Goal: Task Accomplishment & Management: Manage account settings

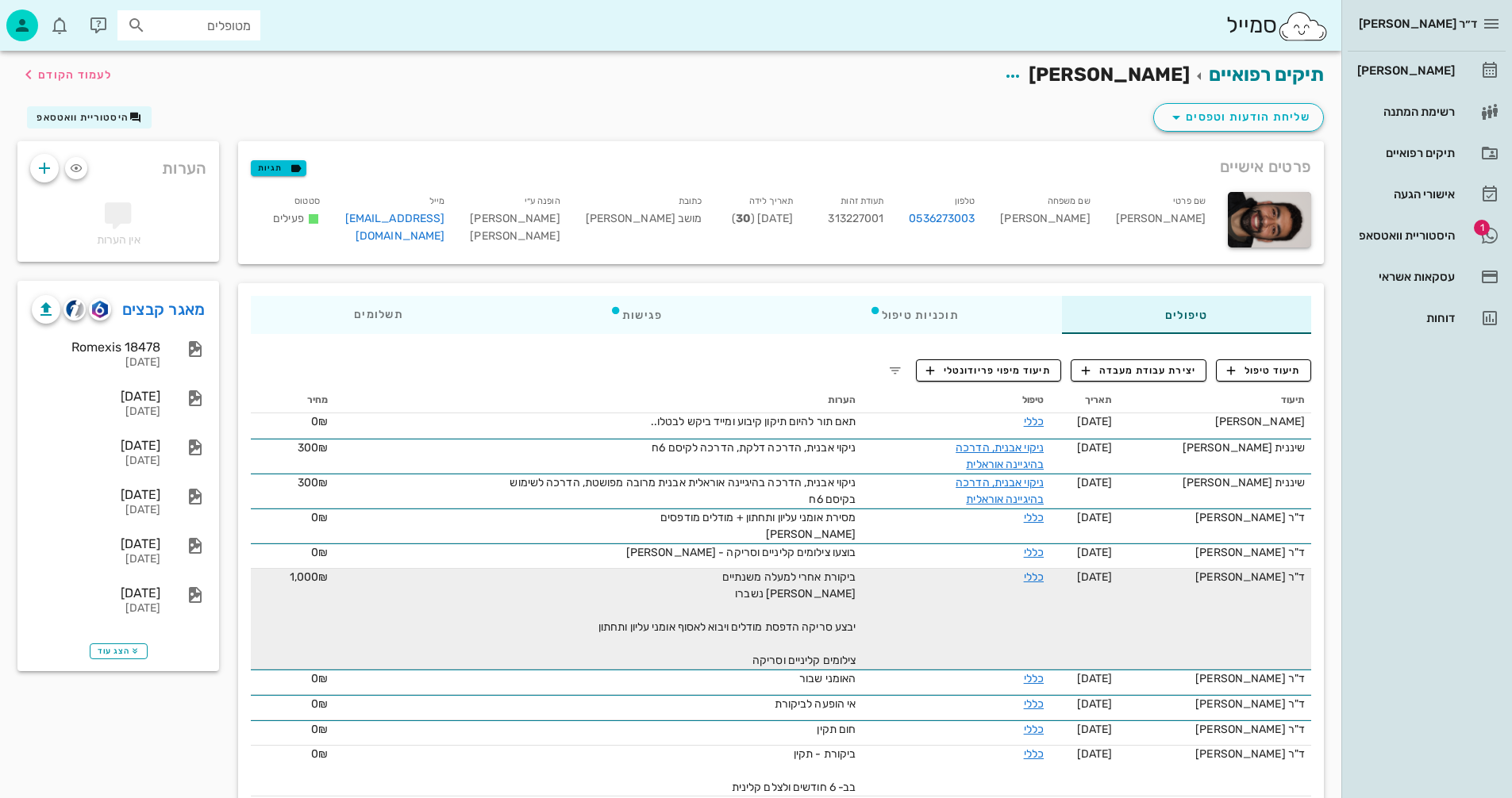
scroll to position [476, 0]
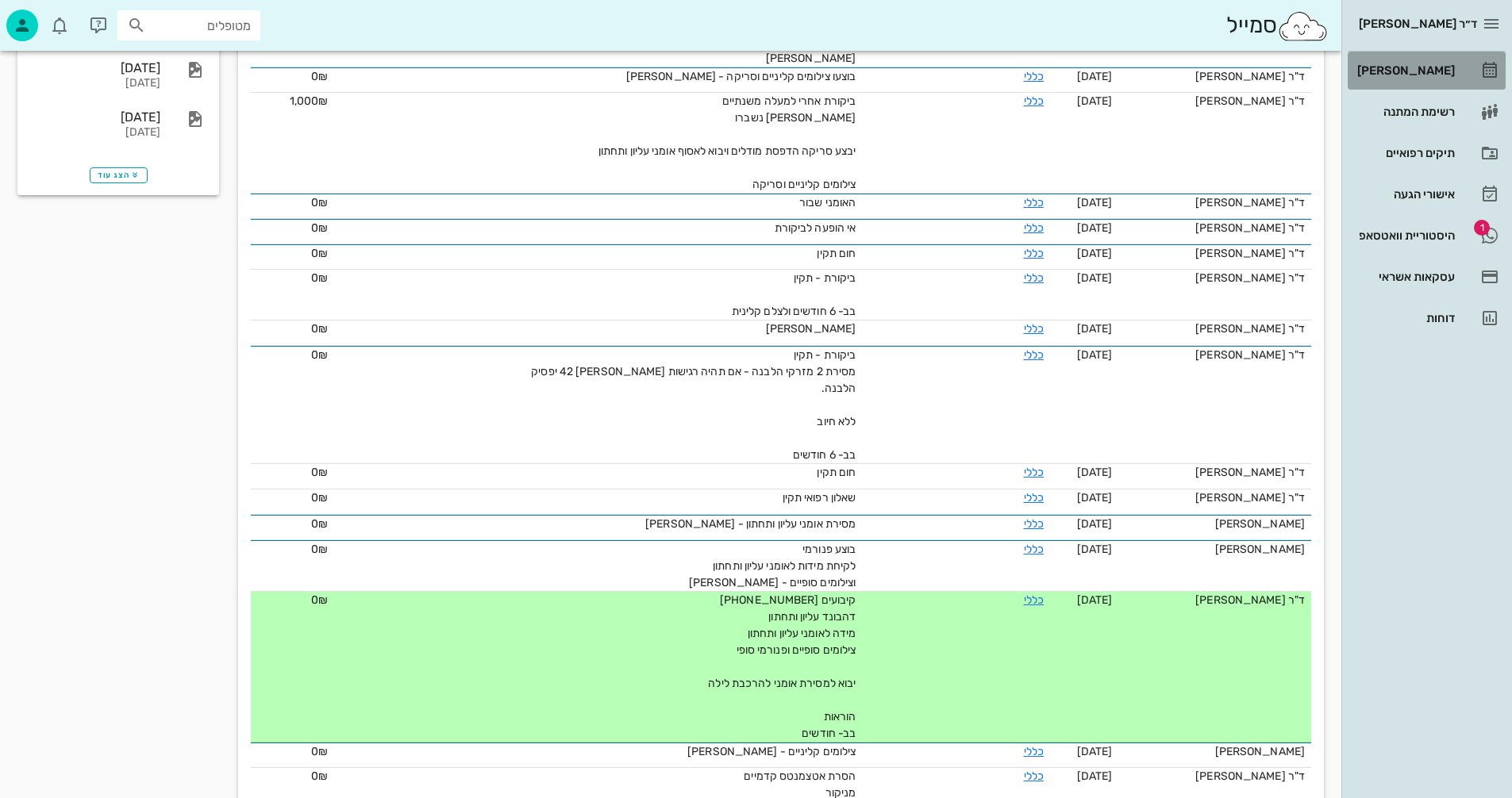
click at [1406, 71] on div "[PERSON_NAME]" at bounding box center [1404, 70] width 100 height 12
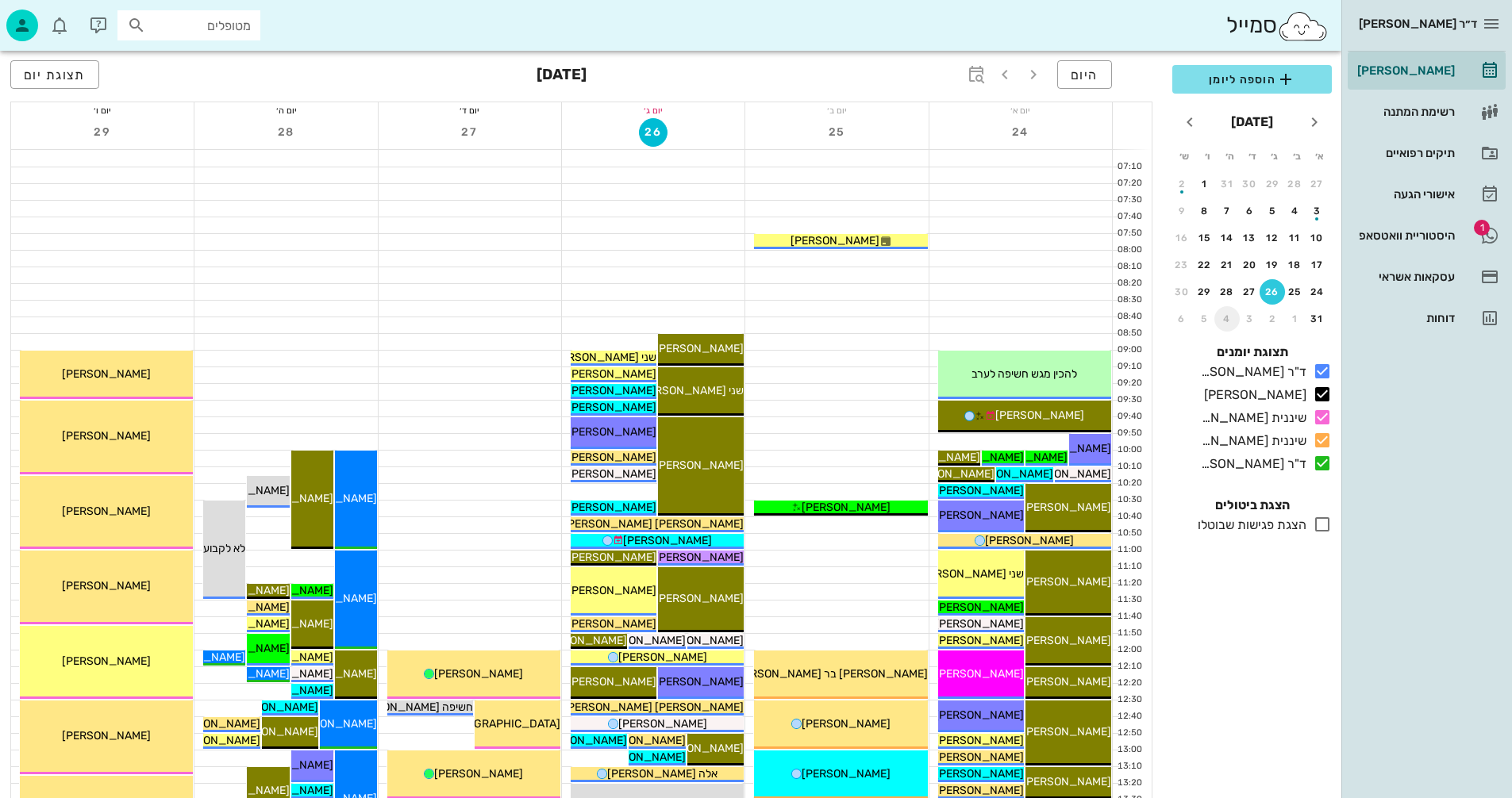
click at [1226, 321] on div "4" at bounding box center [1227, 319] width 26 height 11
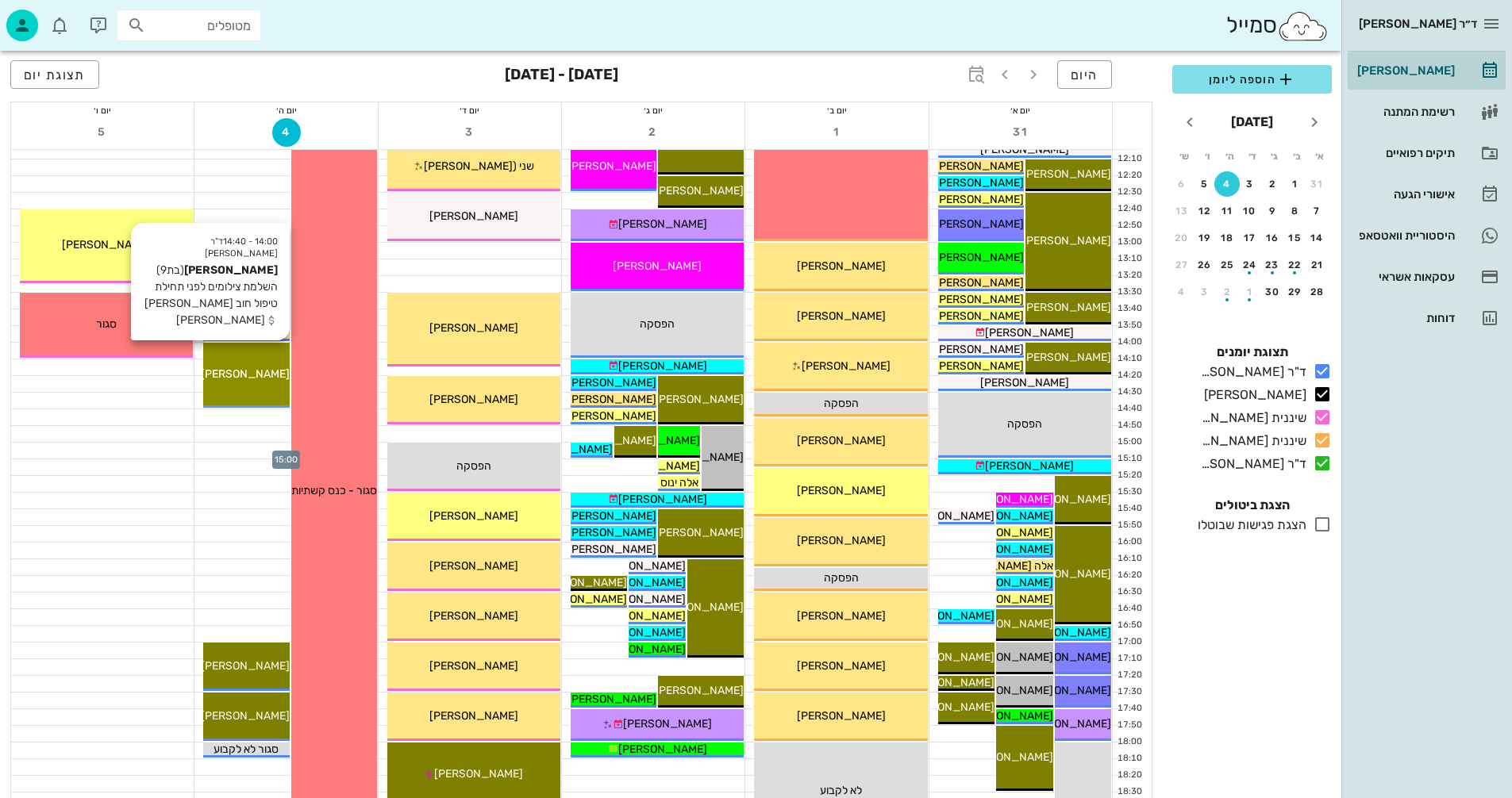
scroll to position [555, 0]
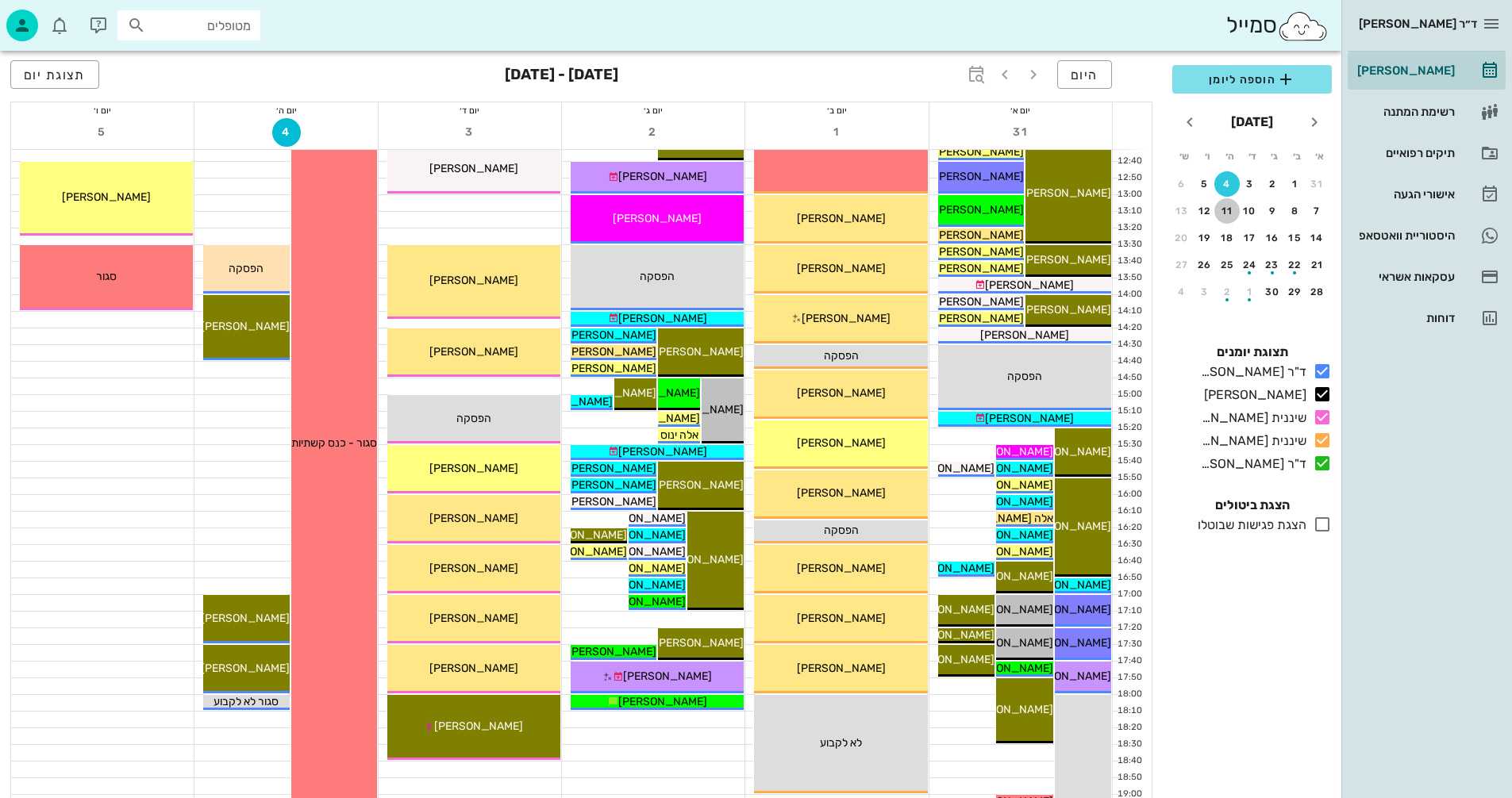
click at [1227, 210] on div "11" at bounding box center [1227, 211] width 26 height 11
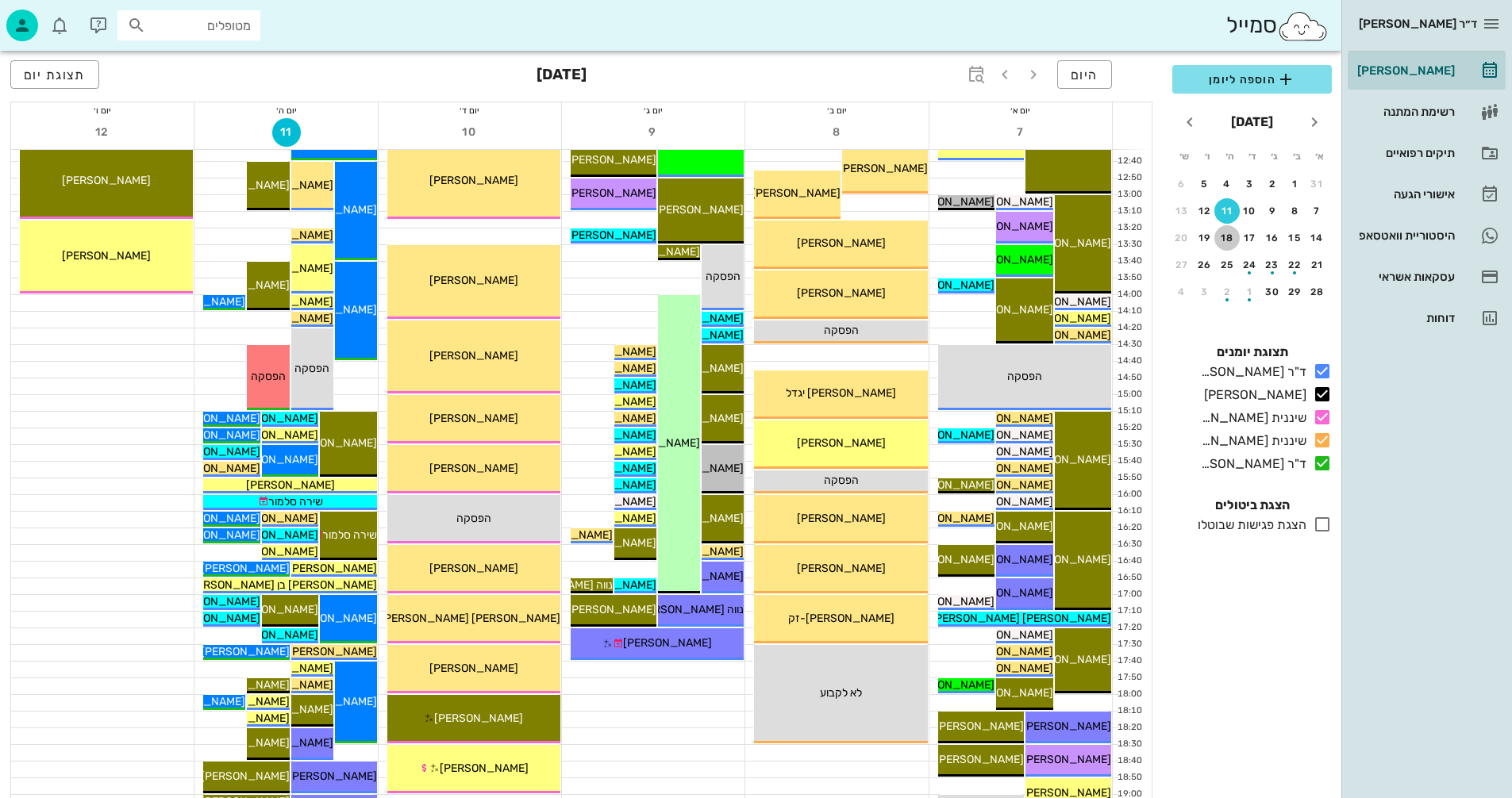
click at [1228, 241] on div "18" at bounding box center [1227, 238] width 26 height 11
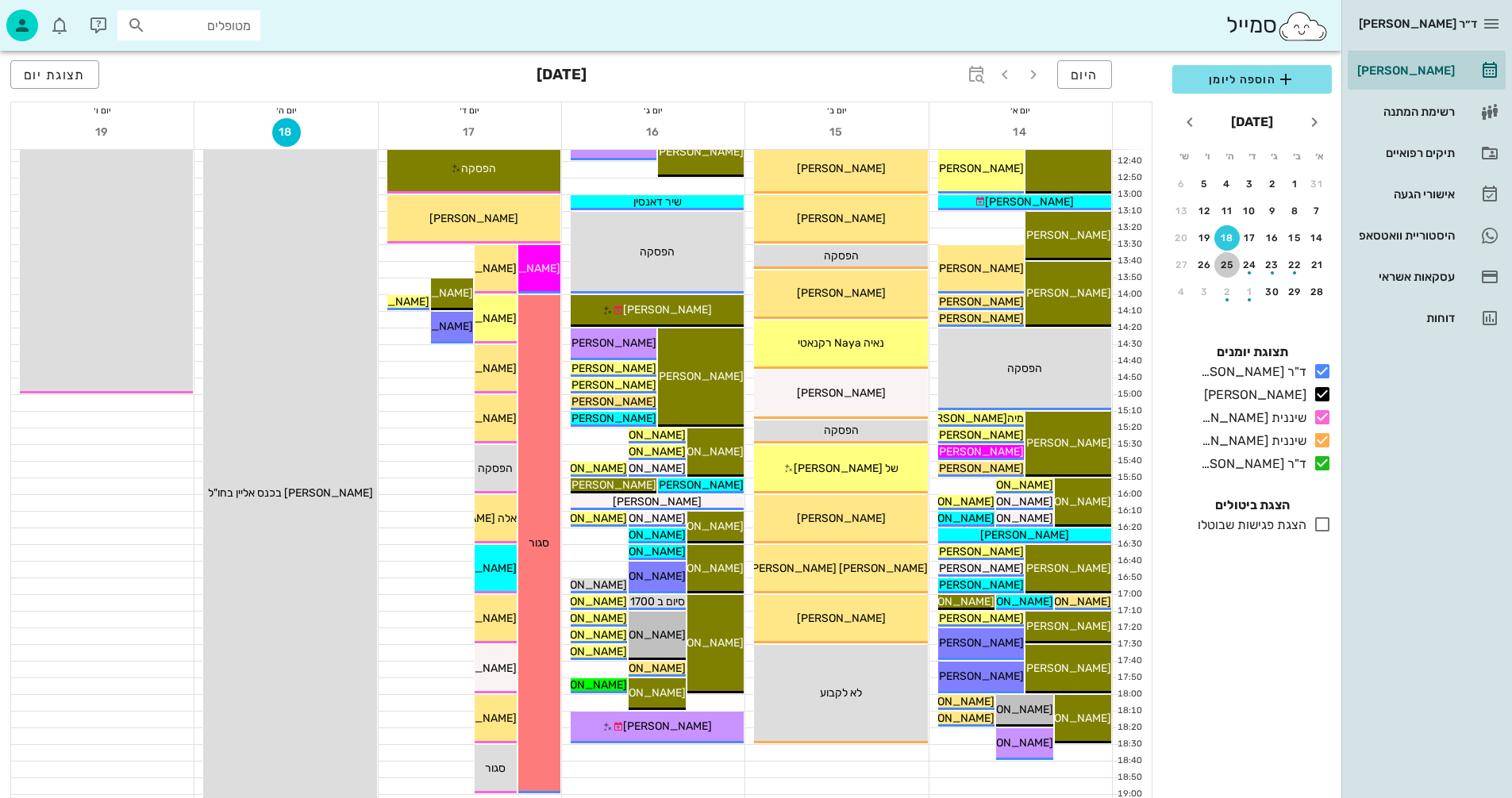
click at [1226, 266] on div "25" at bounding box center [1227, 265] width 26 height 11
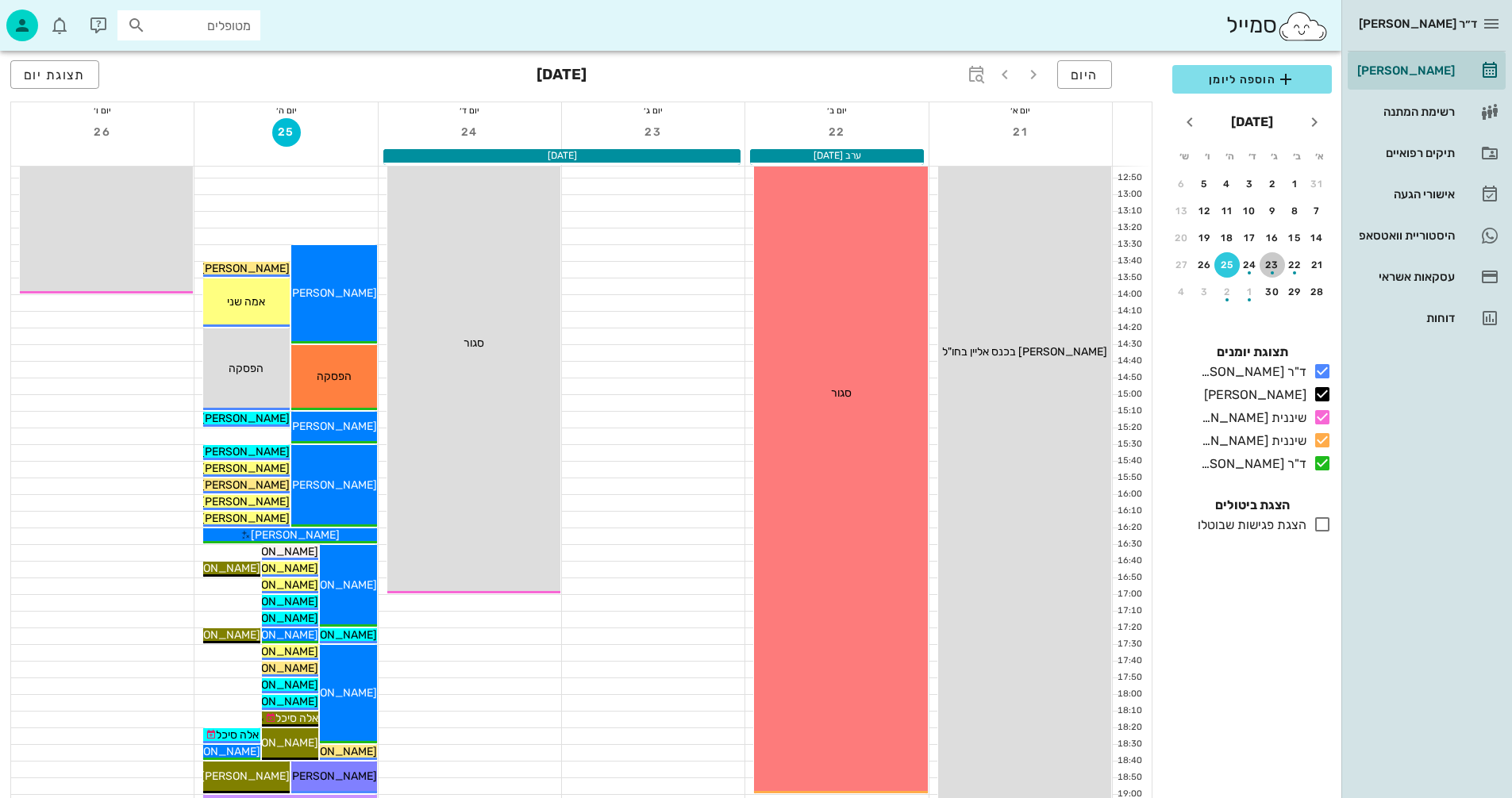
click at [1271, 263] on div "23" at bounding box center [1272, 265] width 26 height 11
click at [1082, 71] on span "היום" at bounding box center [1084, 75] width 27 height 15
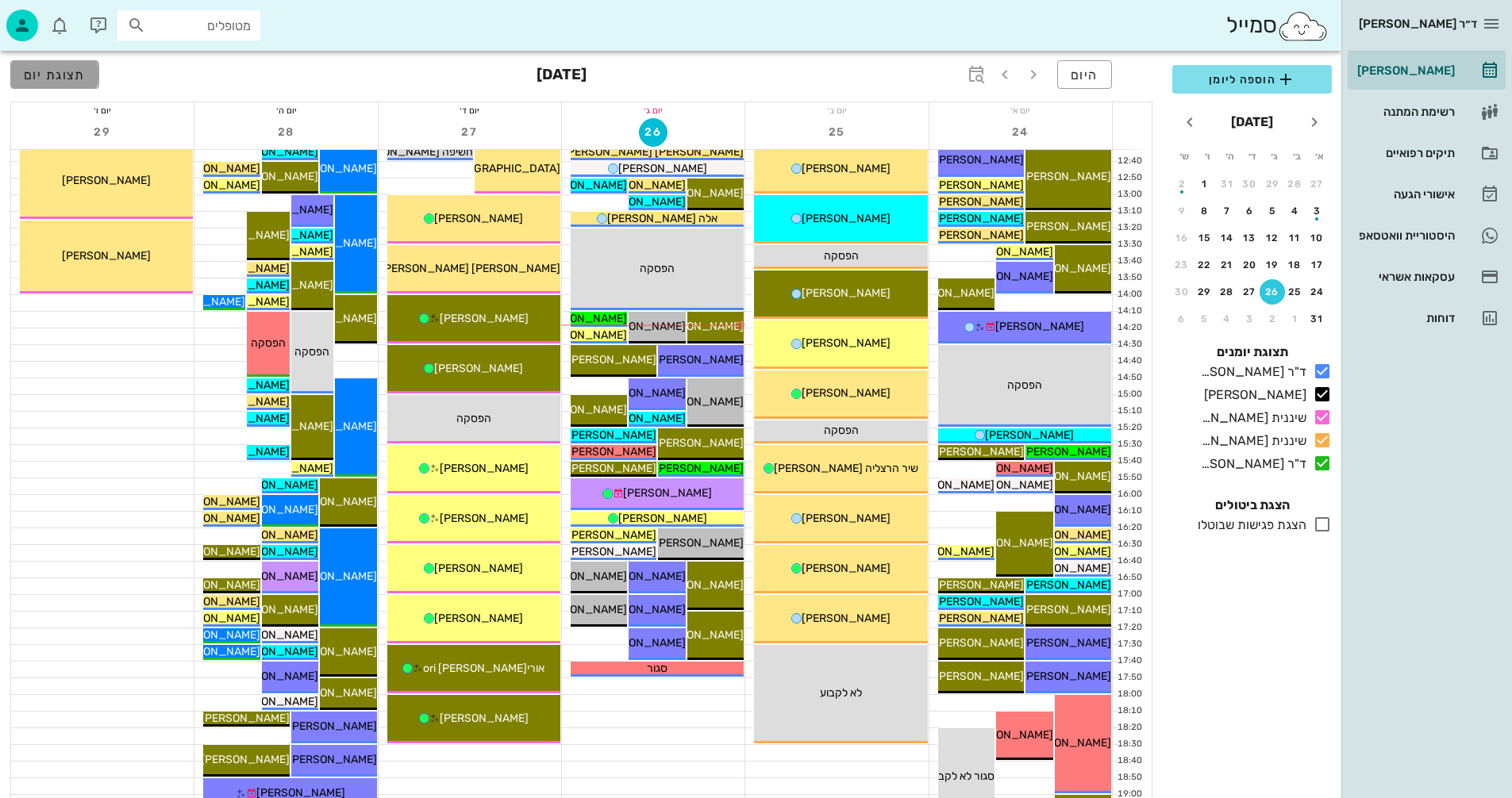
click at [48, 75] on span "תצוגת יום" at bounding box center [54, 75] width 62 height 15
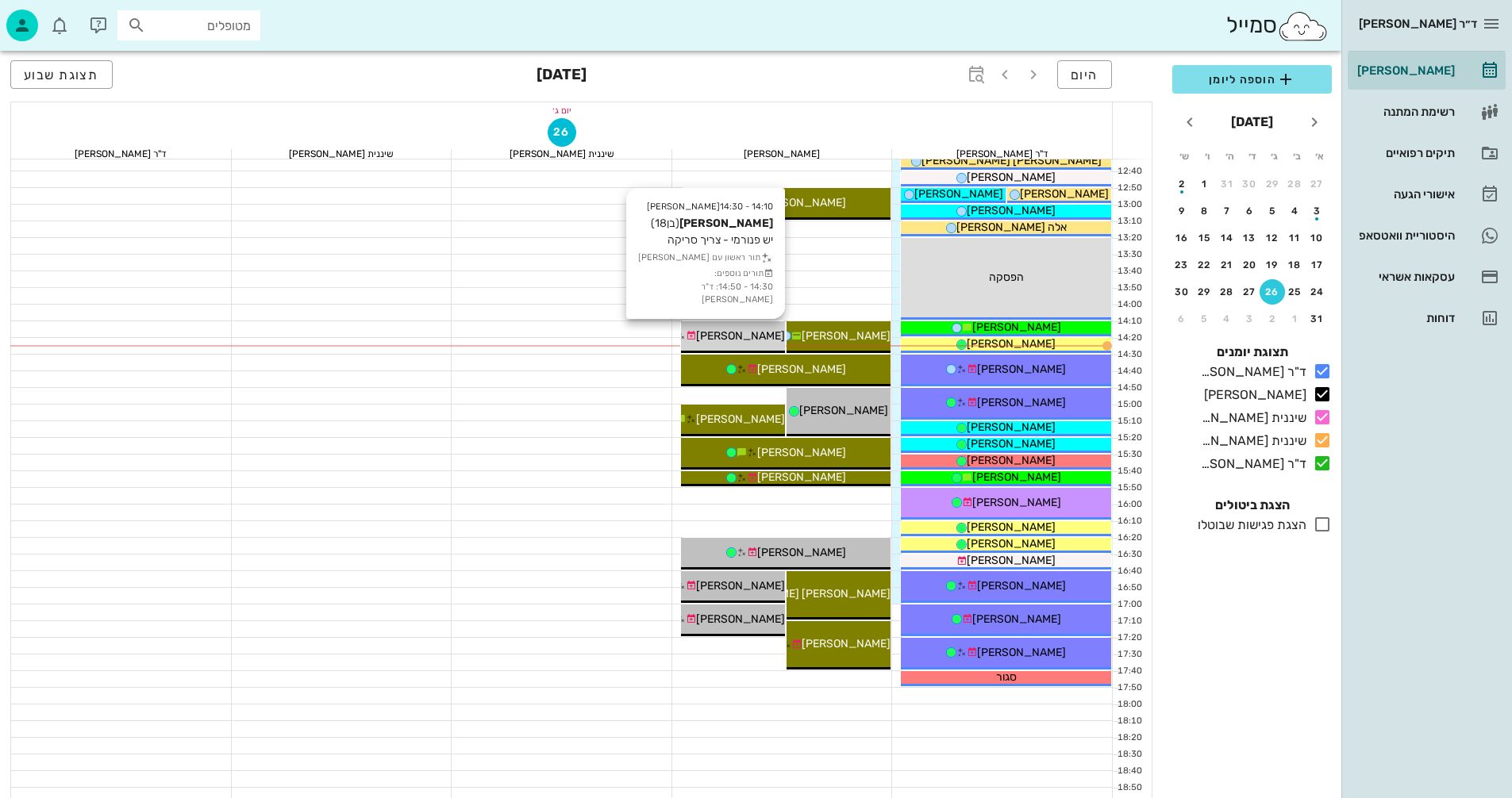
click at [756, 333] on span "[PERSON_NAME]" at bounding box center [740, 336] width 89 height 13
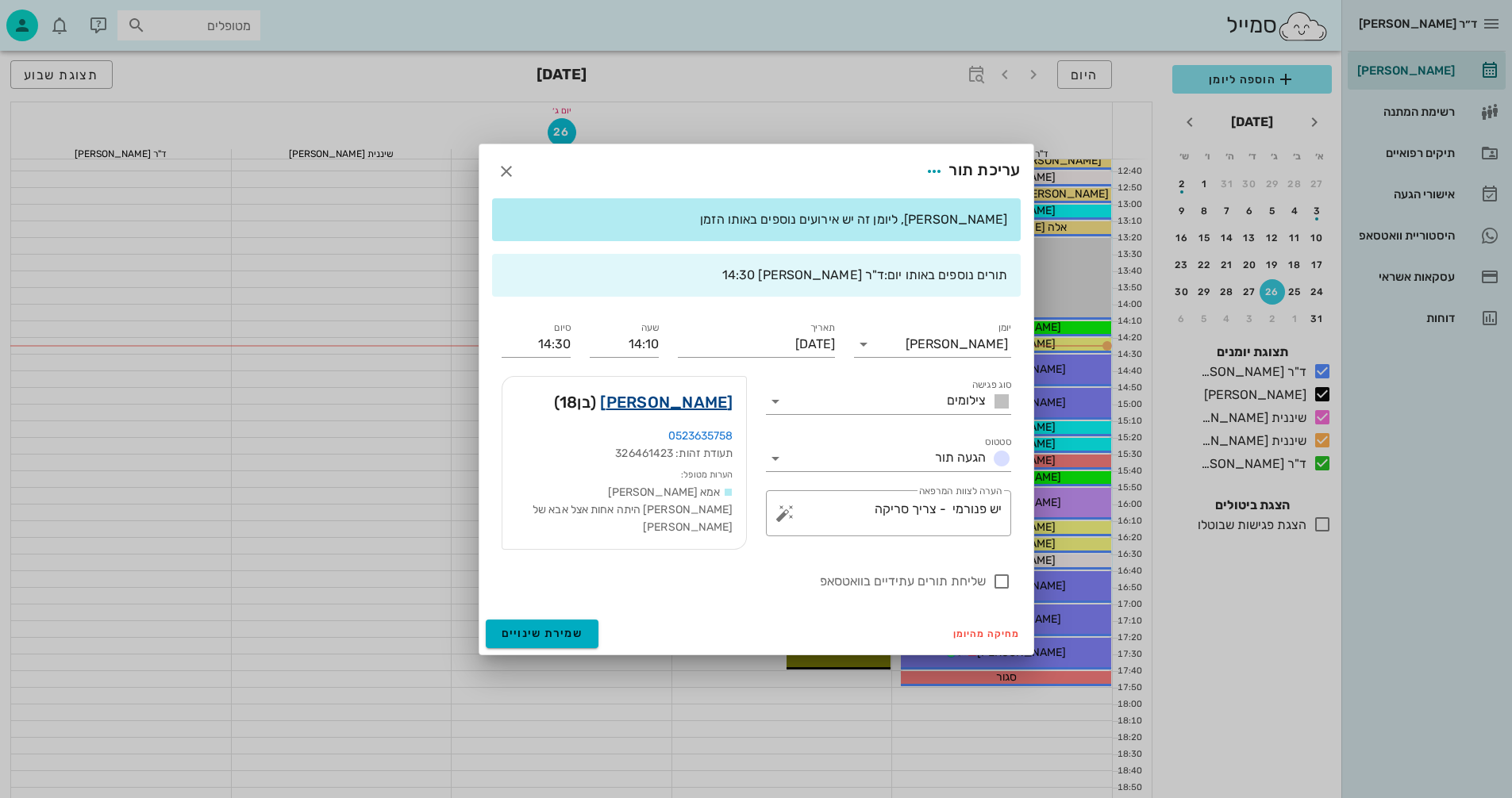
click at [723, 407] on link "[PERSON_NAME]" at bounding box center [666, 402] width 133 height 26
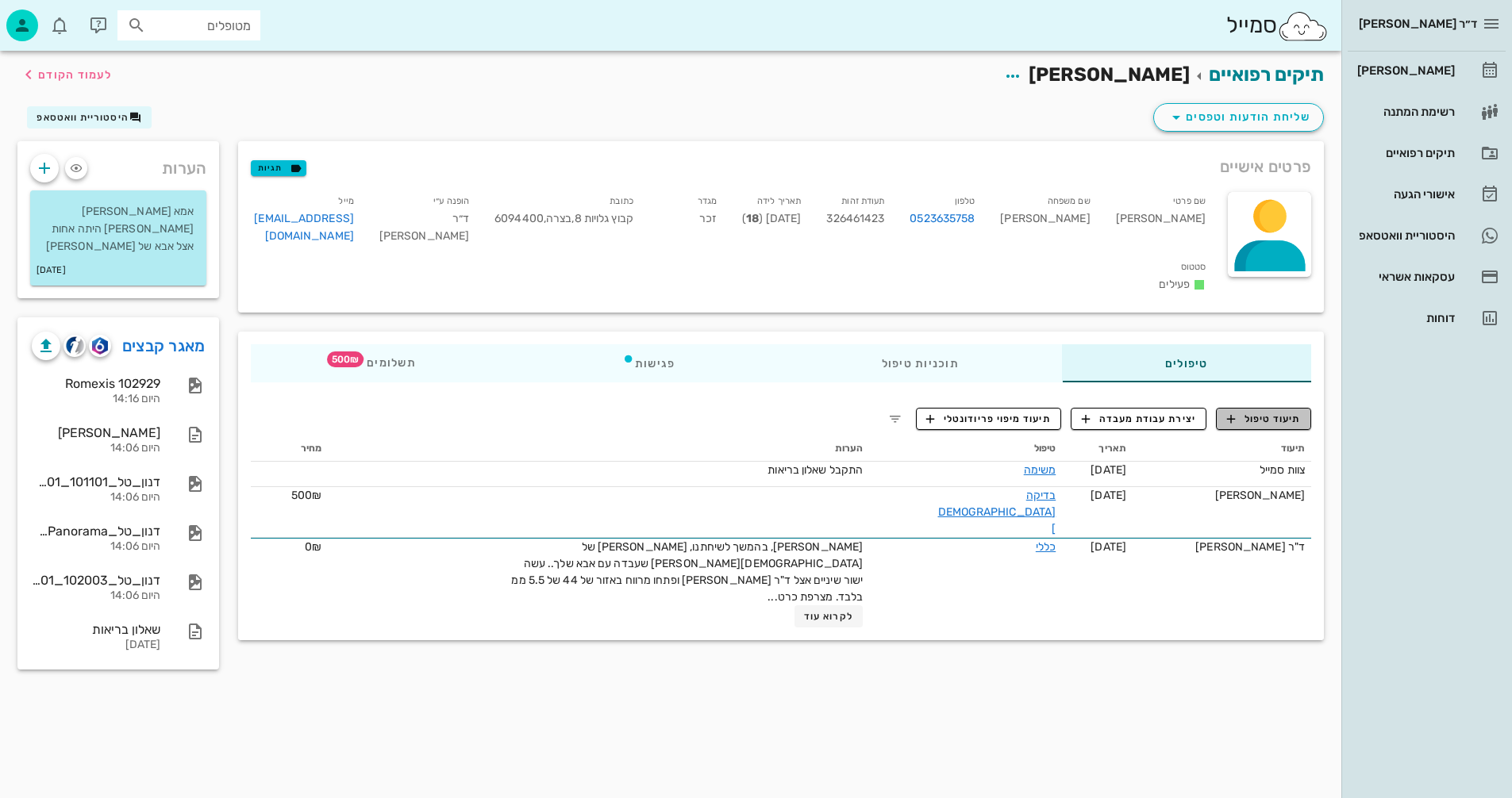
click at [1286, 411] on span "תיעוד טיפול" at bounding box center [1264, 418] width 74 height 14
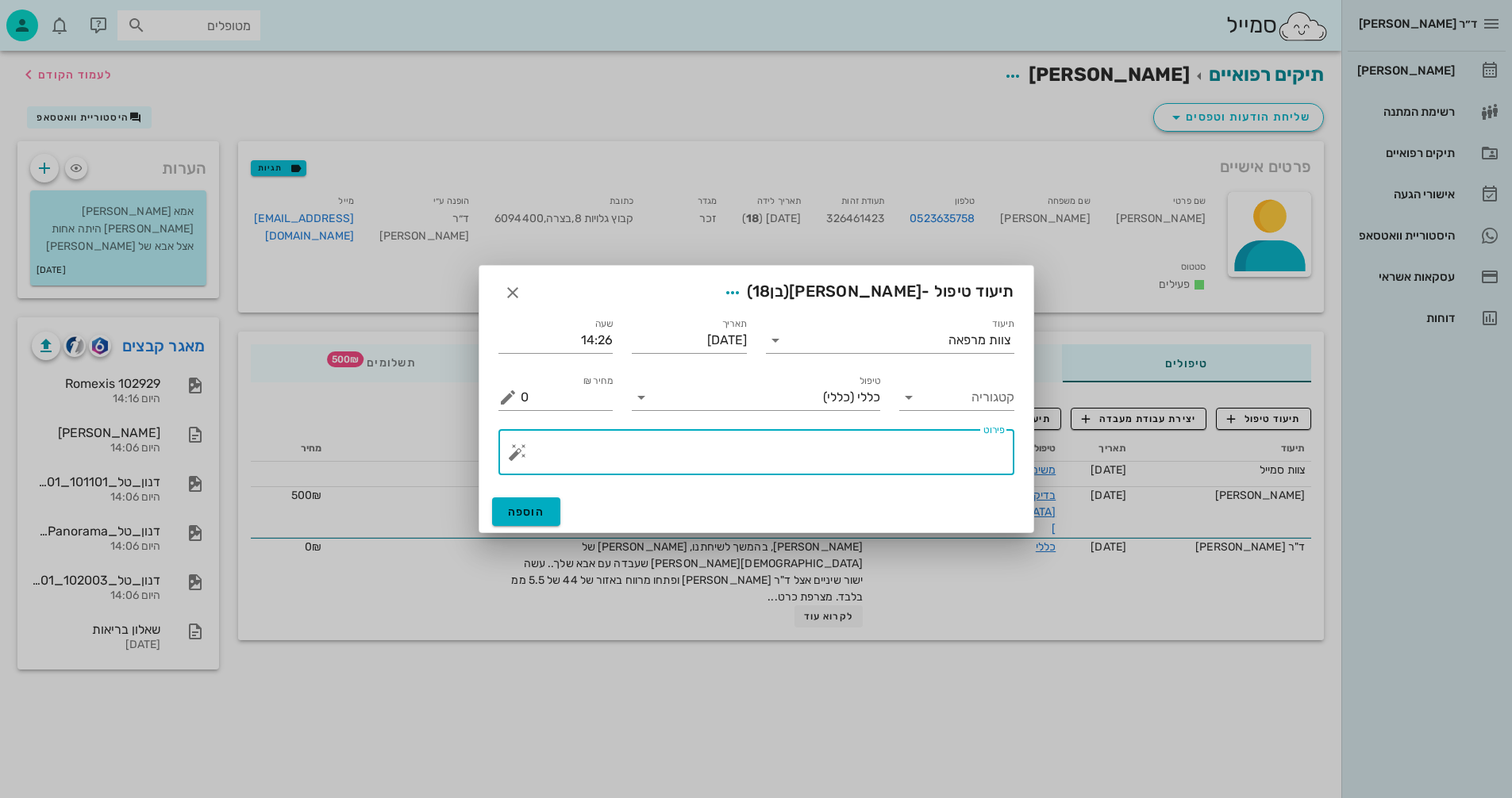
click at [900, 460] on textarea "פירוט" at bounding box center [762, 456] width 484 height 38
type textarea "פנורמי + סריקה וצ.אפליקציה"
click at [518, 520] on button "הוספה" at bounding box center [526, 512] width 69 height 28
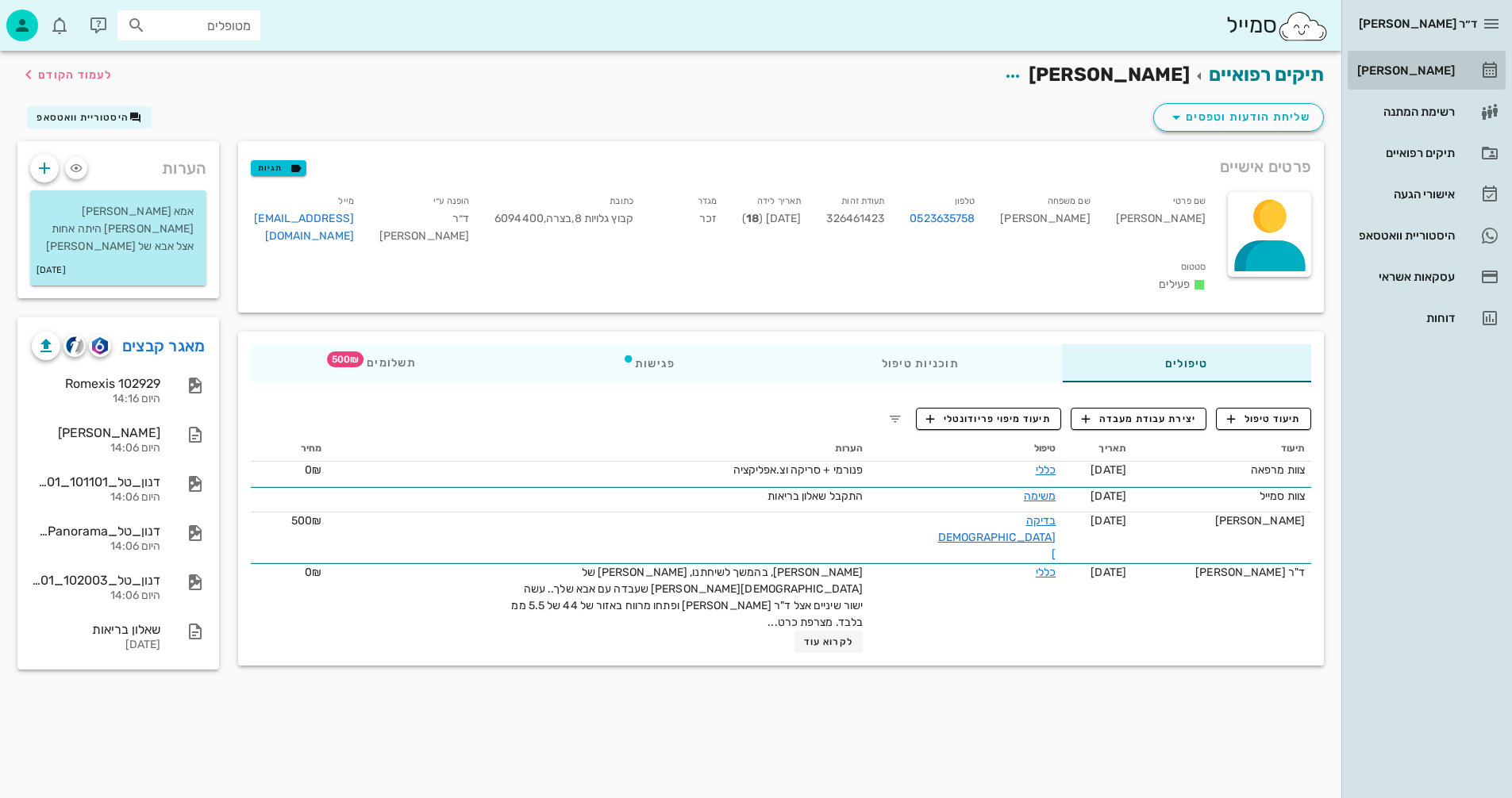
click at [1434, 75] on div "[PERSON_NAME]" at bounding box center [1404, 70] width 100 height 12
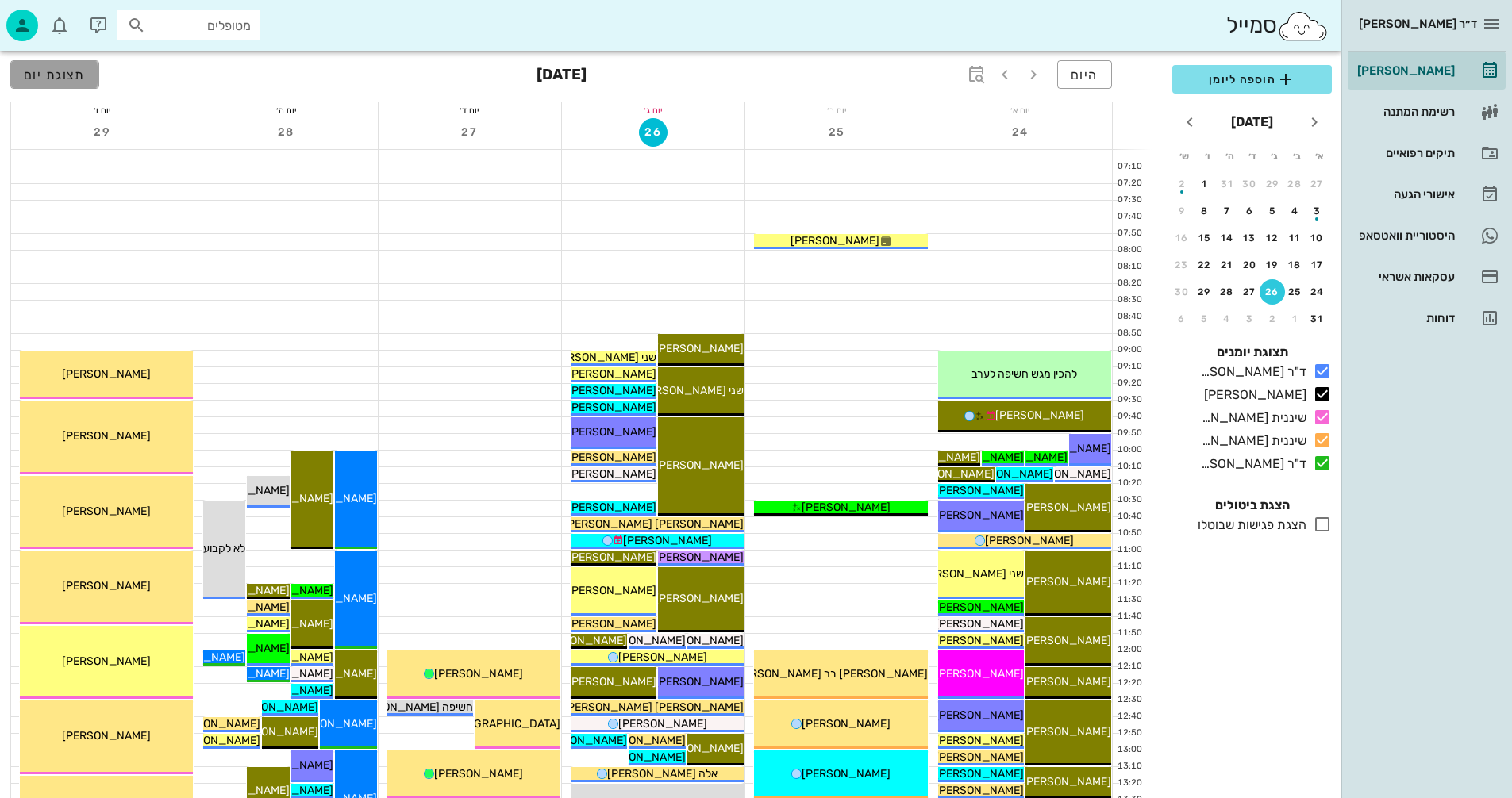
click at [32, 61] on button "תצוגת יום" at bounding box center [55, 75] width 89 height 28
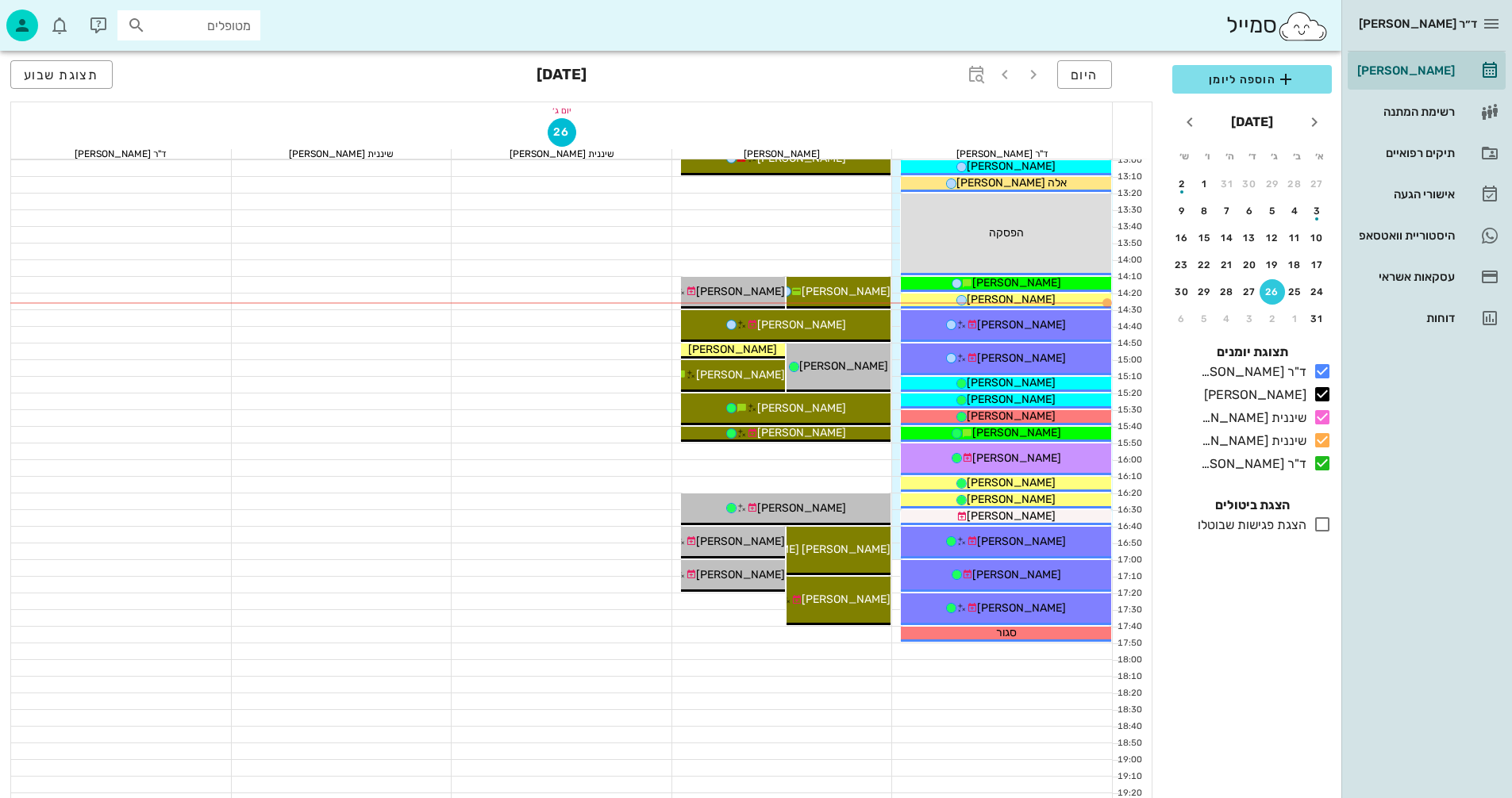
scroll to position [635, 0]
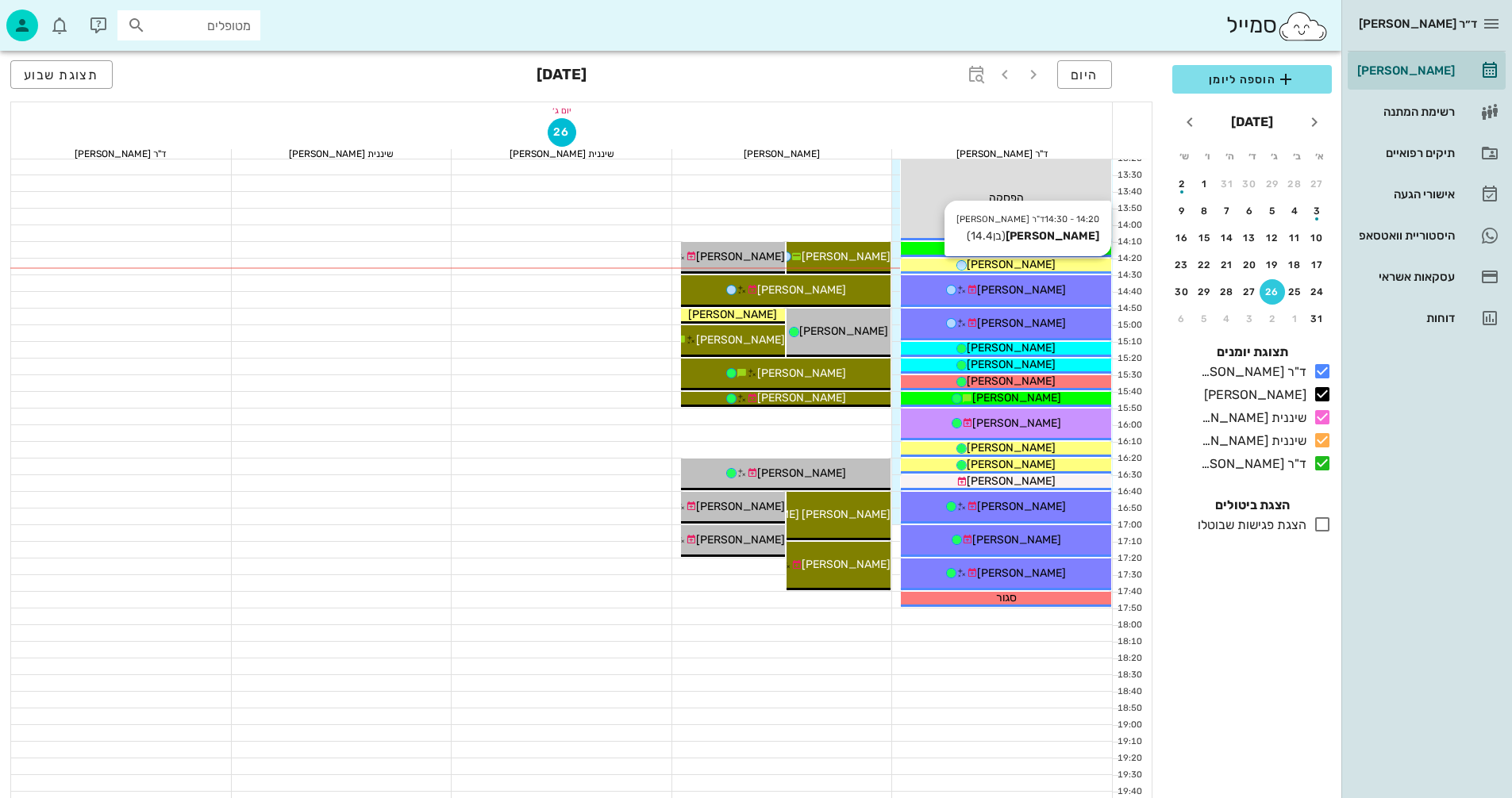
click at [1040, 263] on div "[PERSON_NAME]" at bounding box center [1006, 264] width 210 height 17
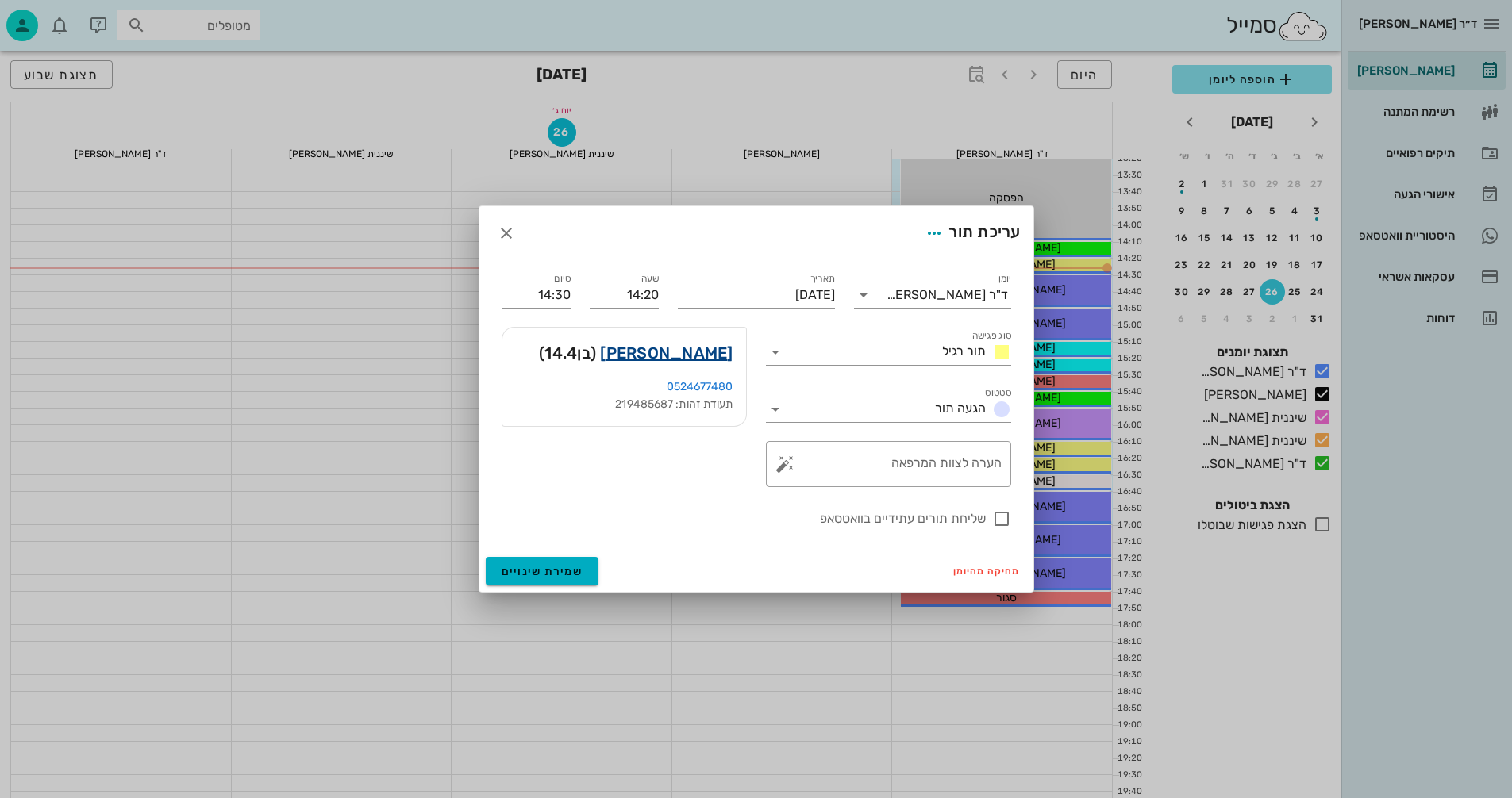
click at [717, 349] on link "[PERSON_NAME]" at bounding box center [666, 353] width 133 height 26
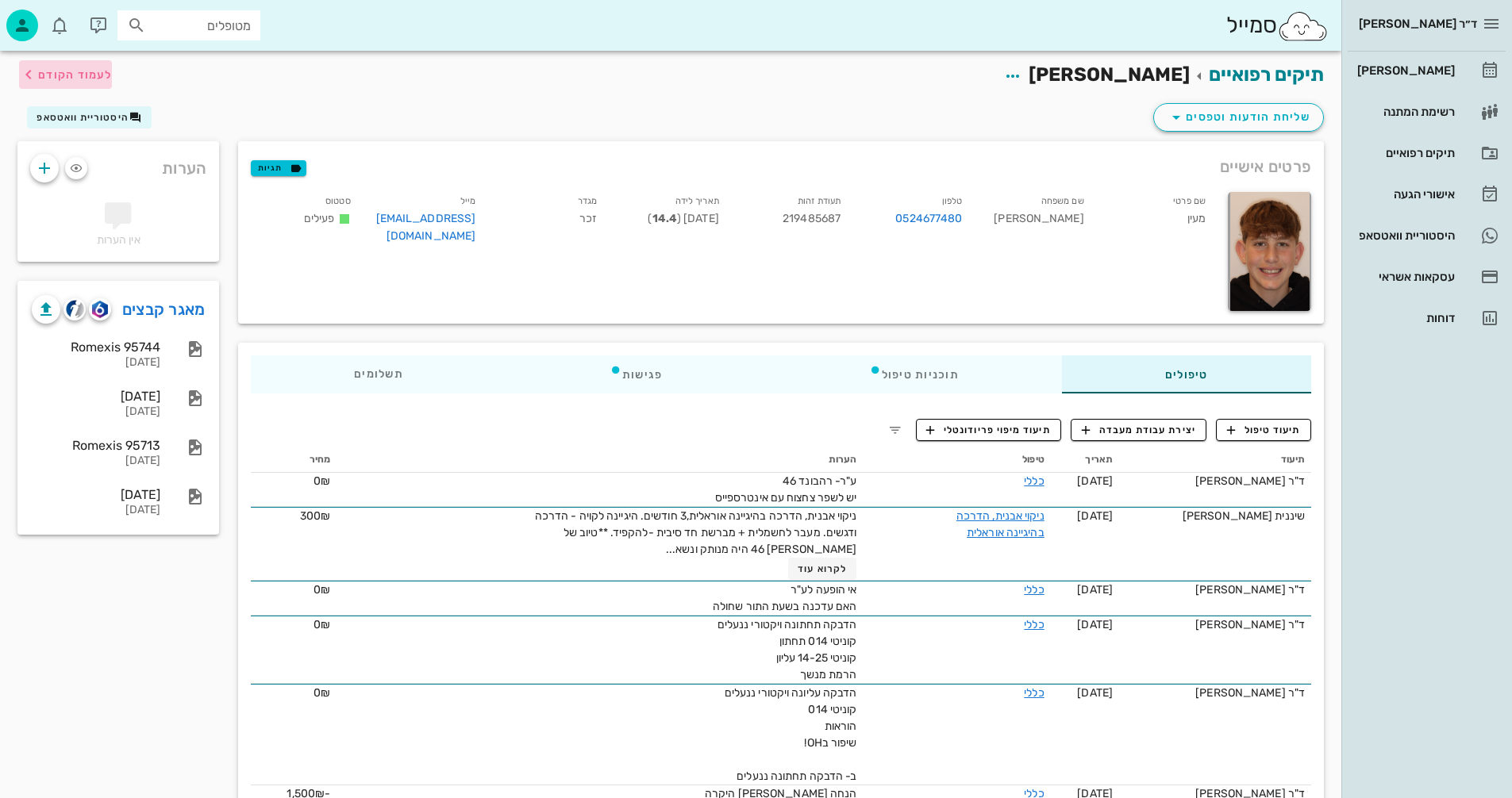
click at [41, 76] on span "לעמוד הקודם" at bounding box center [75, 75] width 74 height 13
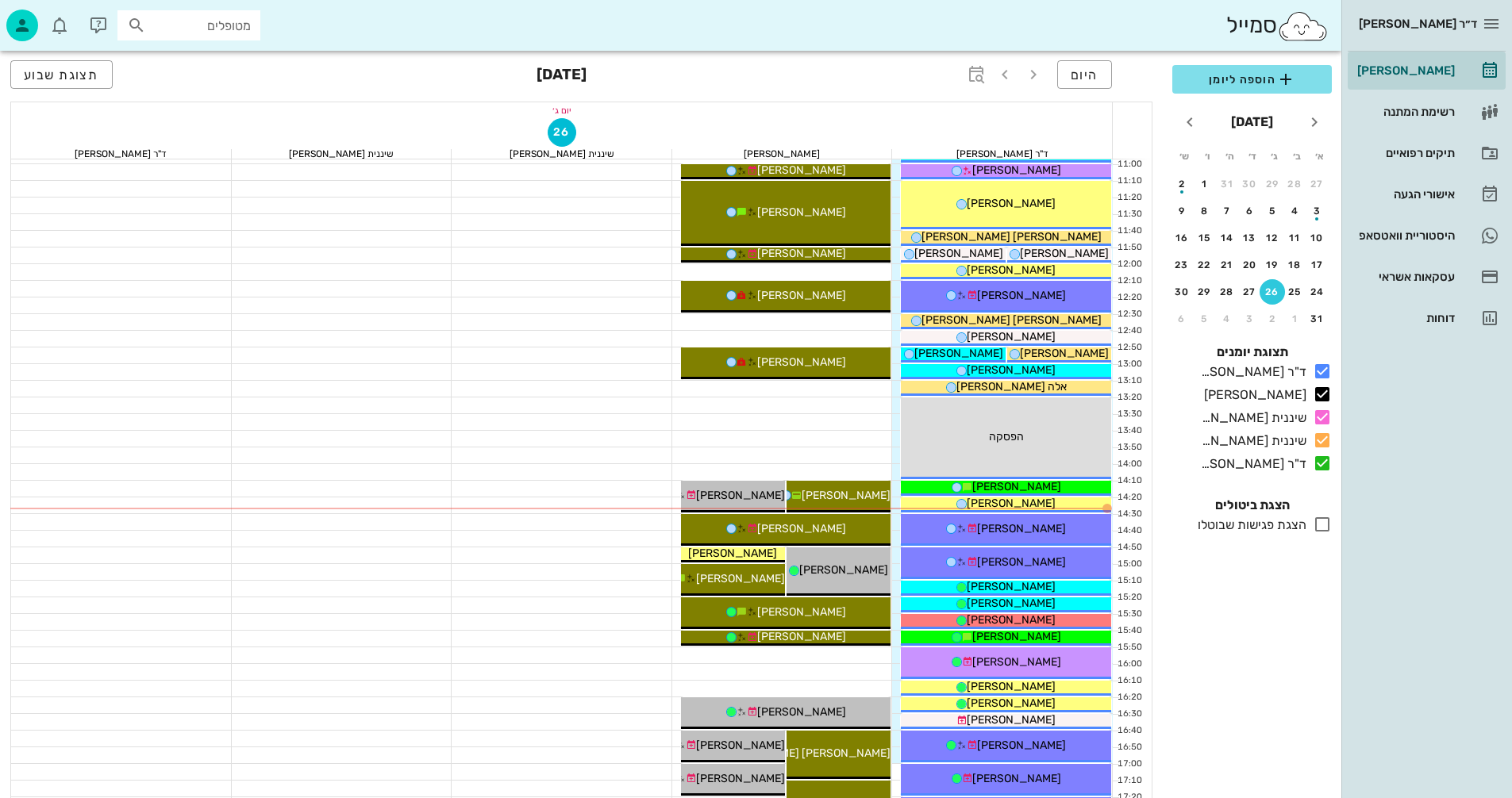
scroll to position [397, 0]
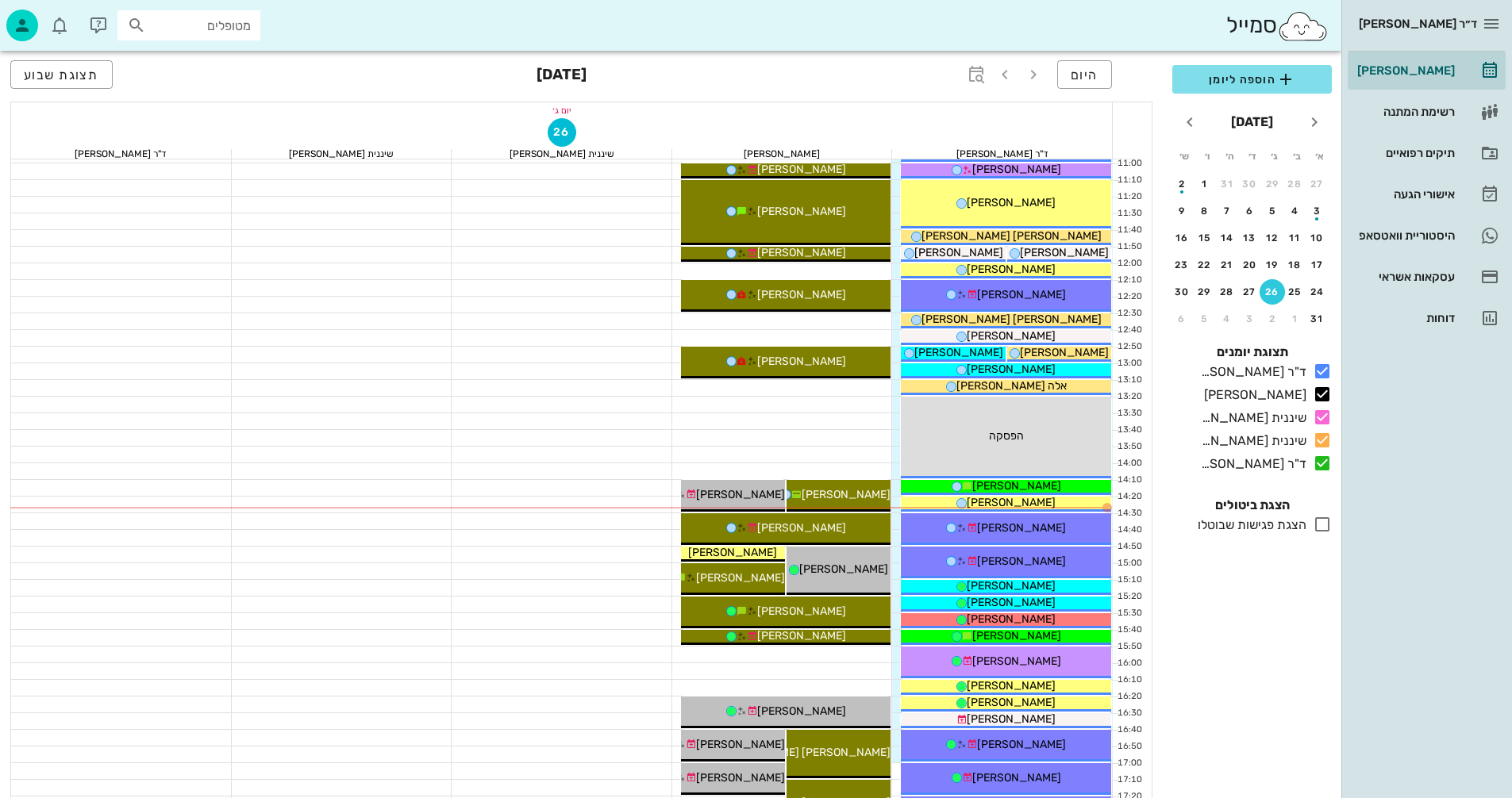
click at [222, 26] on input "מטופלים" at bounding box center [199, 26] width 101 height 21
type input "[PERSON_NAME] או"
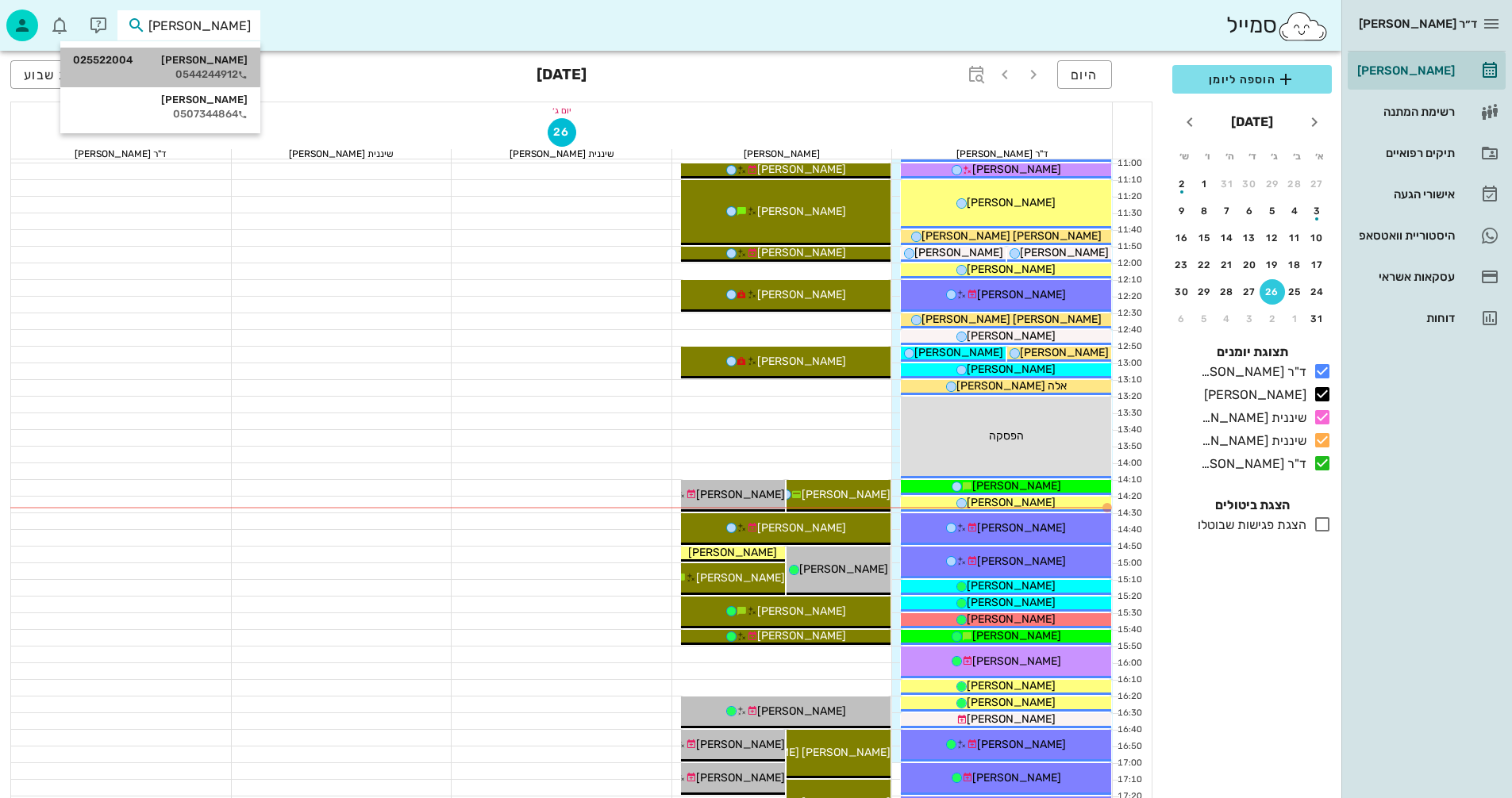
click at [211, 59] on div "[PERSON_NAME] 025522004" at bounding box center [160, 60] width 174 height 12
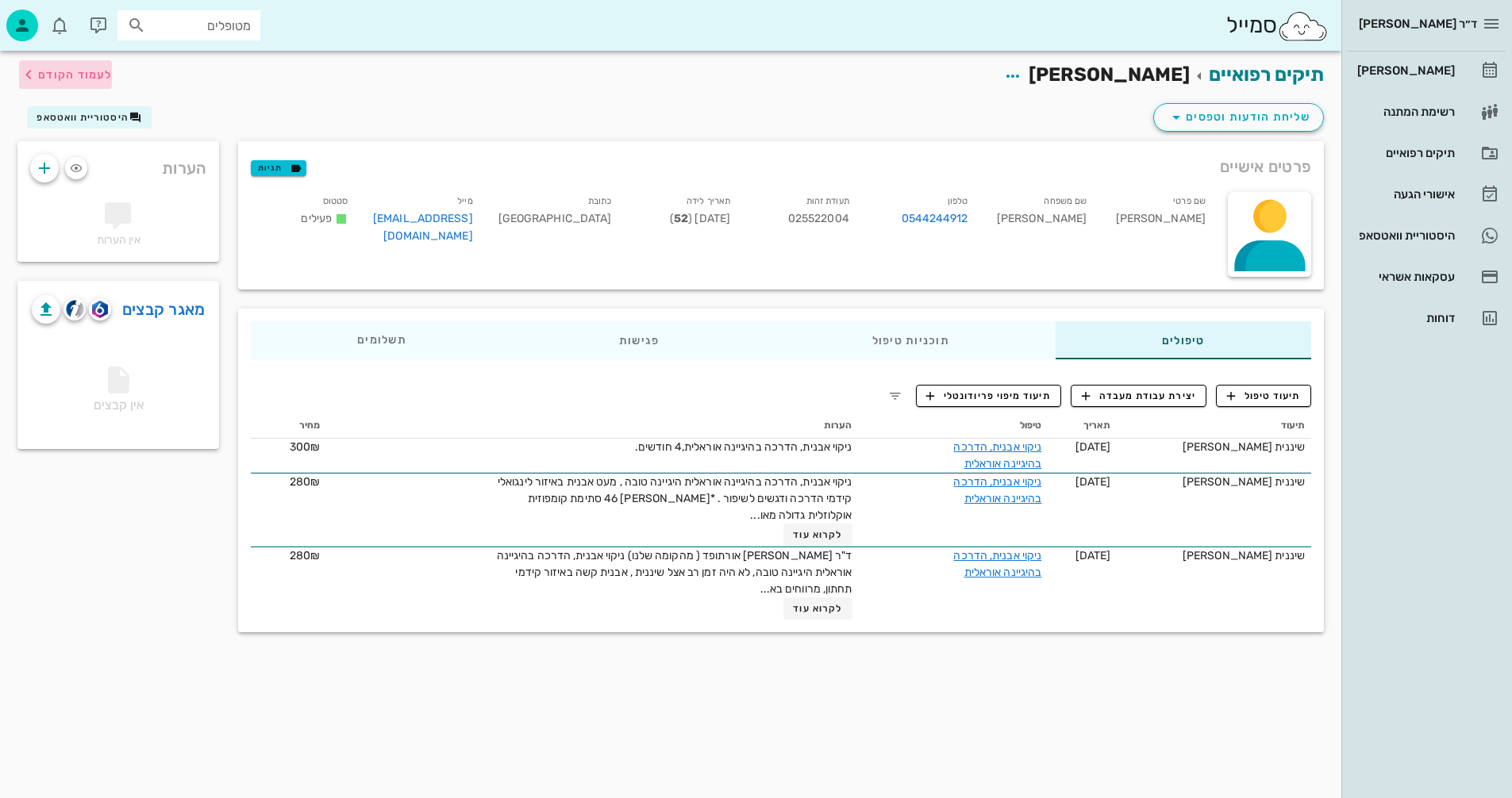
click at [55, 79] on span "לעמוד הקודם" at bounding box center [75, 75] width 74 height 13
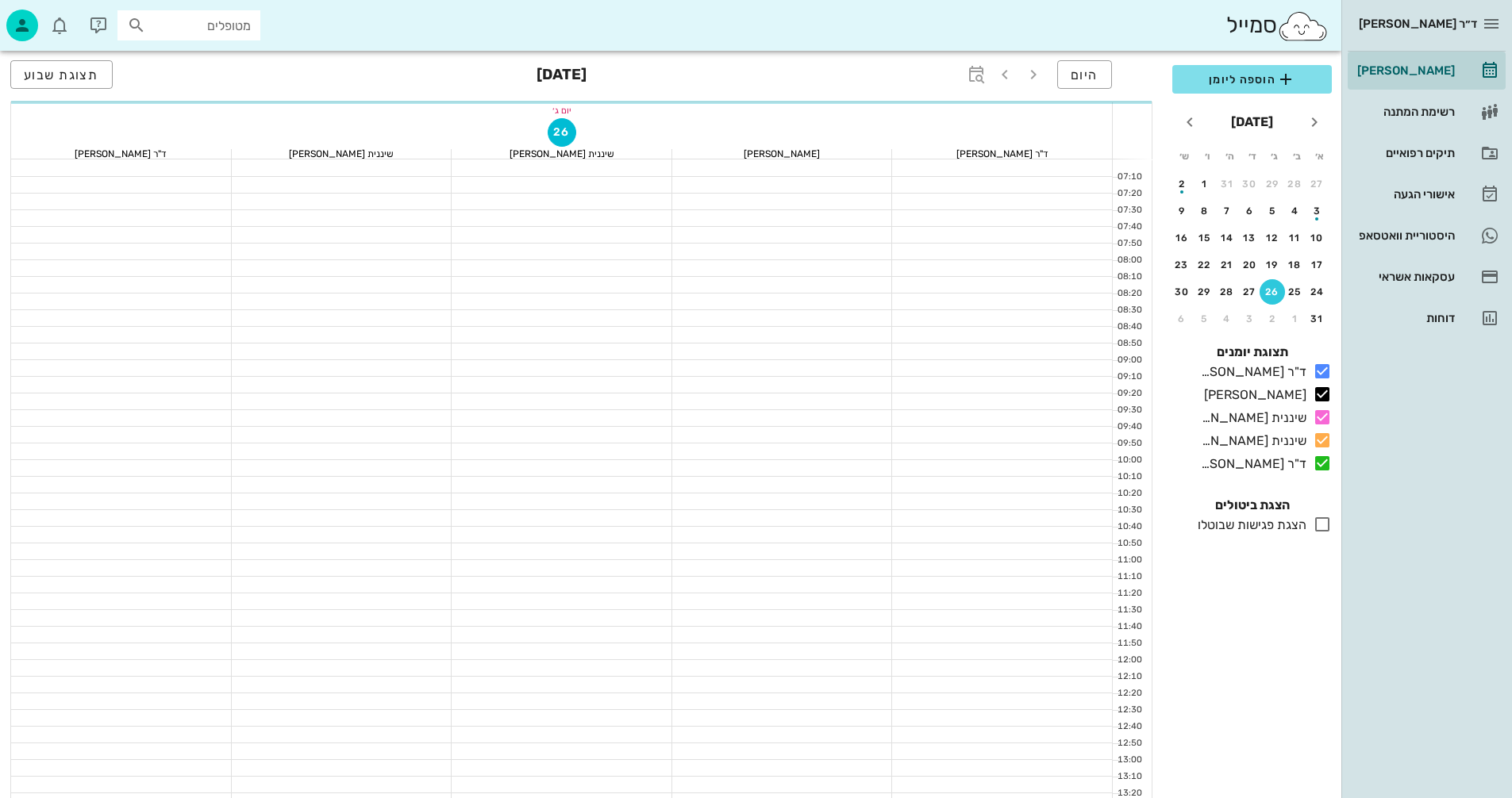
scroll to position [397, 0]
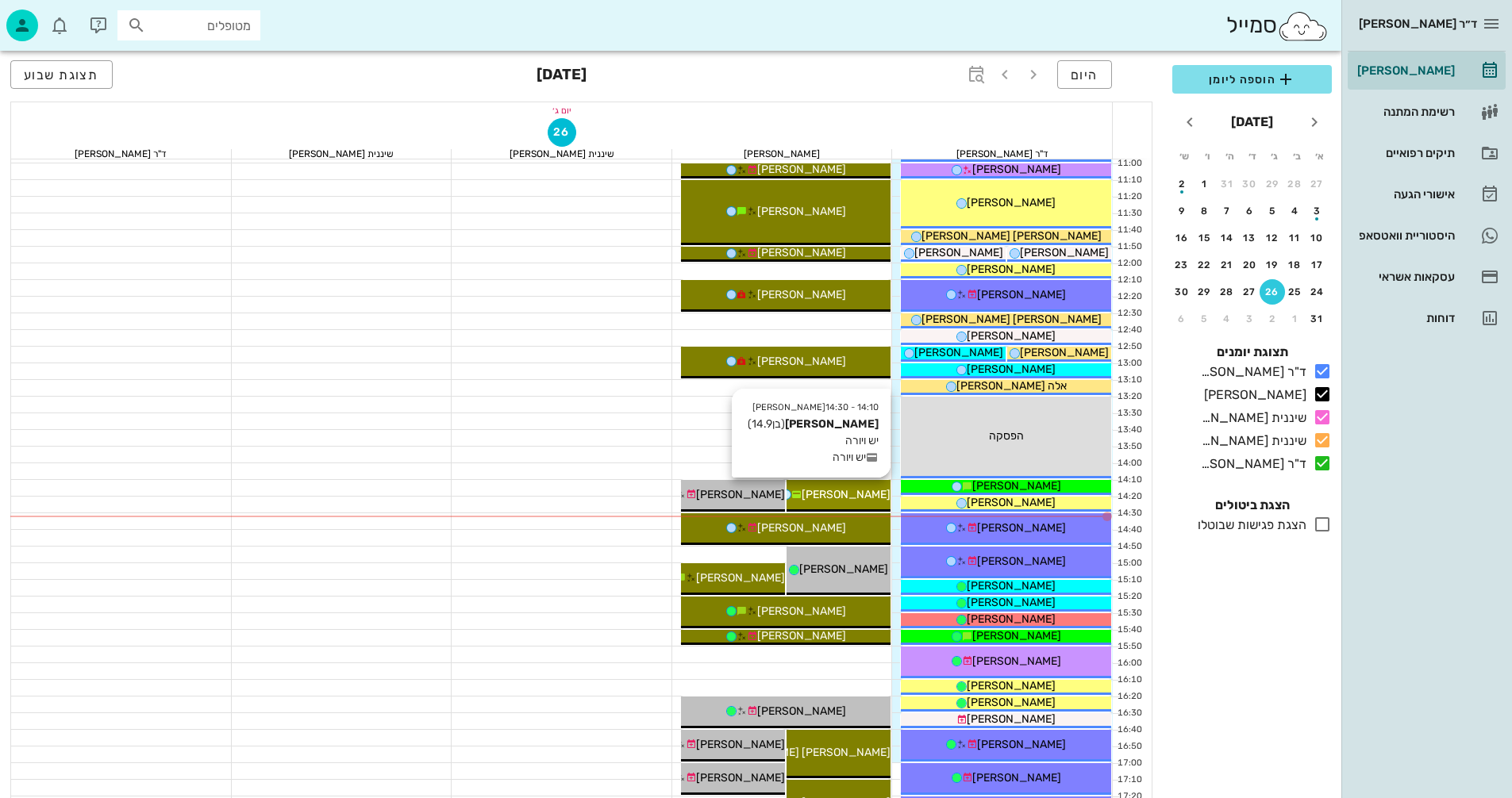
click at [852, 501] on div "[PERSON_NAME]" at bounding box center [839, 495] width 104 height 17
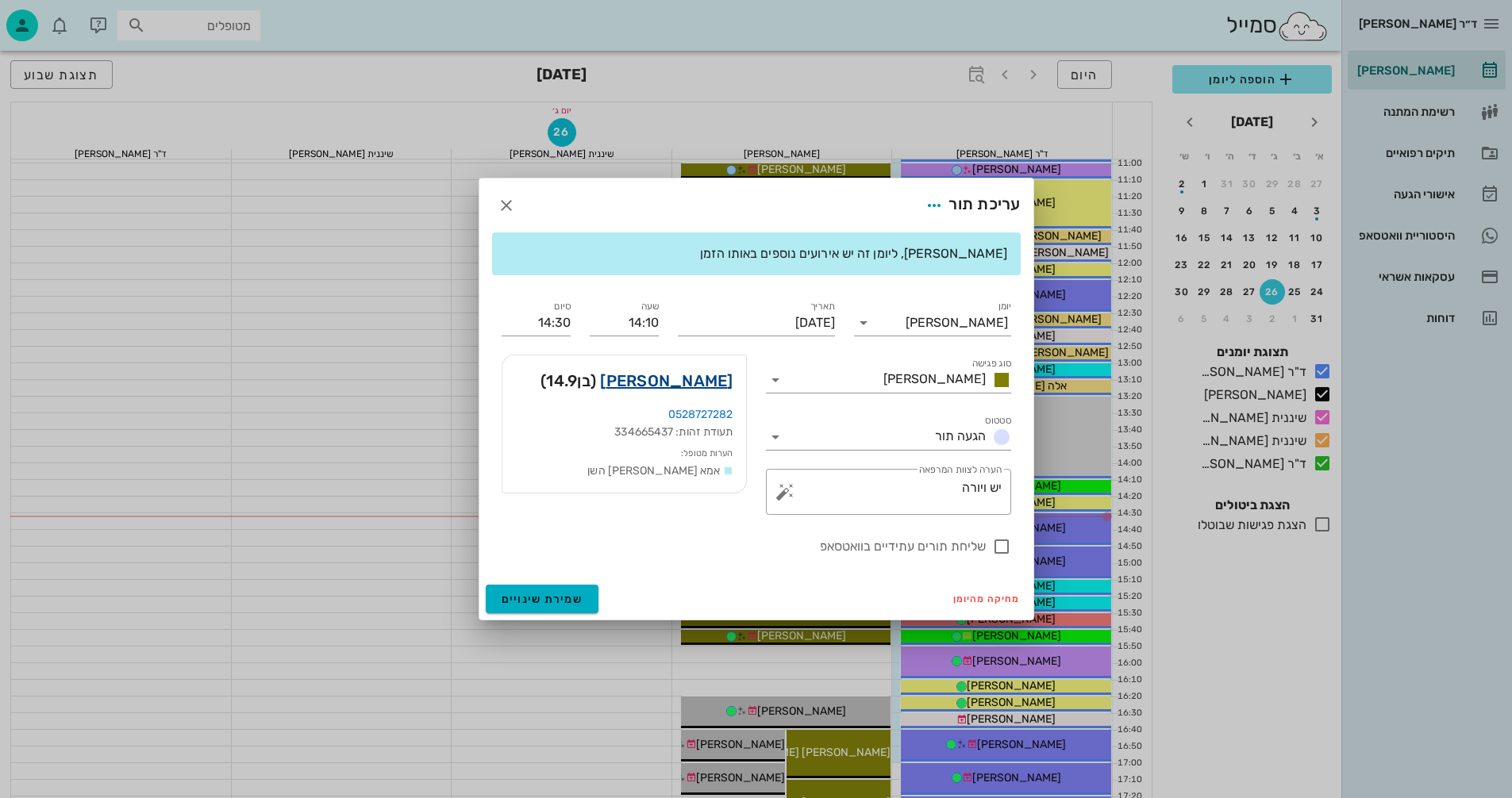
click at [689, 385] on link "[PERSON_NAME]" at bounding box center [666, 380] width 133 height 26
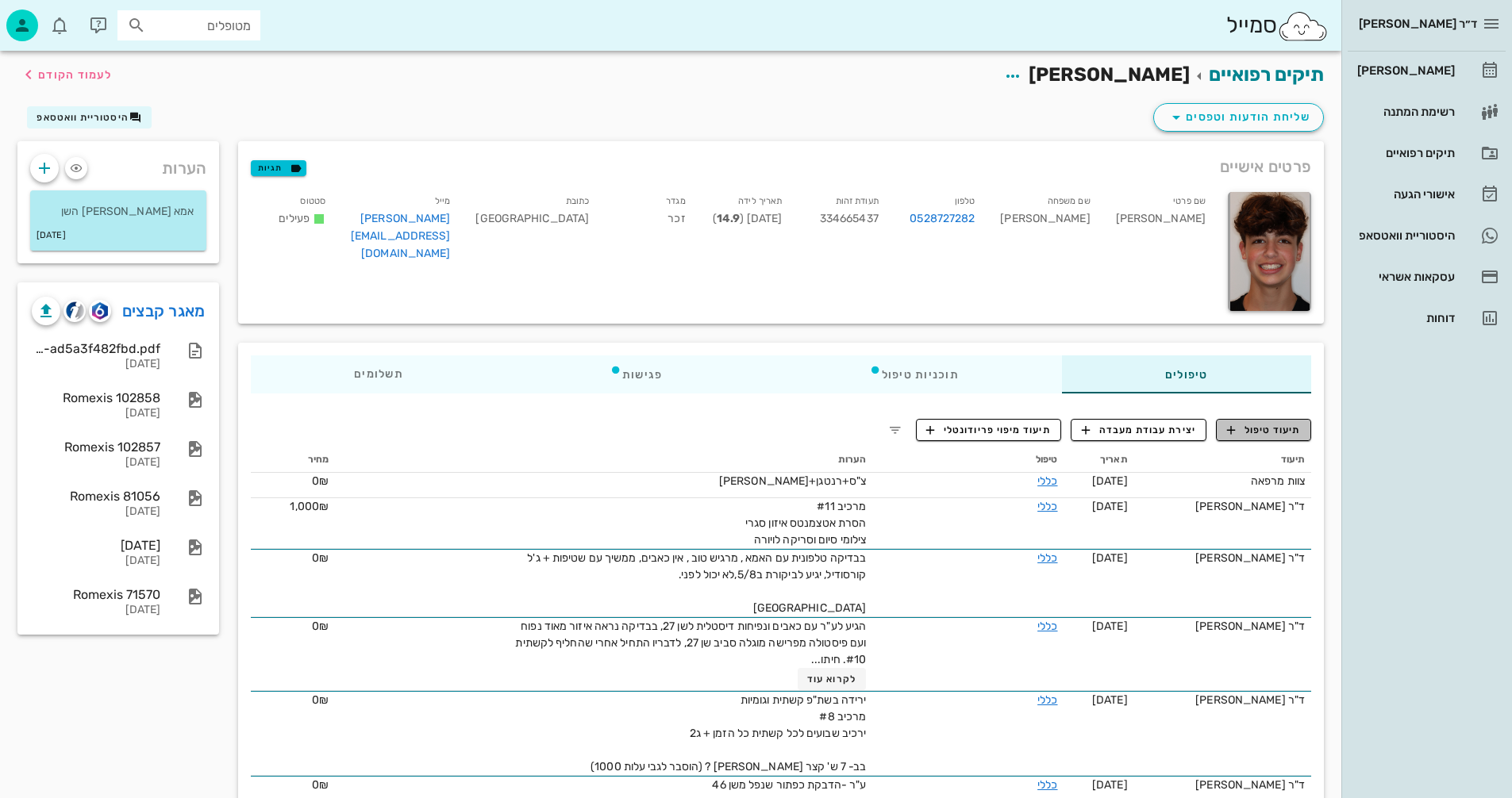
click at [1257, 432] on span "תיעוד טיפול" at bounding box center [1264, 429] width 74 height 14
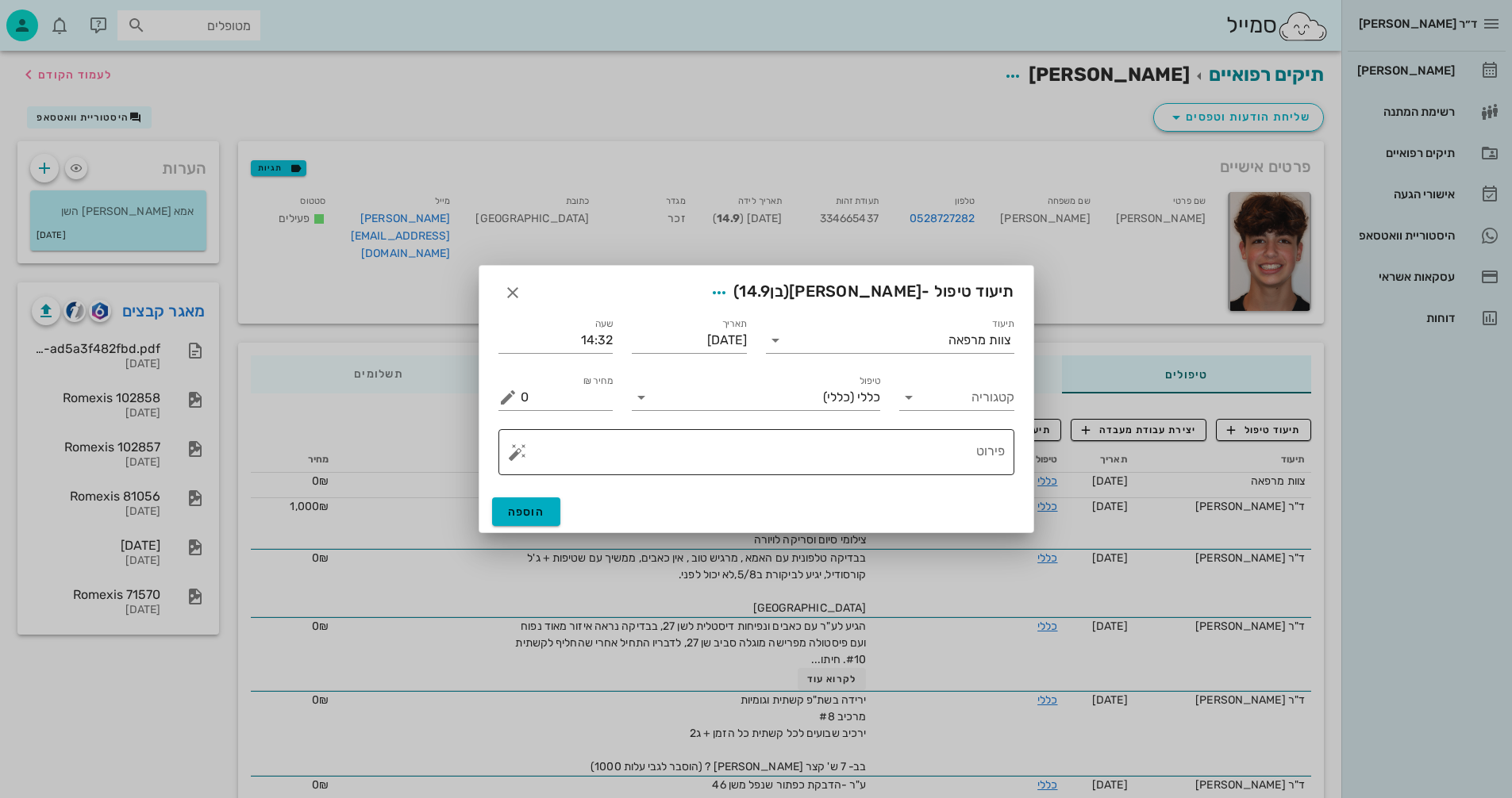
click at [513, 458] on button "button" at bounding box center [518, 452] width 19 height 19
click at [537, 392] on div "[MEDICAL_DATA]" at bounding box center [573, 388] width 129 height 31
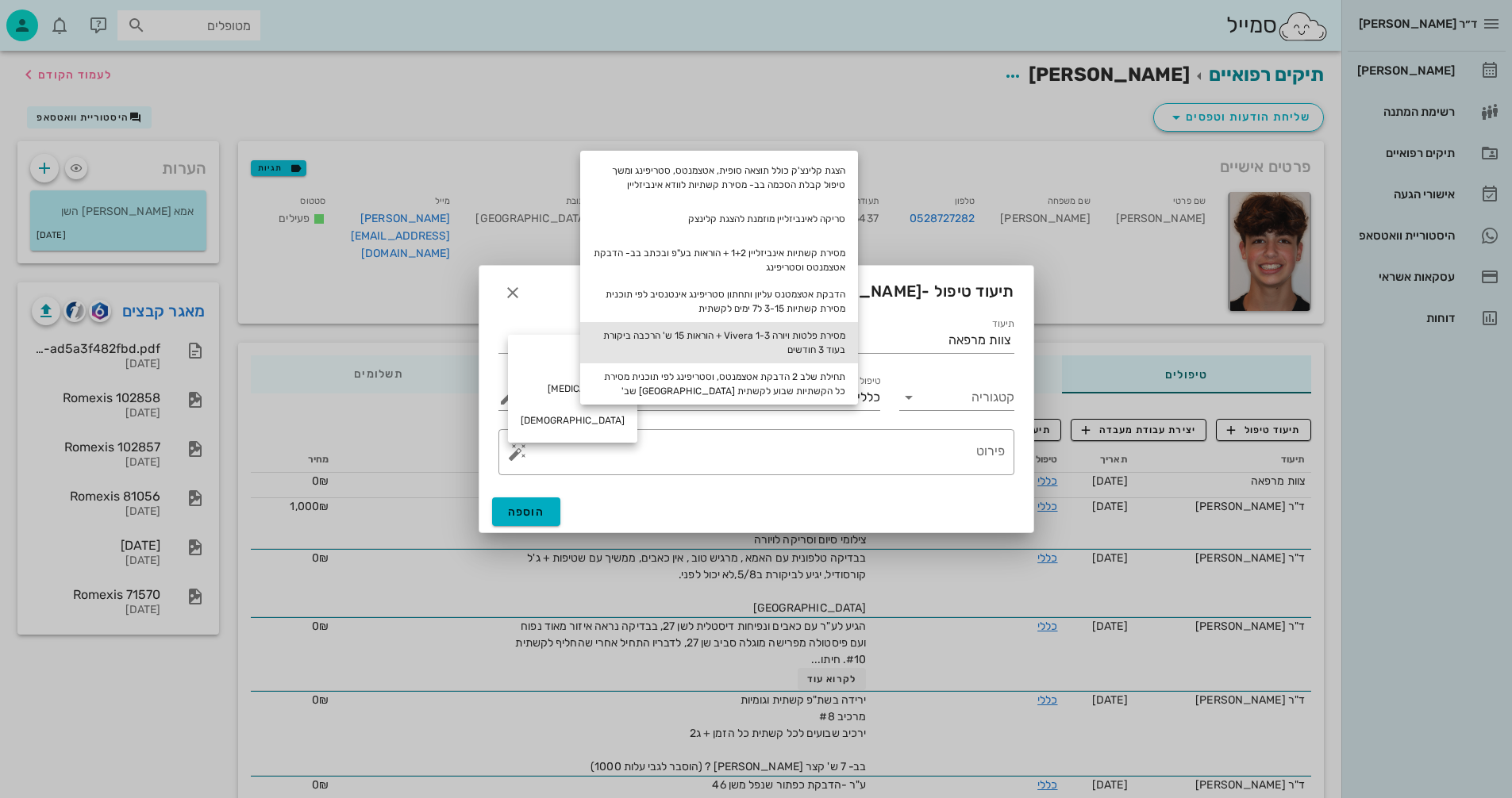
click at [787, 340] on div "מסירת פלטות ויורה Vivera 1-3 + הוראות 15 ש' הרכבה ביקורת בעוד 3 חודשים" at bounding box center [719, 343] width 278 height 42
type textarea "מסירת פלטות ויורה Vivera 1-3 + הוראות 15 ש' הרכבה ביקורת בעוד 3 חודשים"
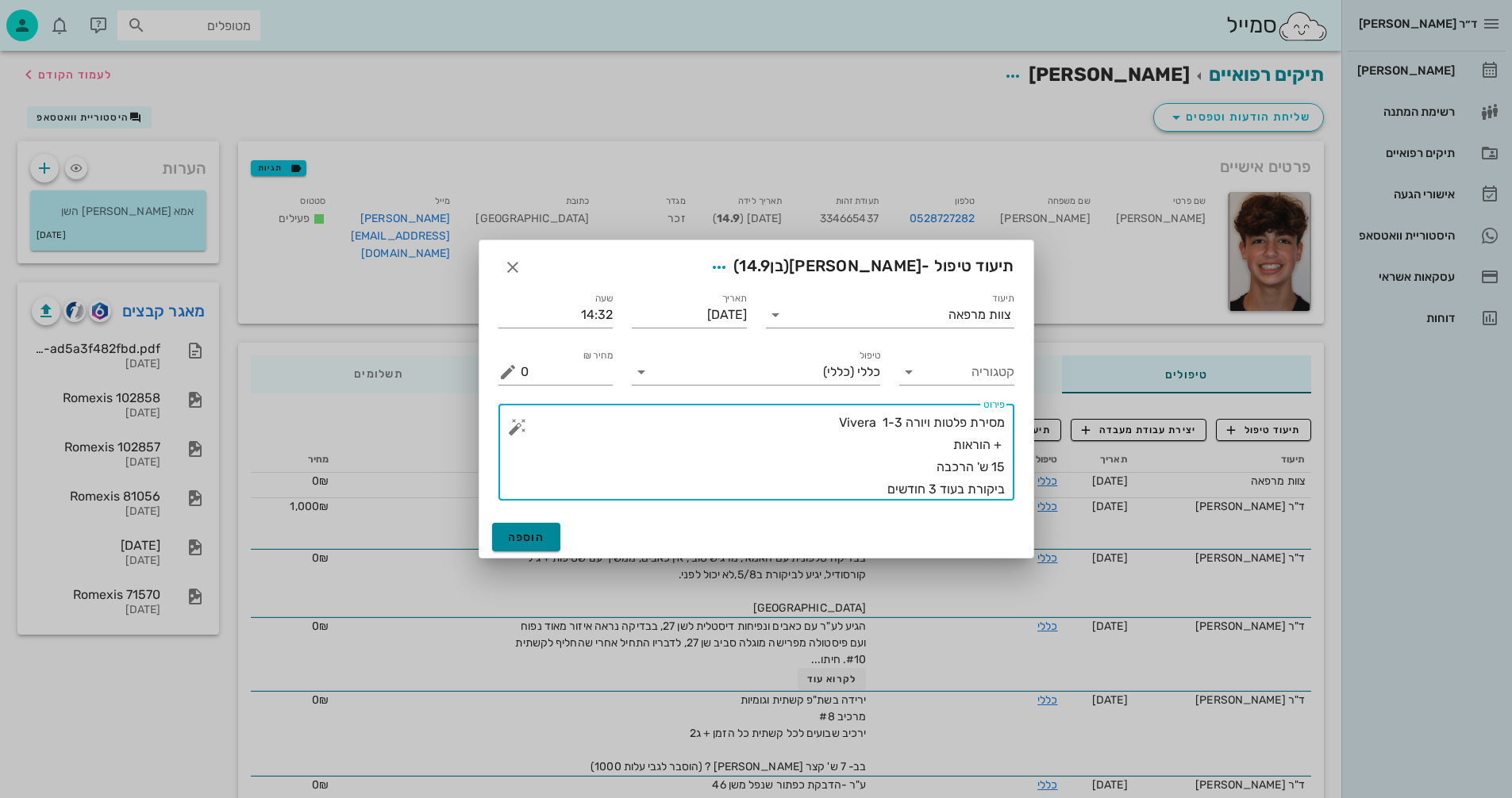
click at [528, 537] on span "הוספה" at bounding box center [526, 537] width 37 height 13
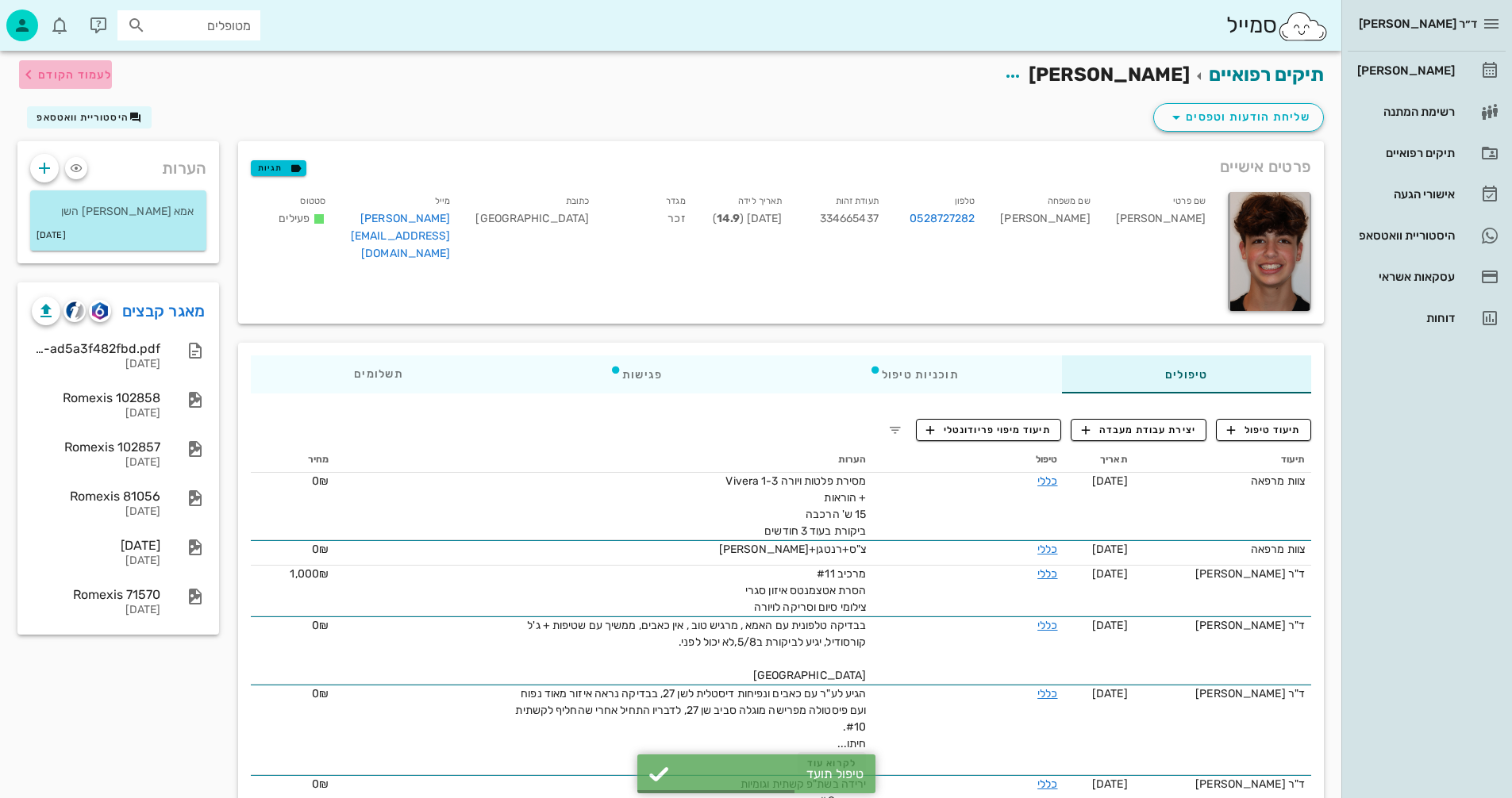
click at [69, 76] on span "לעמוד הקודם" at bounding box center [75, 75] width 74 height 13
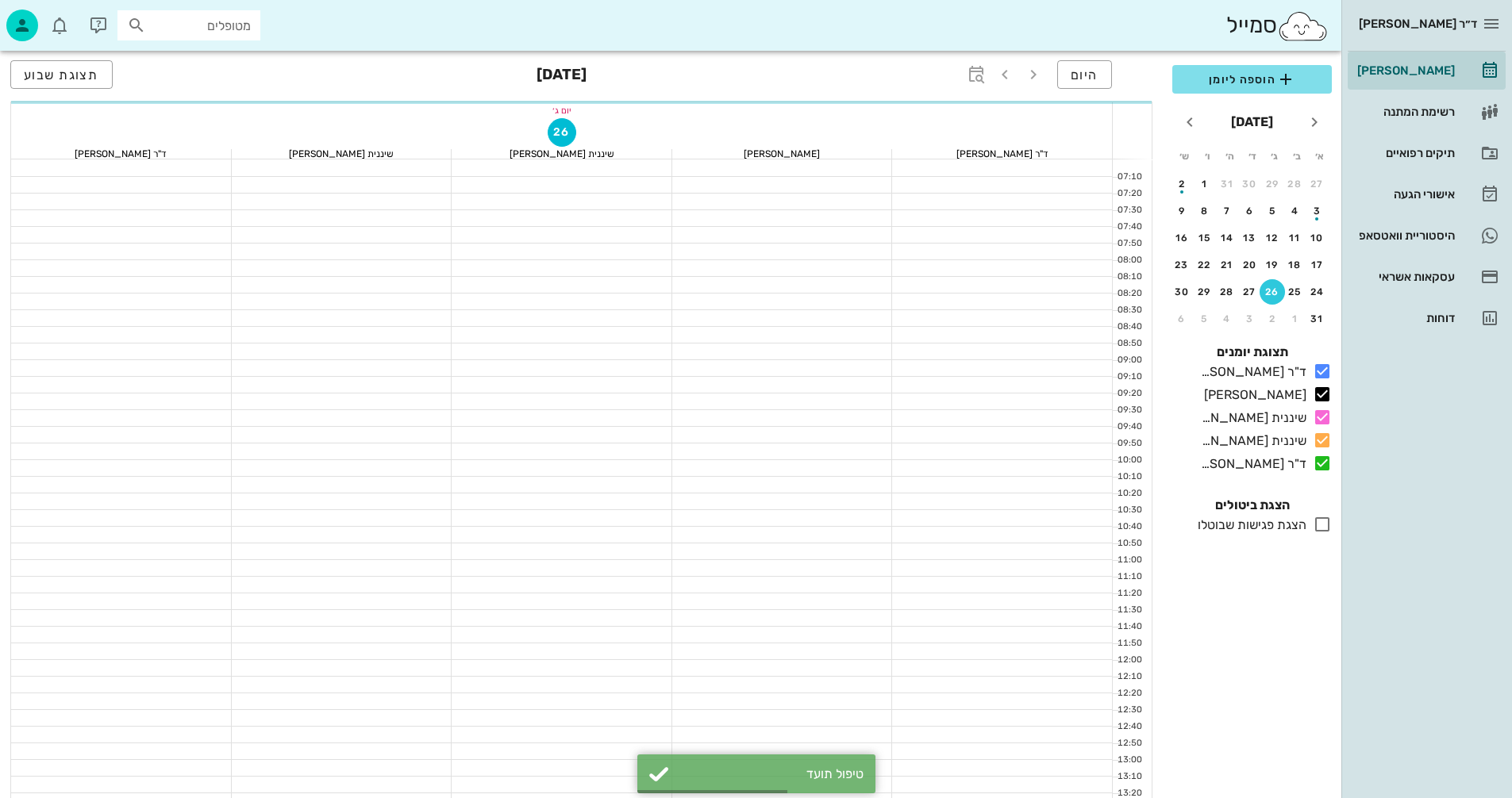
scroll to position [397, 0]
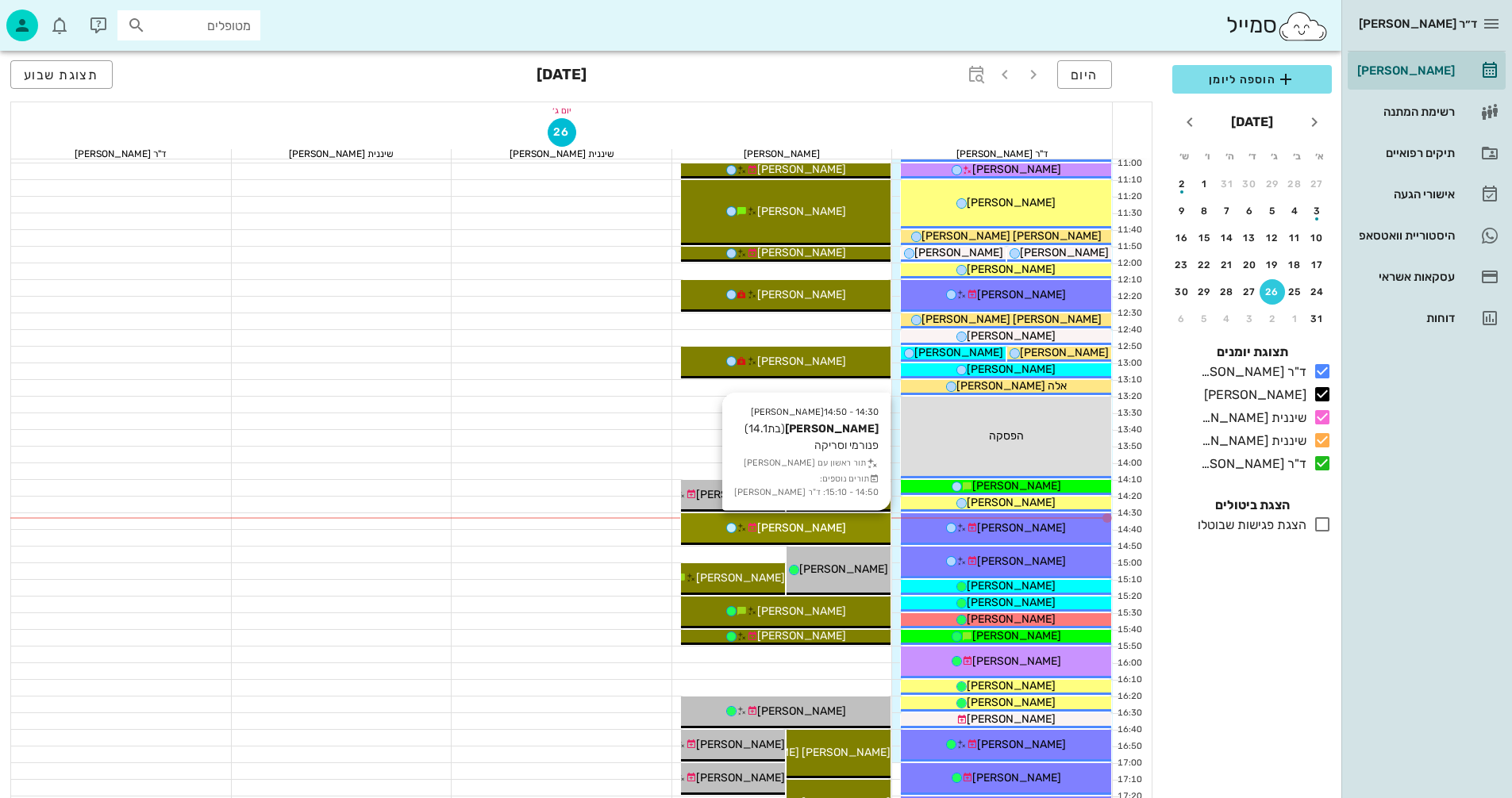
click at [832, 528] on div "[PERSON_NAME]" at bounding box center [786, 528] width 210 height 17
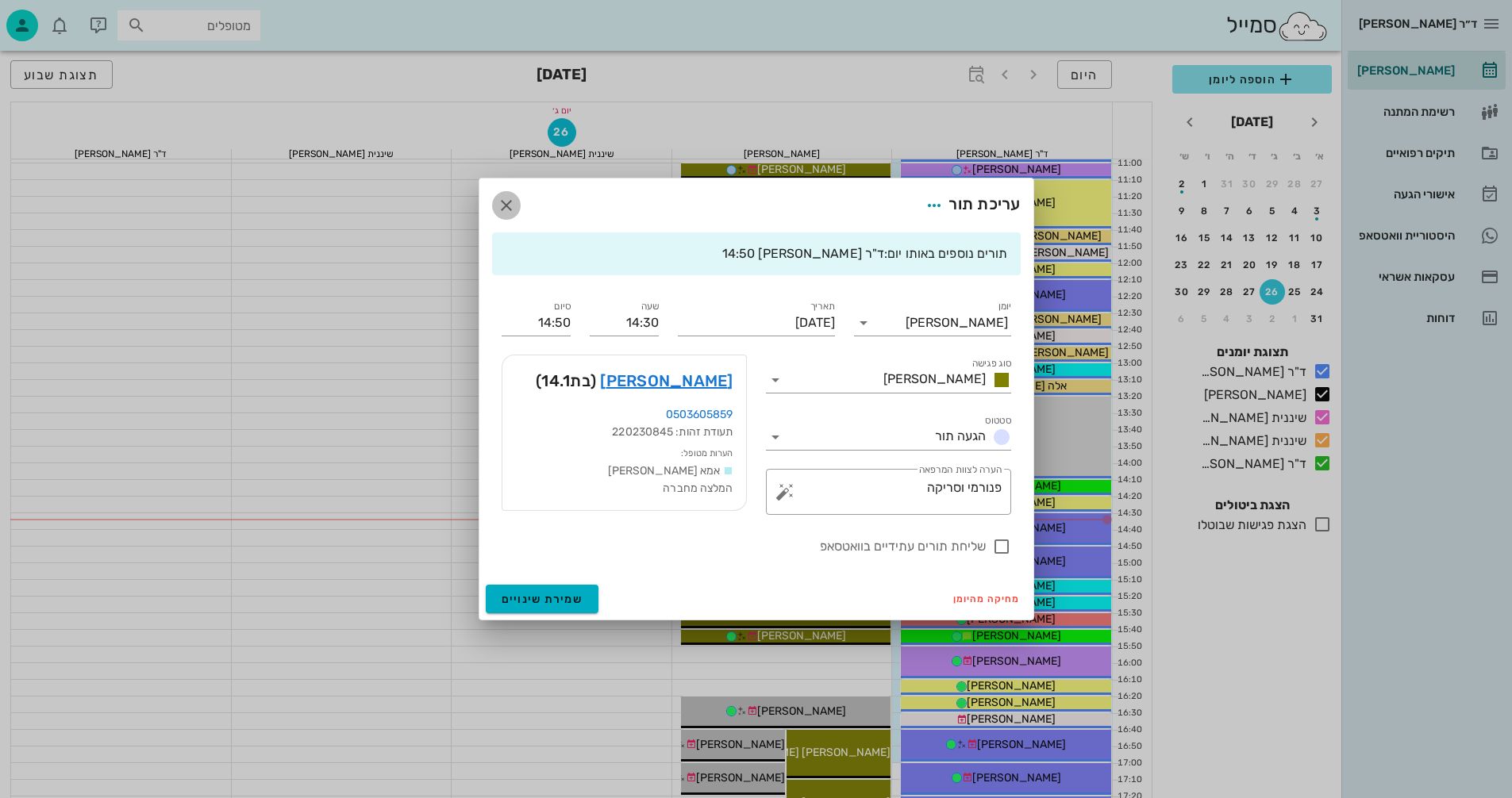
click at [502, 204] on icon "button" at bounding box center [506, 206] width 19 height 19
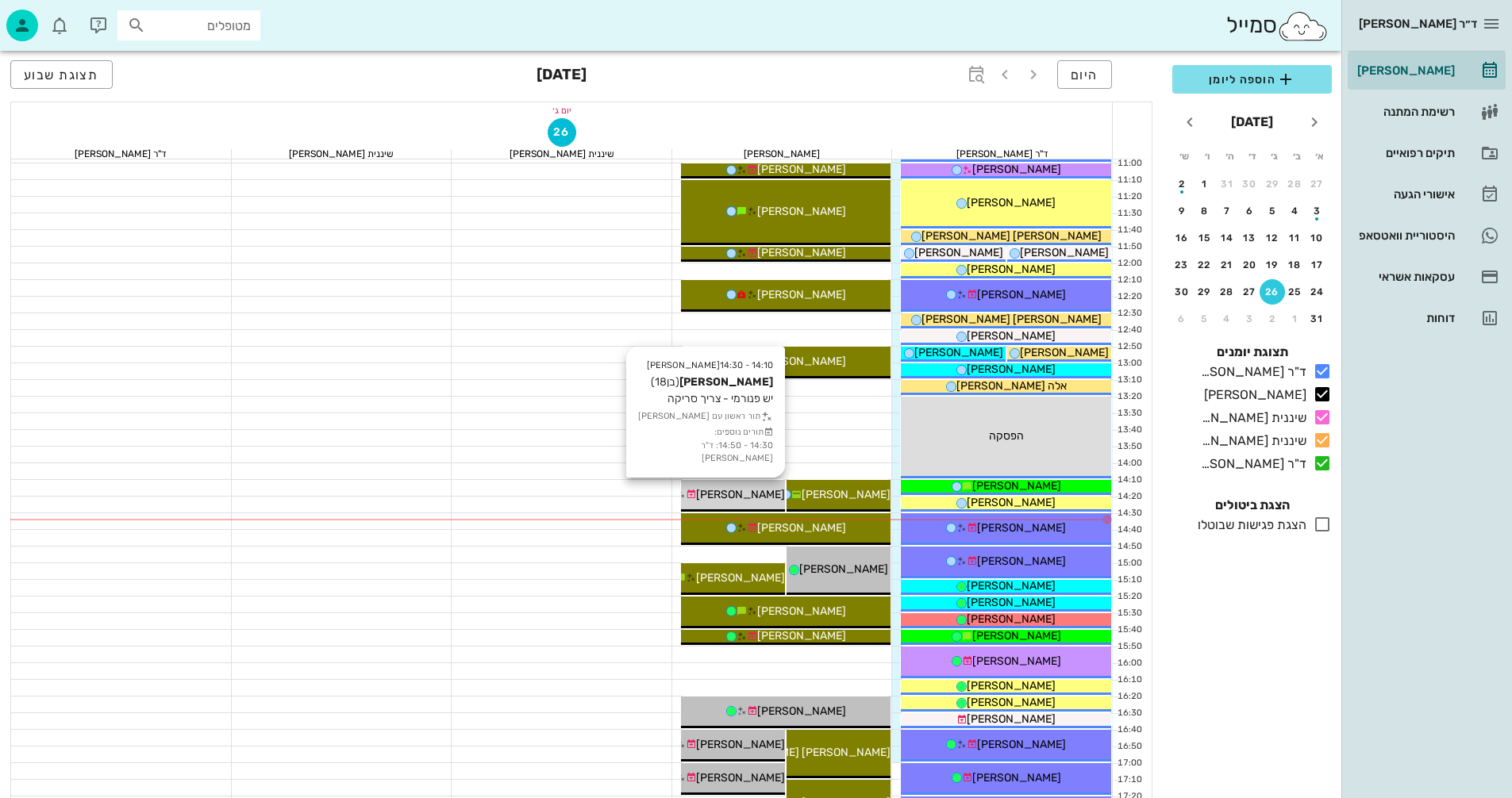
click at [760, 489] on span "[PERSON_NAME]" at bounding box center [740, 495] width 89 height 13
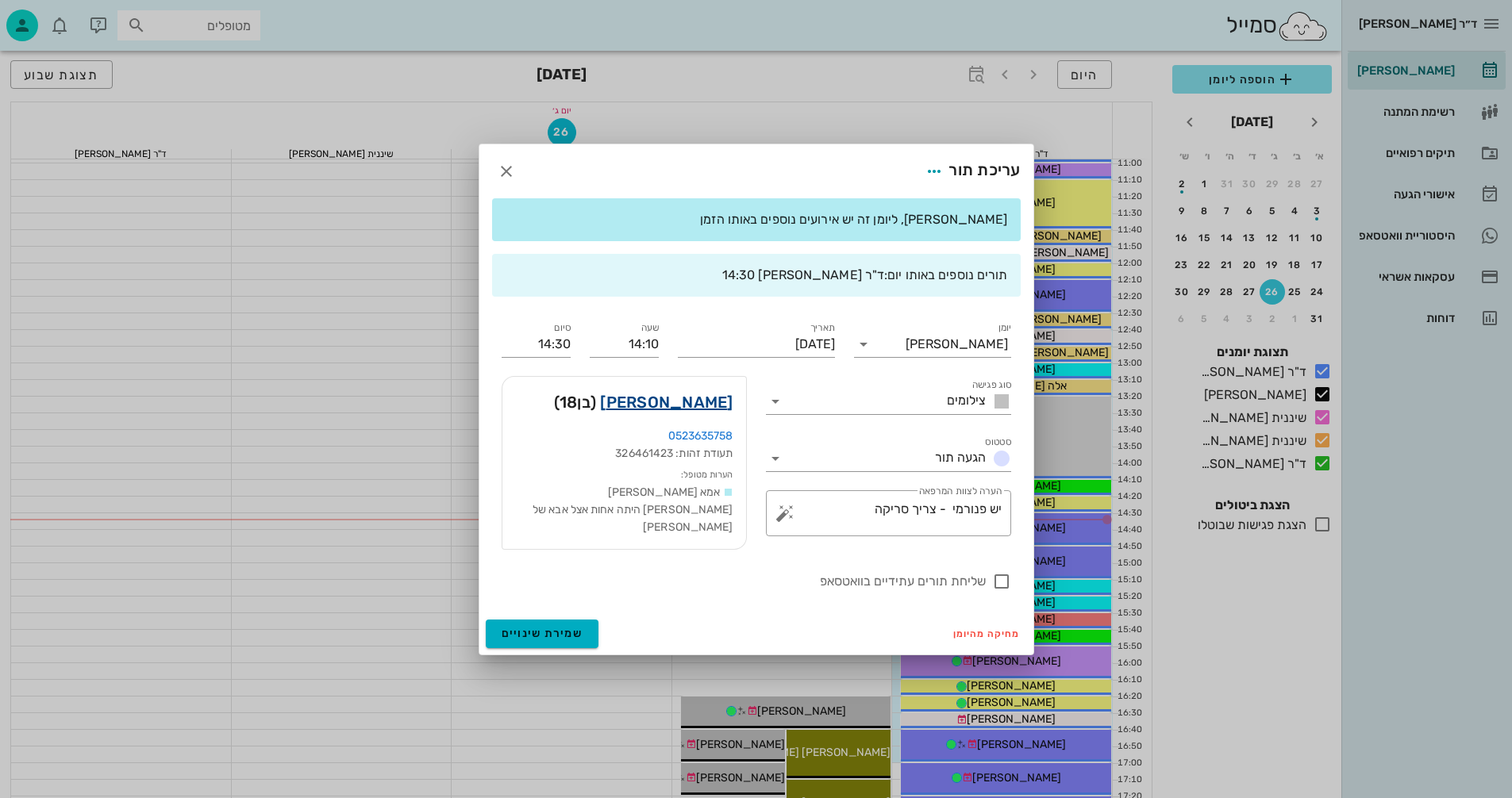
click at [711, 409] on link "[PERSON_NAME]" at bounding box center [666, 402] width 133 height 26
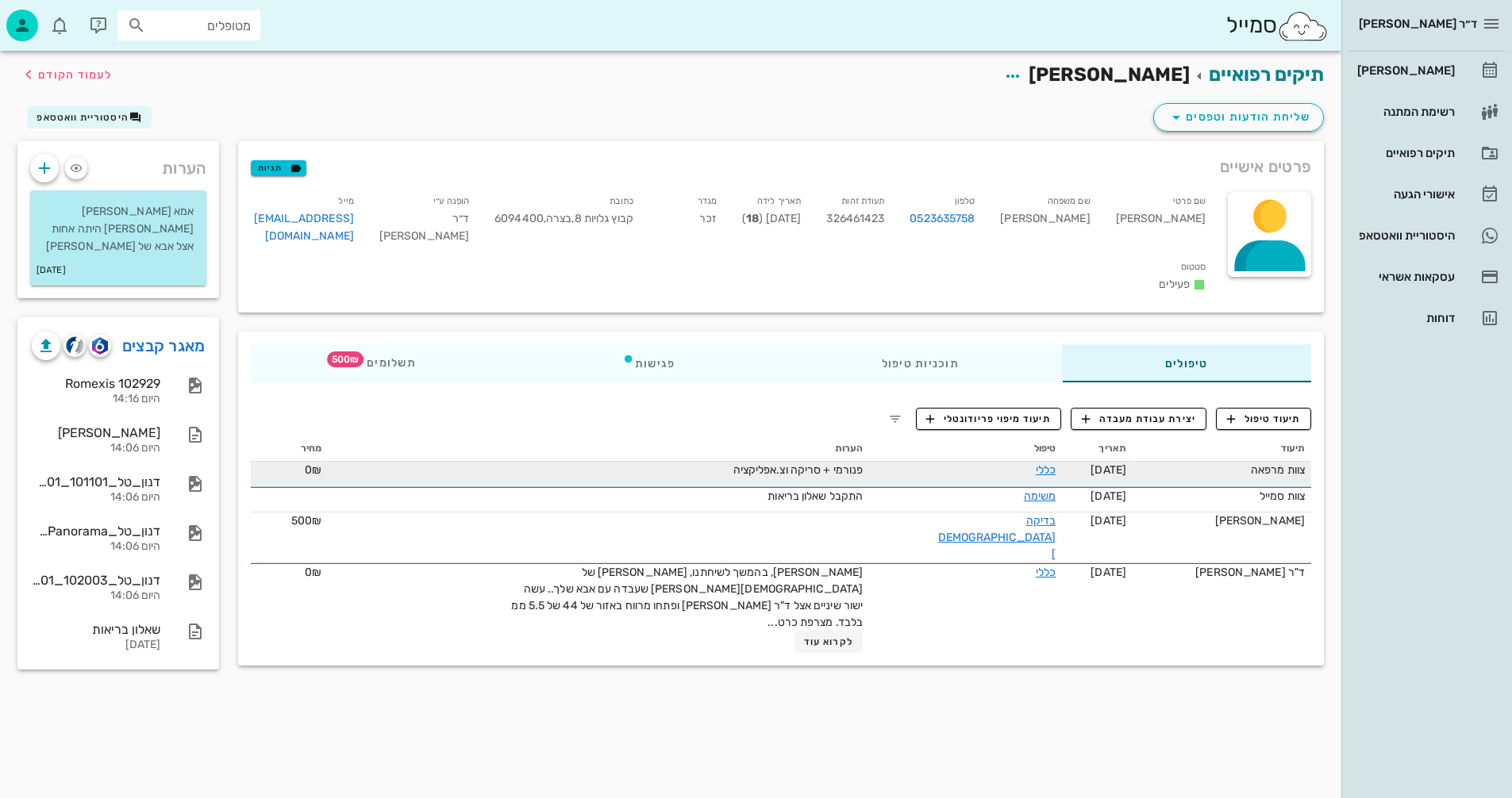
click at [864, 463] on span "פנורמי + סריקה וצ.אפליקציה" at bounding box center [797, 470] width 130 height 13
click at [1035, 463] on link "כללי" at bounding box center [1045, 470] width 20 height 13
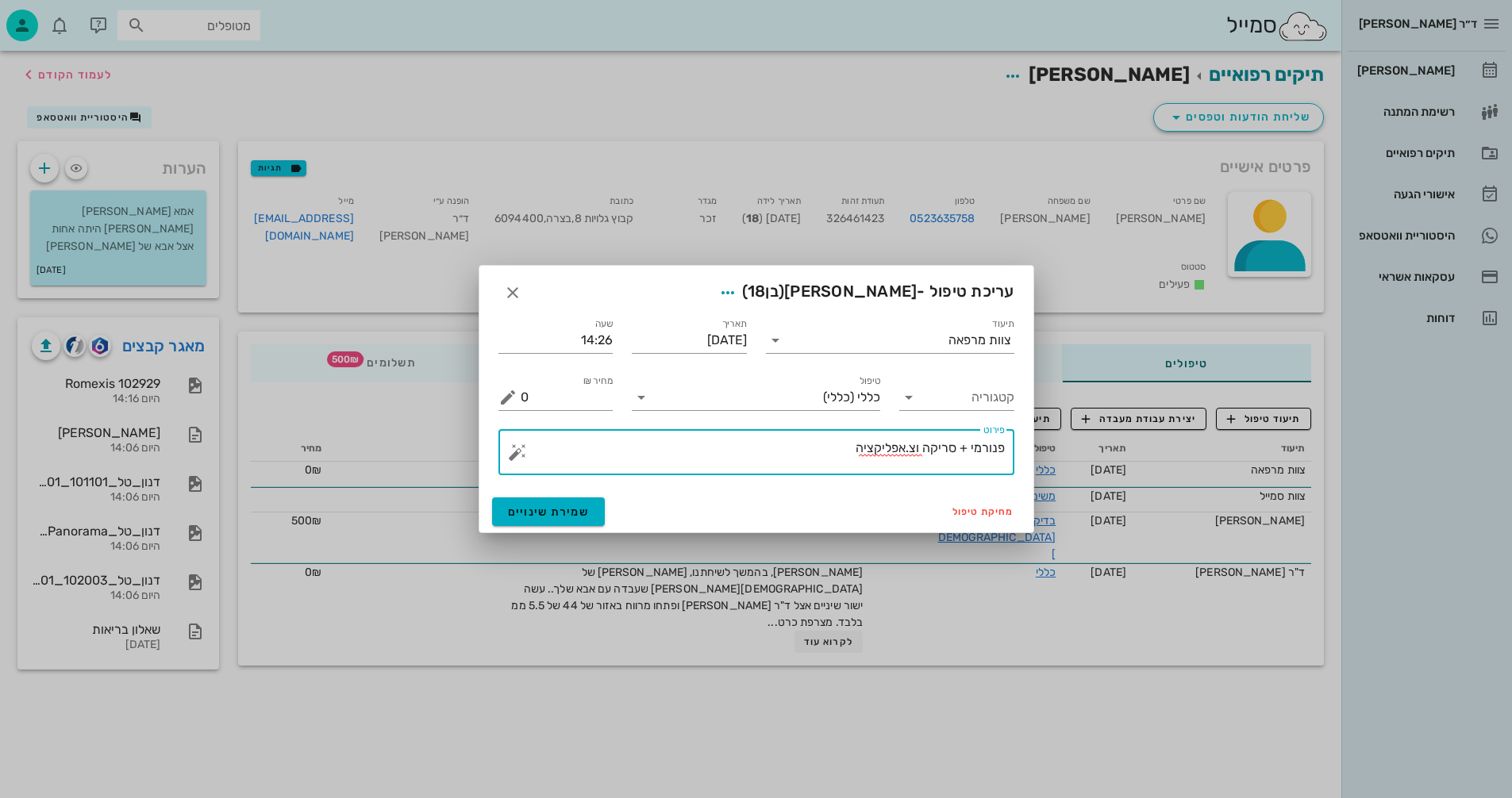
drag, startPoint x: 962, startPoint y: 450, endPoint x: 1017, endPoint y: 450, distance: 55.0
click at [1017, 450] on div "​ פירוט פנורמי + סריקה וצ.אפליקציה" at bounding box center [756, 452] width 535 height 65
type textarea "סריקה וצ.אפליקציה"
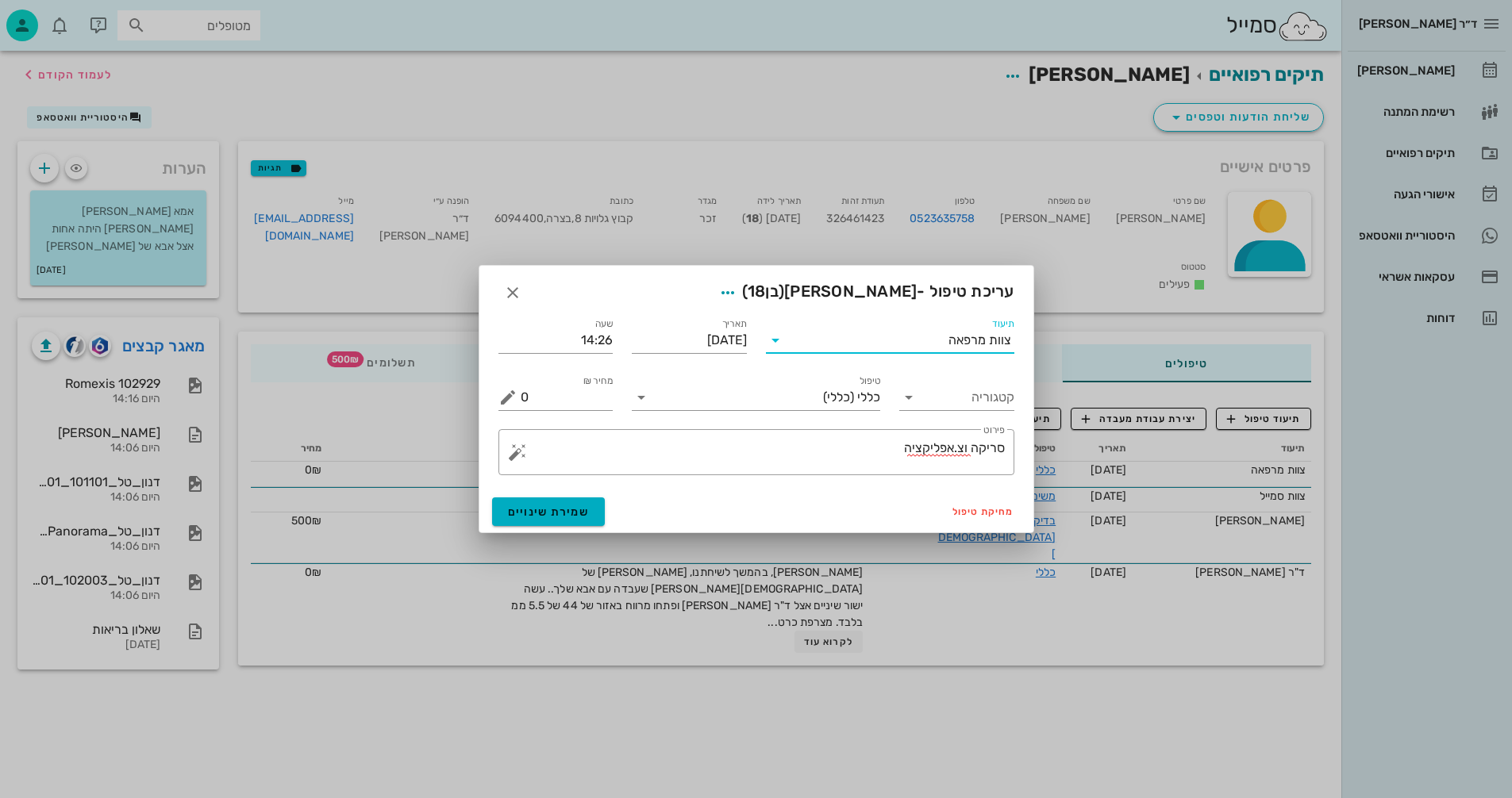
click at [903, 340] on input "תיעוד" at bounding box center [867, 340] width 160 height 26
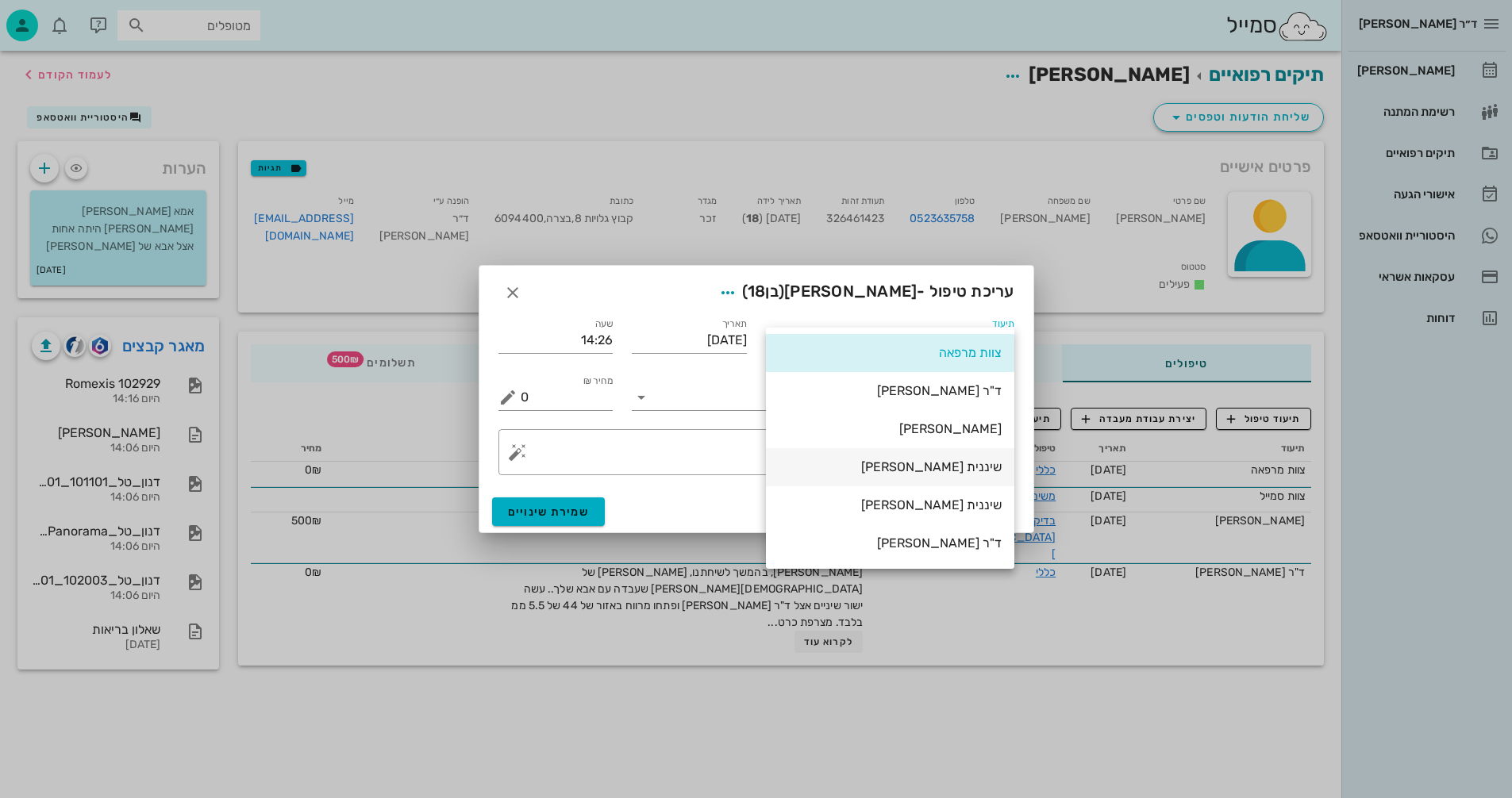
click at [976, 463] on div "שיננית [PERSON_NAME]" at bounding box center [889, 467] width 223 height 15
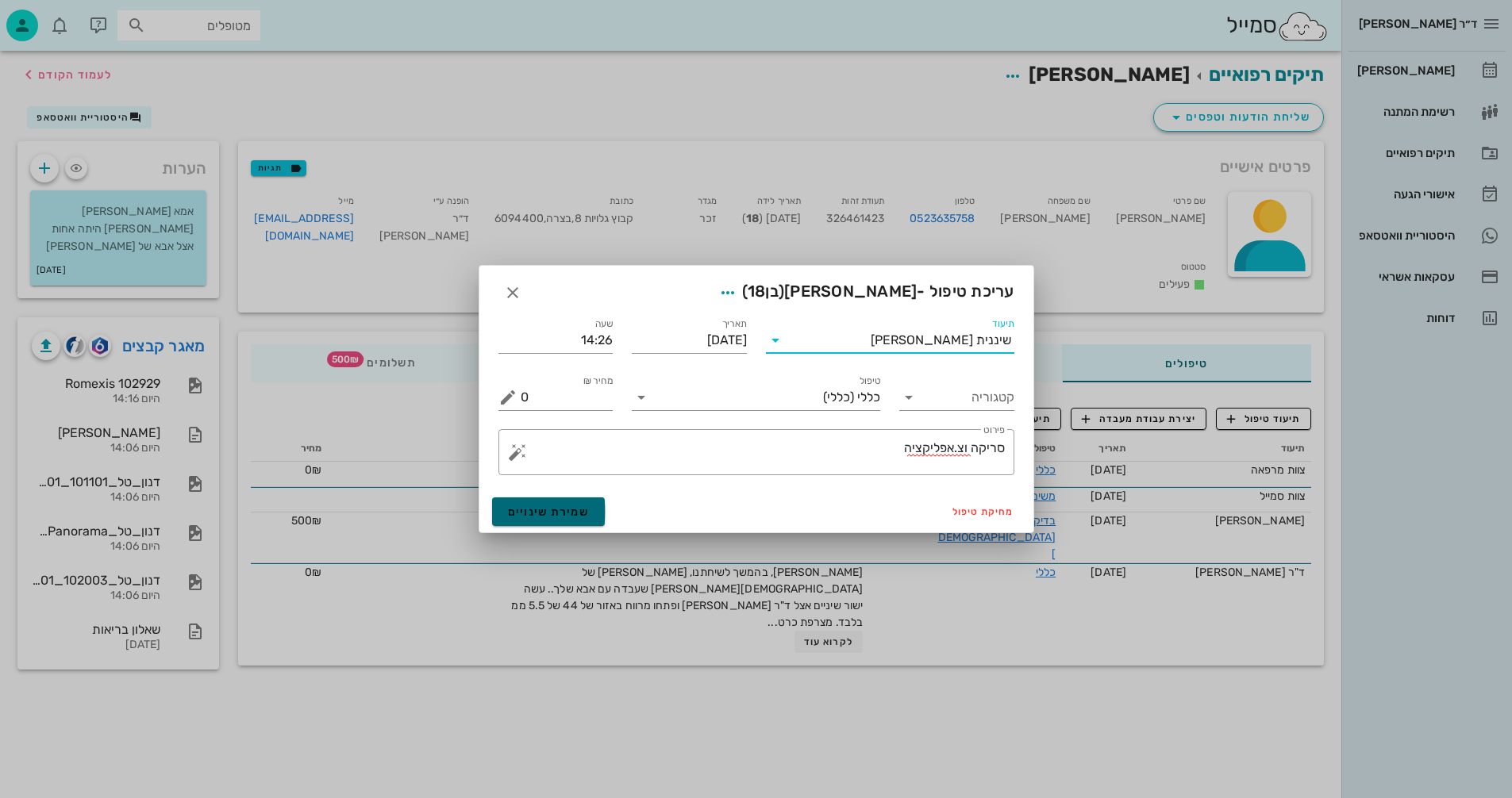
click at [577, 515] on span "שמירת שינויים" at bounding box center [549, 512] width 82 height 13
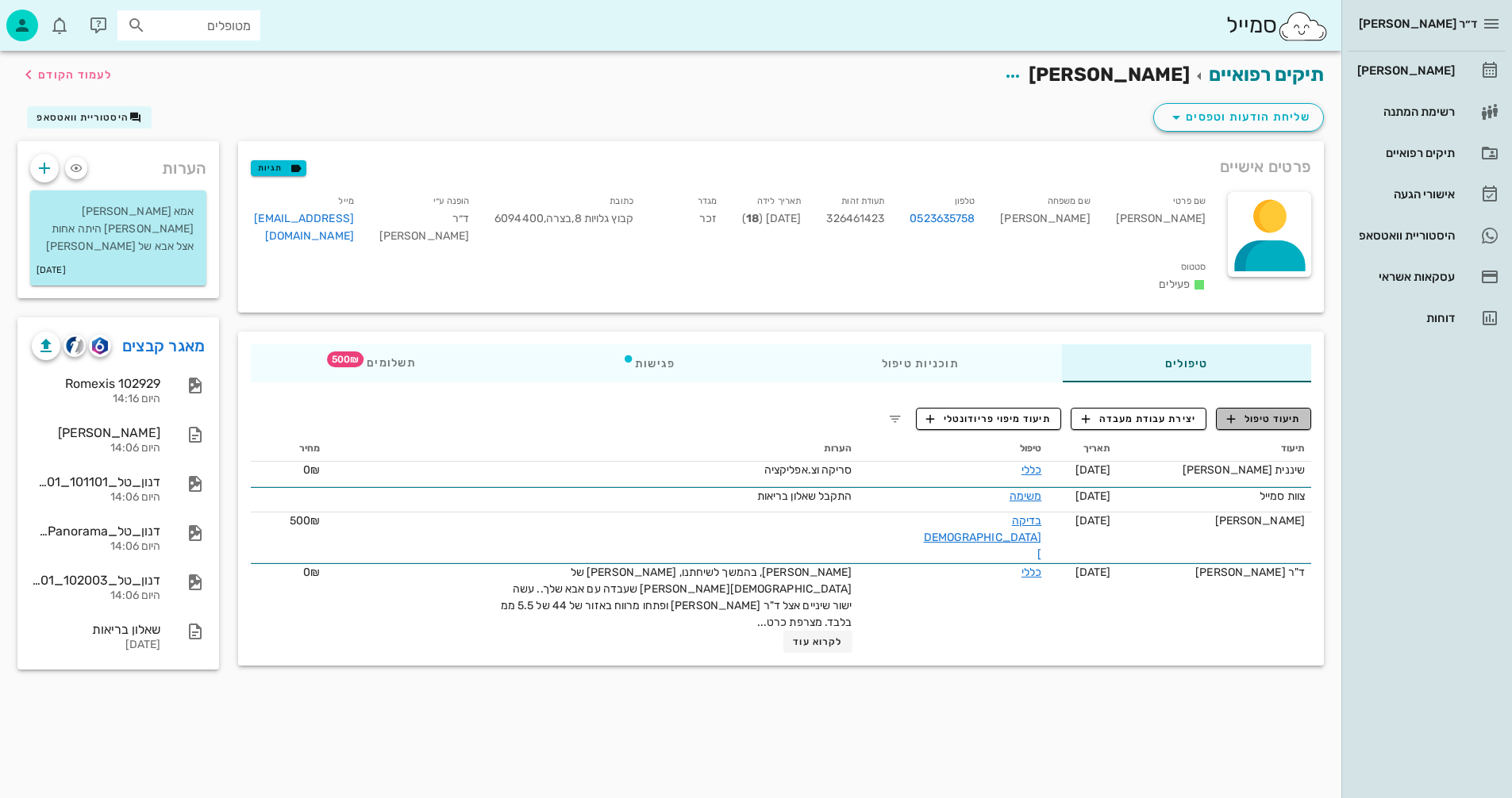
click at [1271, 411] on span "תיעוד טיפול" at bounding box center [1264, 418] width 74 height 14
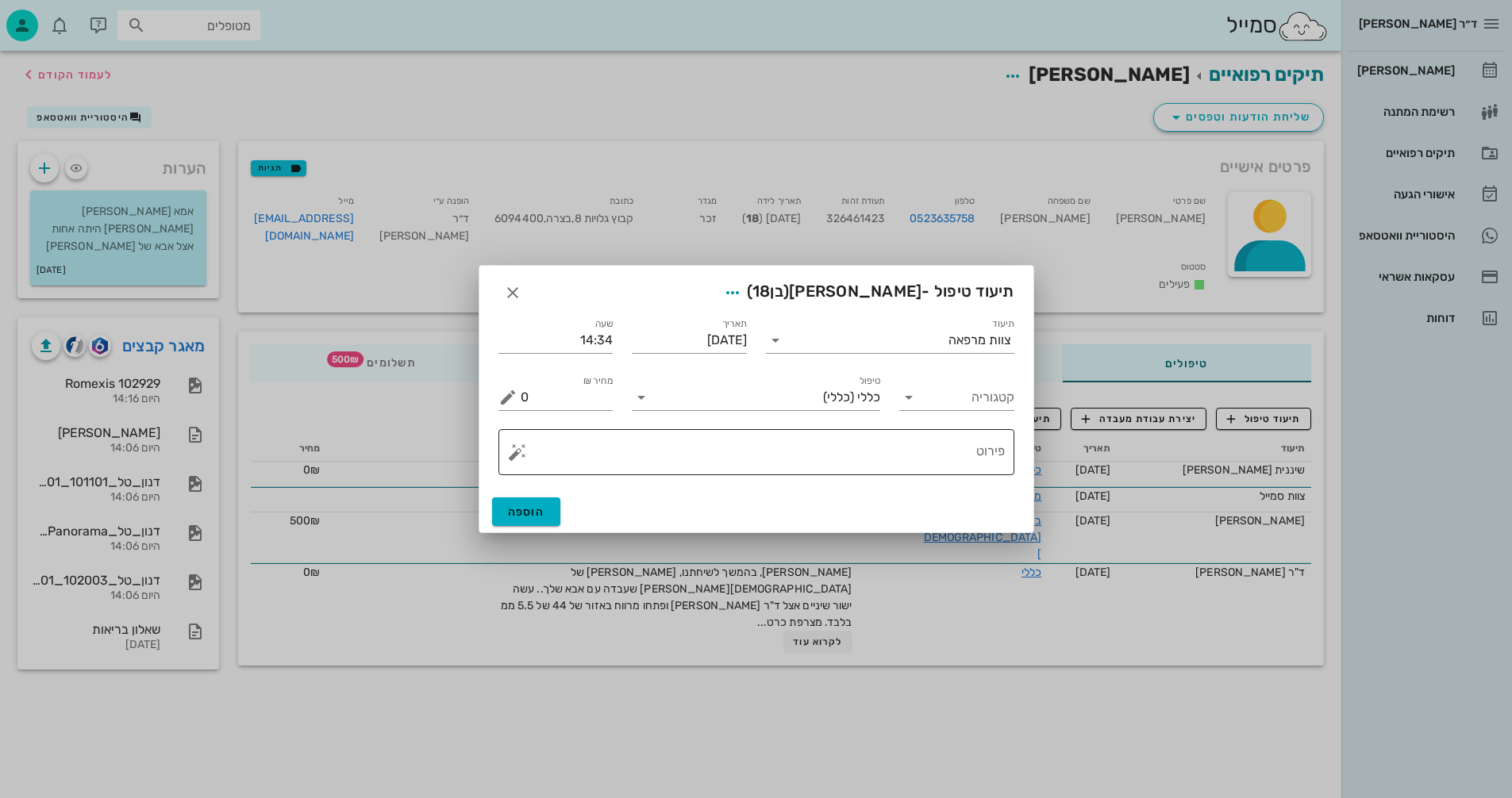
click at [970, 449] on textarea "פירוט" at bounding box center [762, 456] width 484 height 38
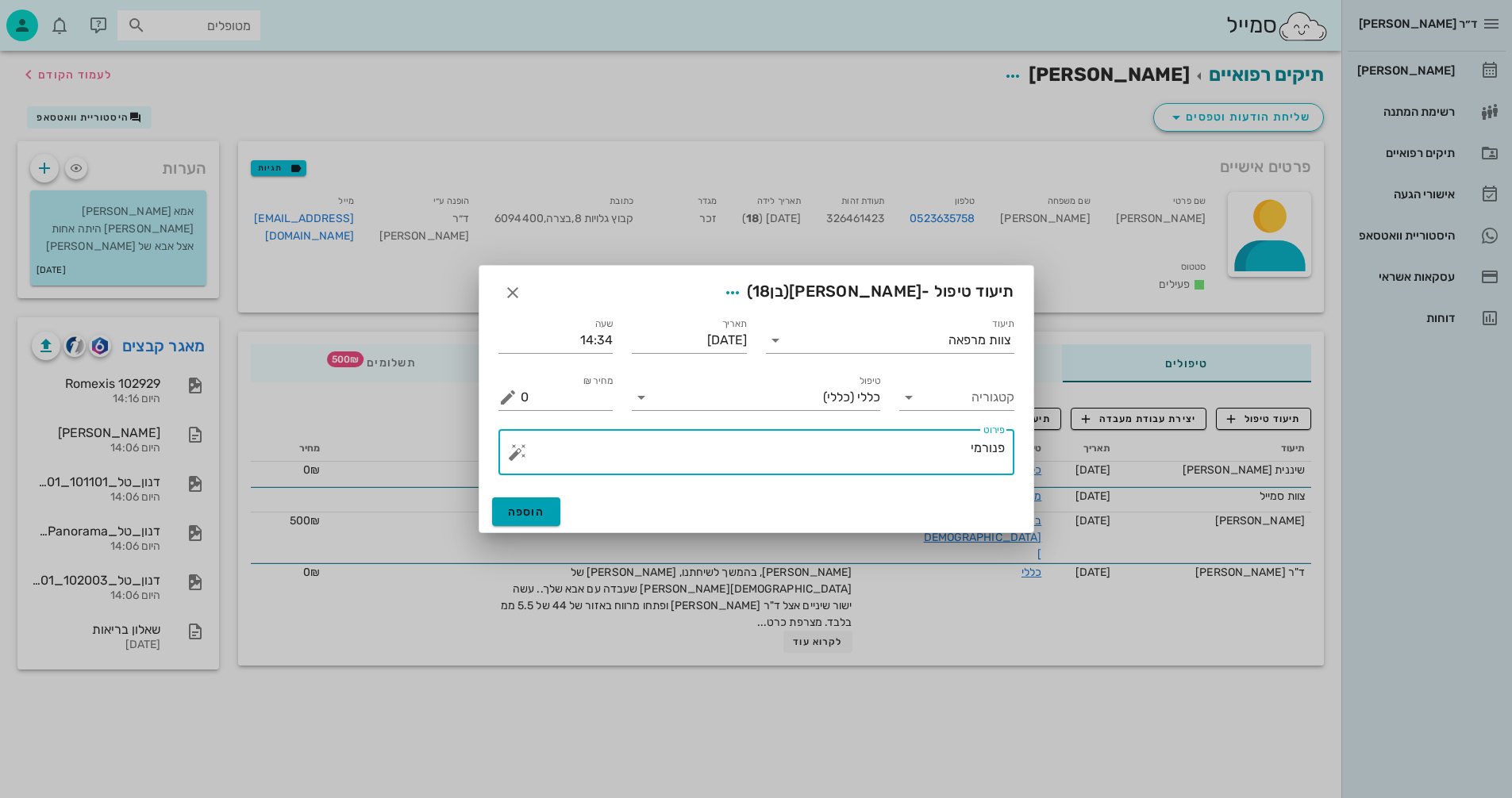
type textarea "פנורמי"
click at [542, 517] on span "הוספה" at bounding box center [526, 512] width 37 height 13
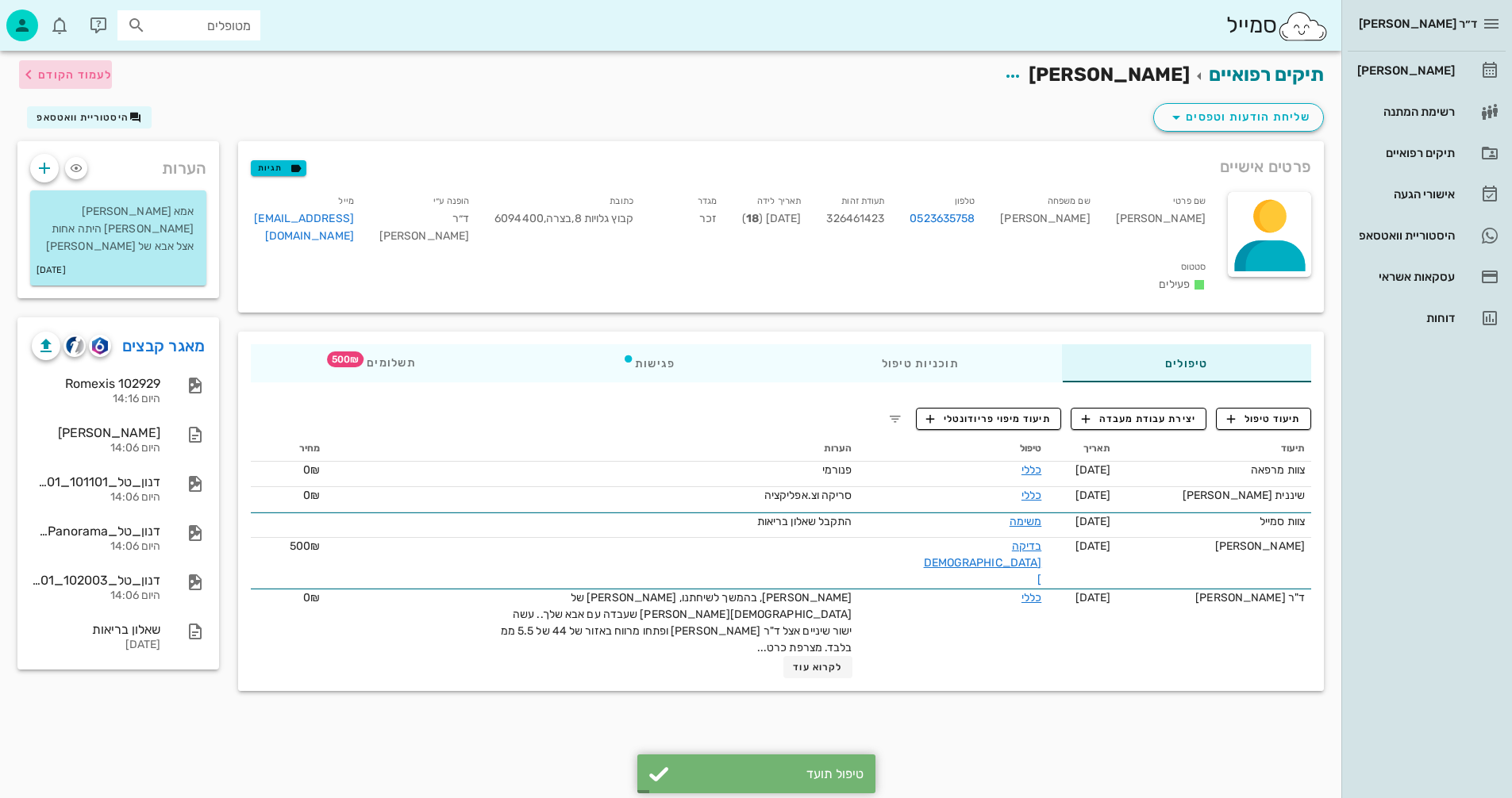
click at [46, 74] on span "לעמוד הקודם" at bounding box center [75, 75] width 74 height 13
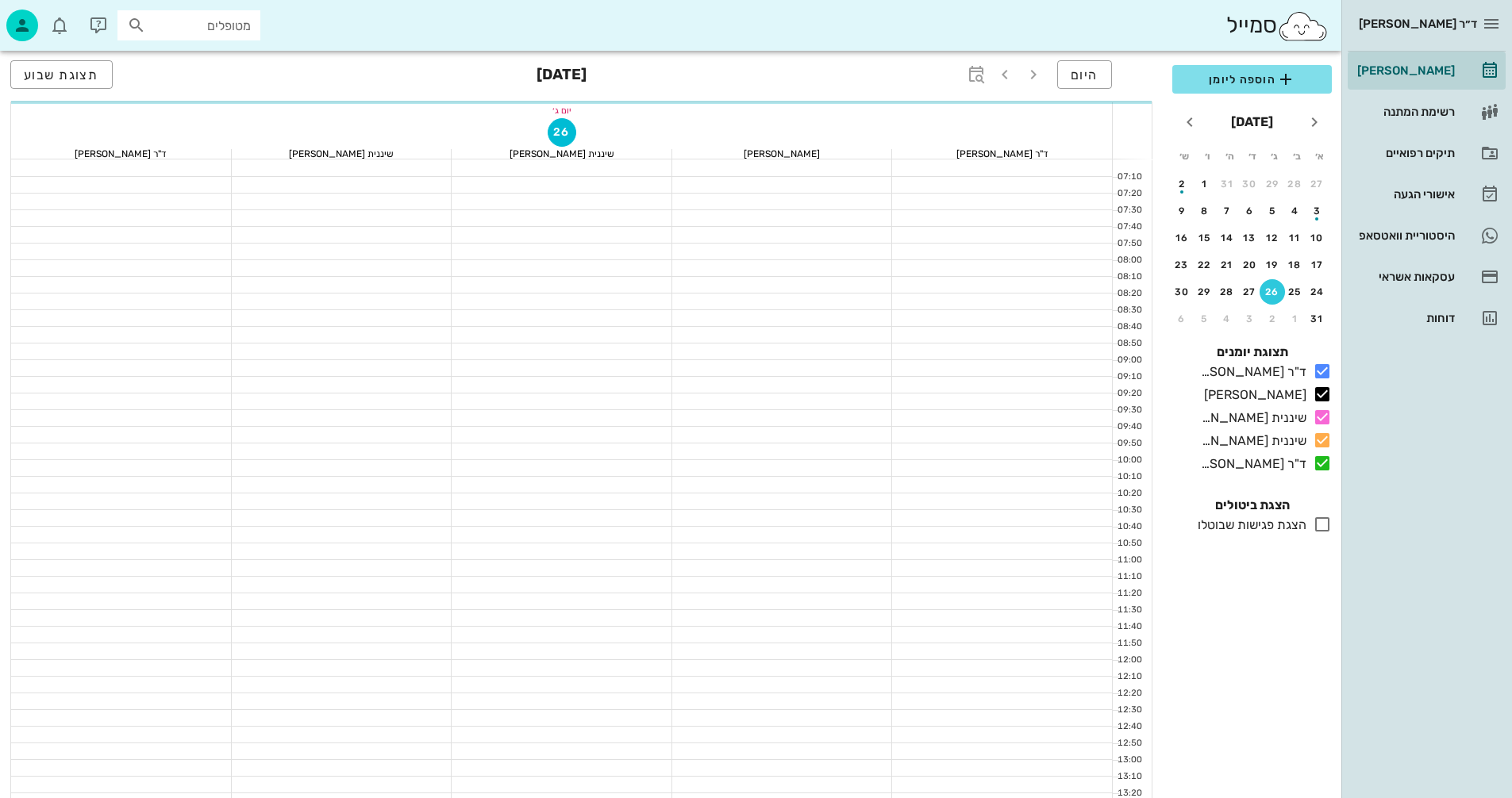
scroll to position [397, 0]
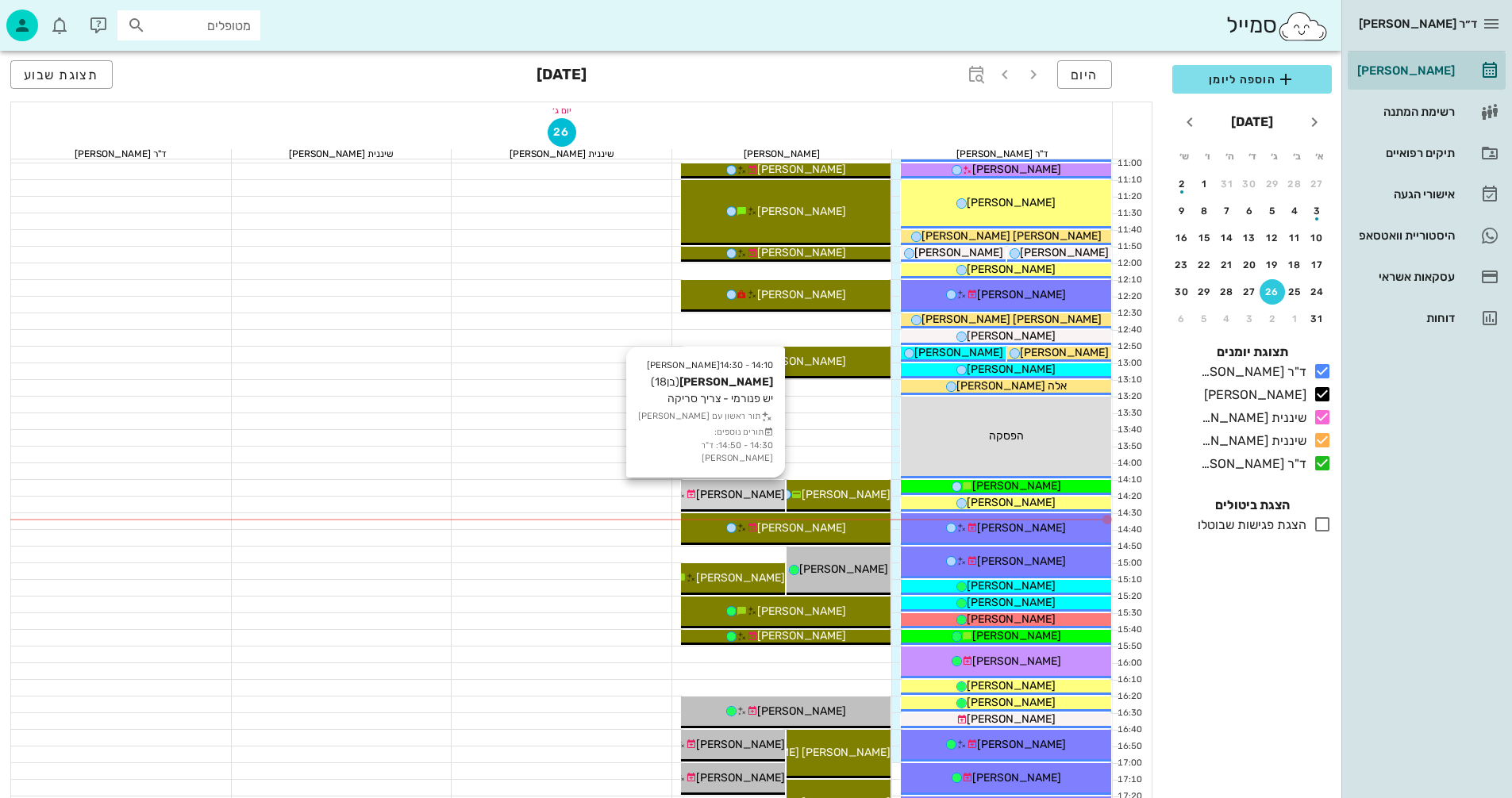
click at [748, 495] on span "[PERSON_NAME]" at bounding box center [740, 495] width 89 height 13
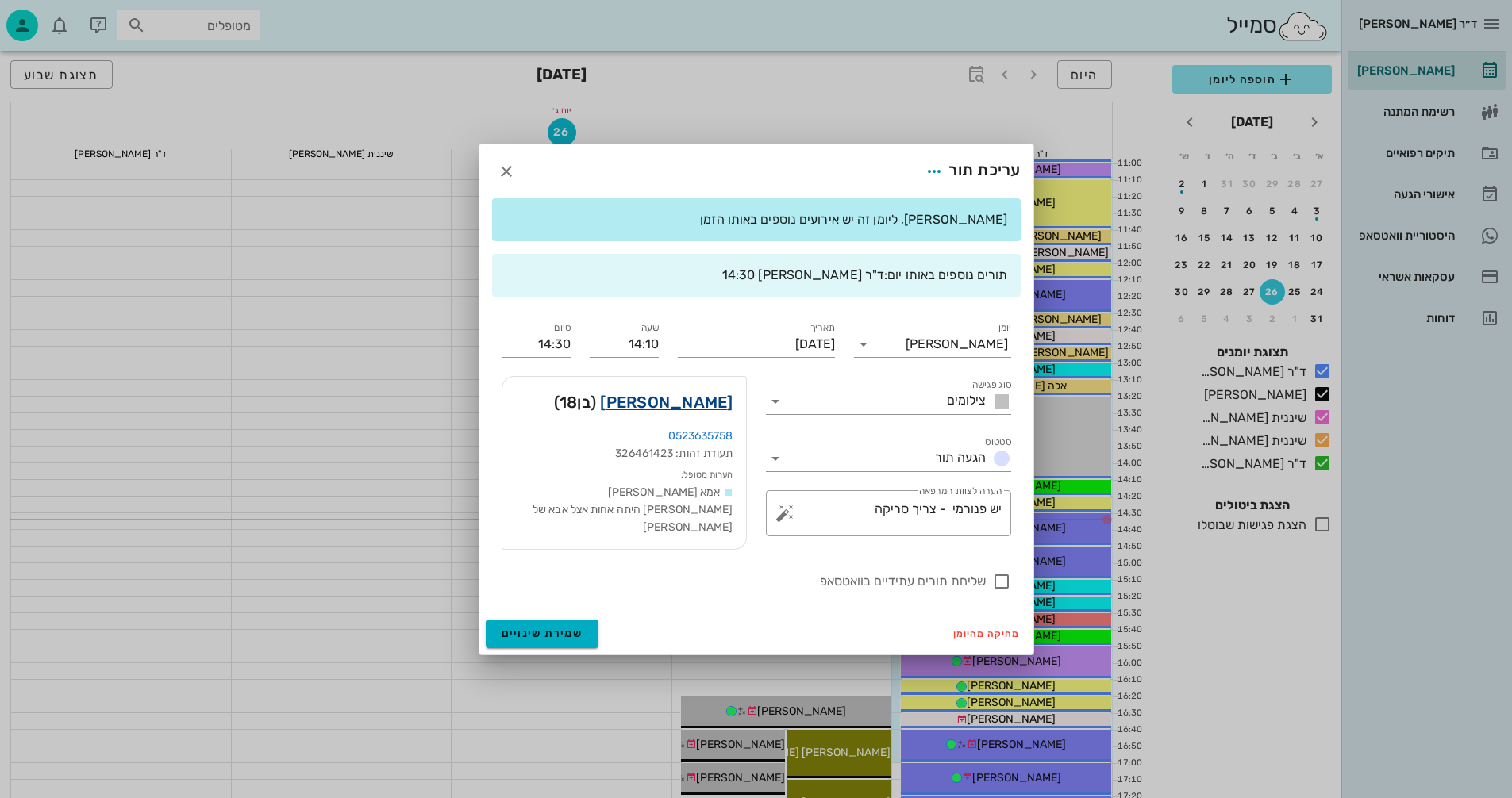
click at [719, 410] on link "[PERSON_NAME]" at bounding box center [666, 402] width 133 height 26
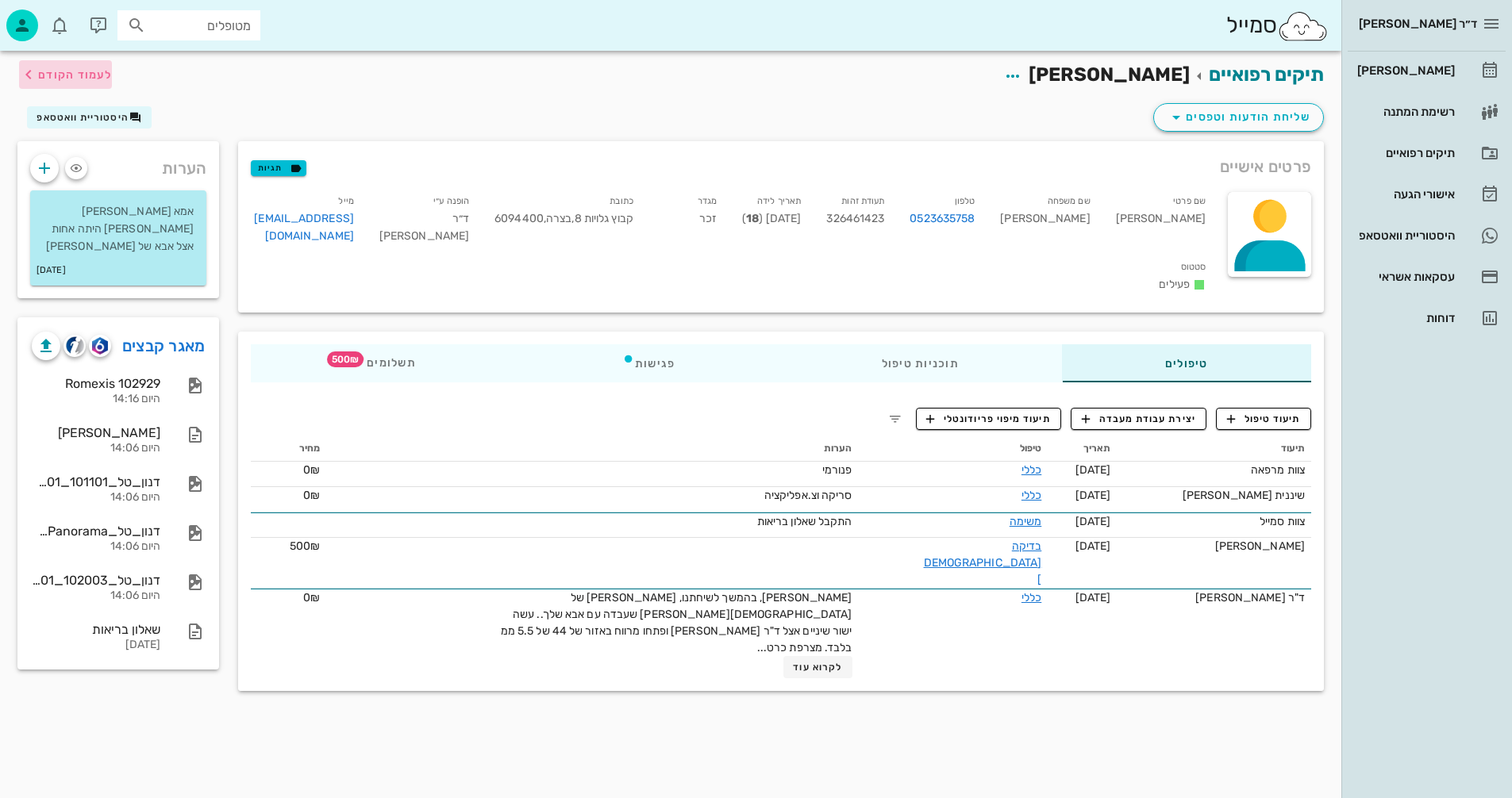
click at [86, 75] on span "לעמוד הקודם" at bounding box center [75, 75] width 74 height 13
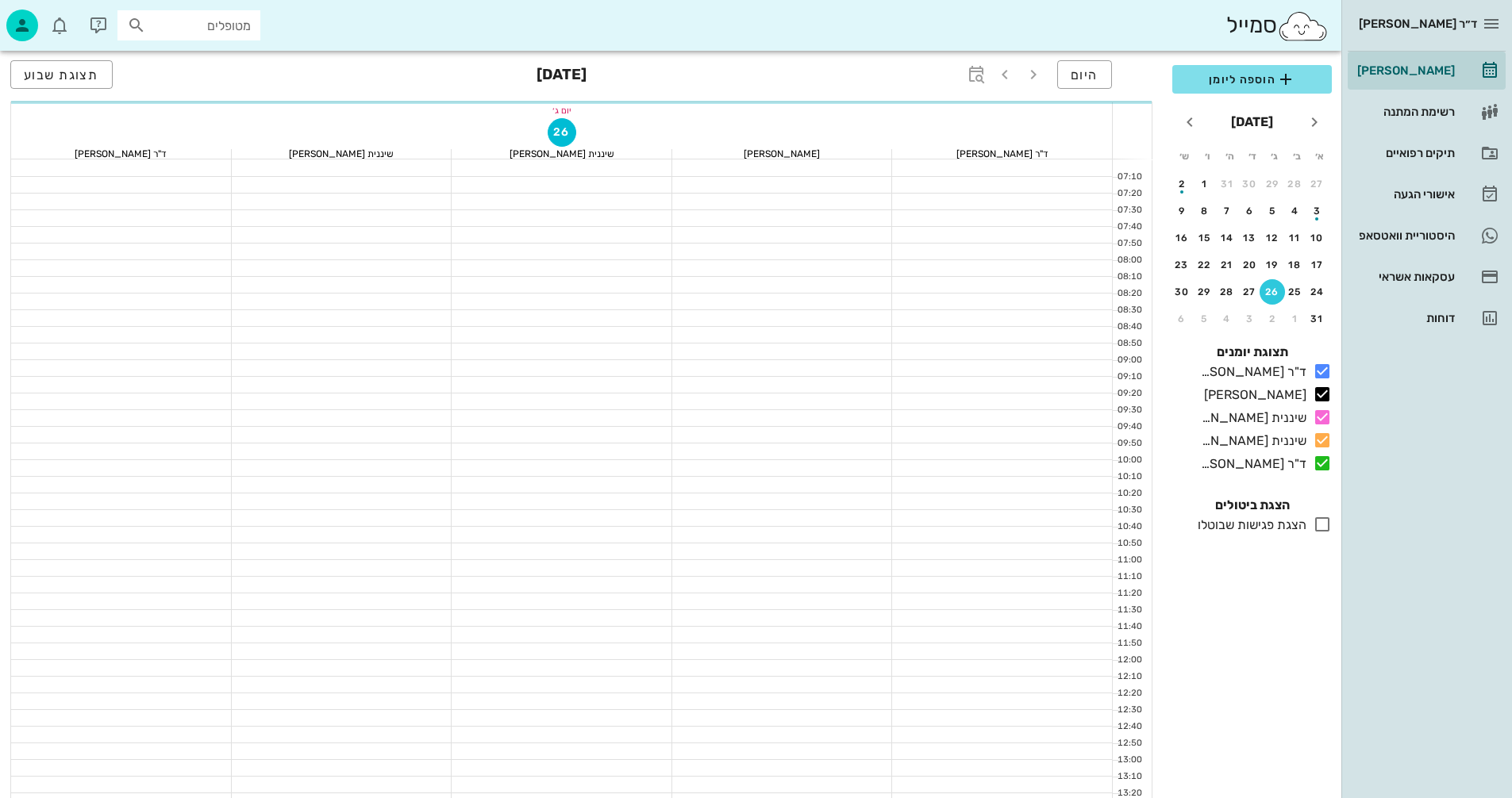
scroll to position [397, 0]
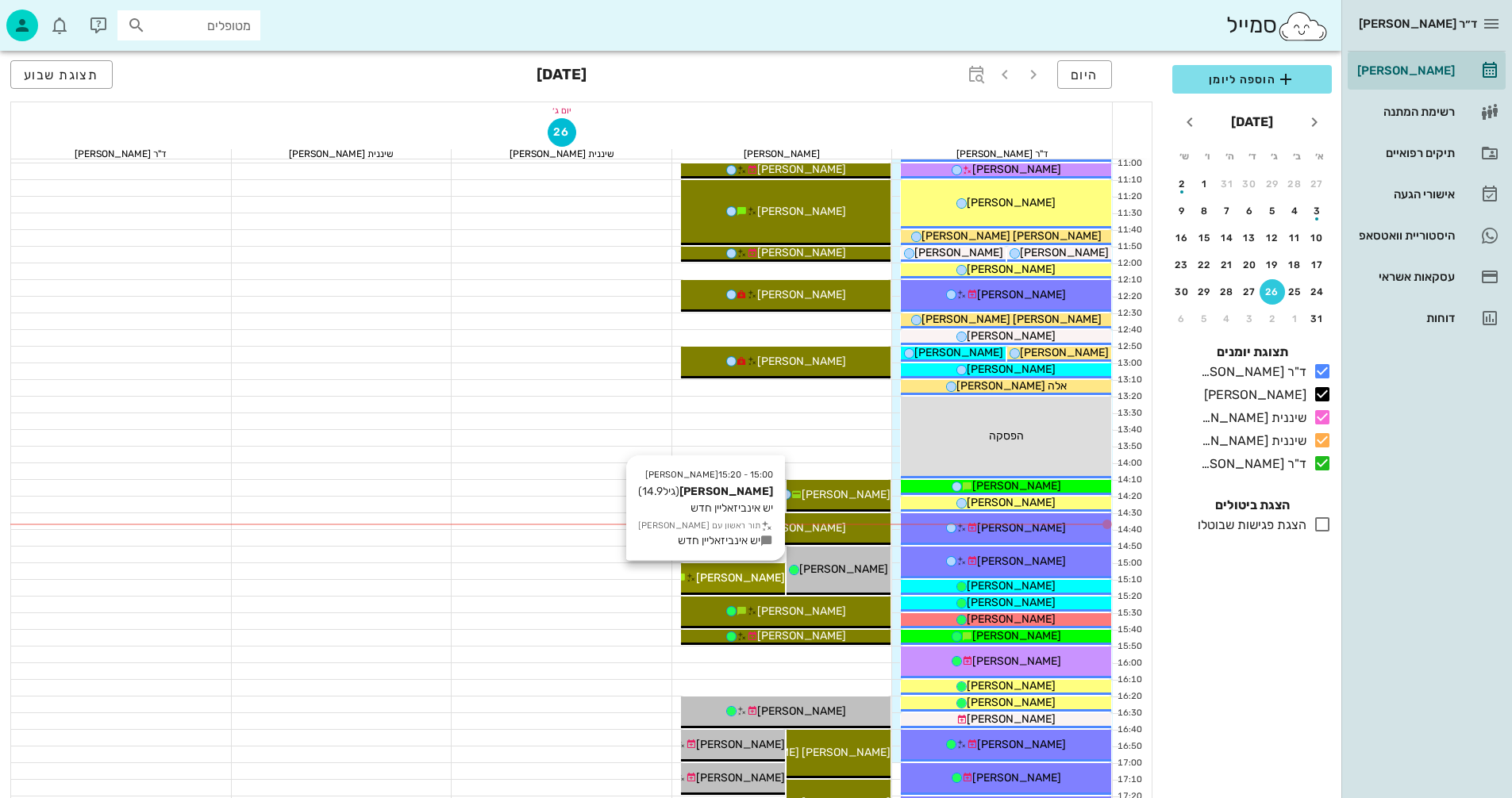
click at [750, 571] on span "[PERSON_NAME]" at bounding box center [740, 578] width 89 height 13
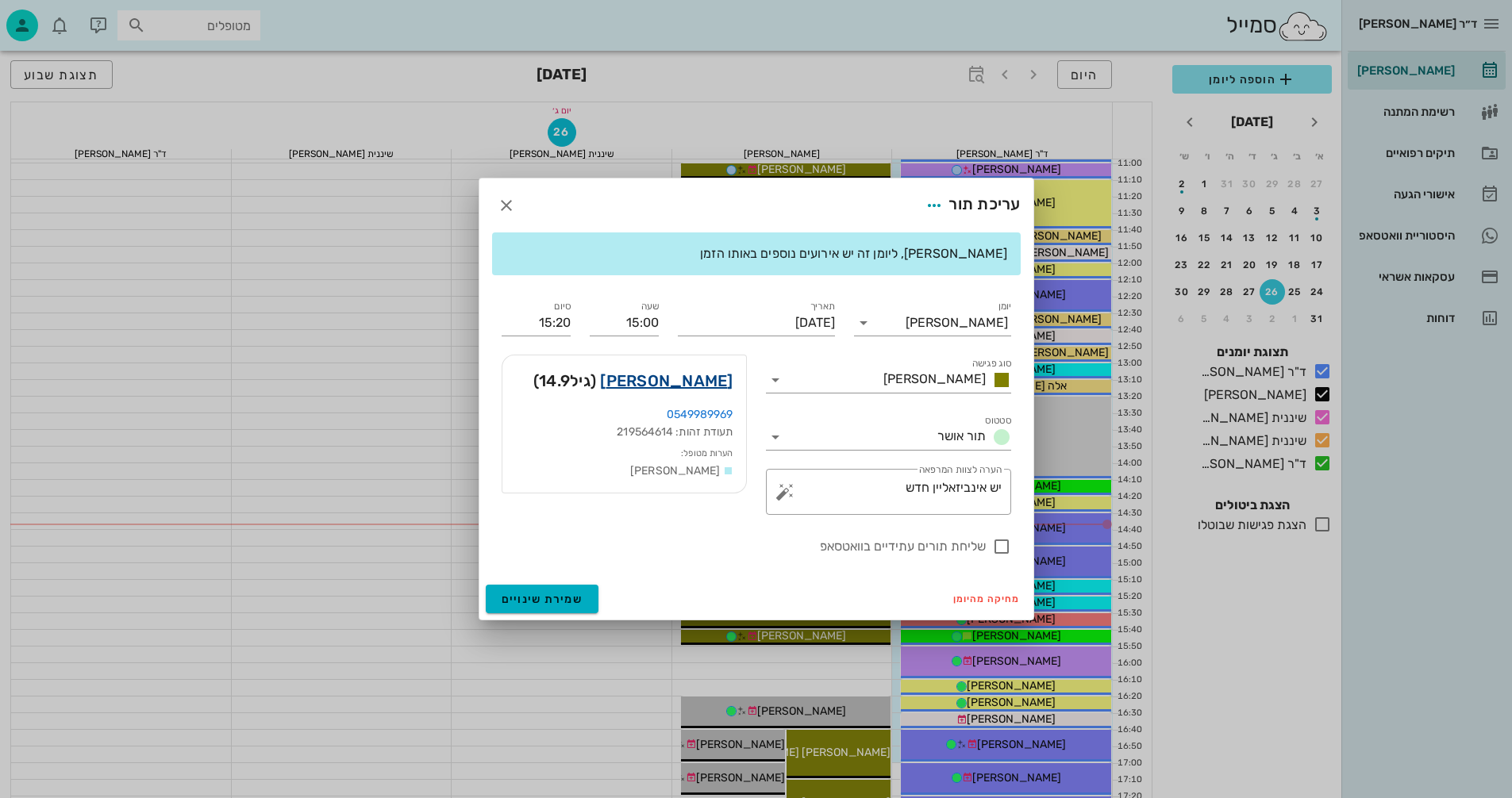
click at [709, 377] on link "[PERSON_NAME]" at bounding box center [666, 380] width 133 height 26
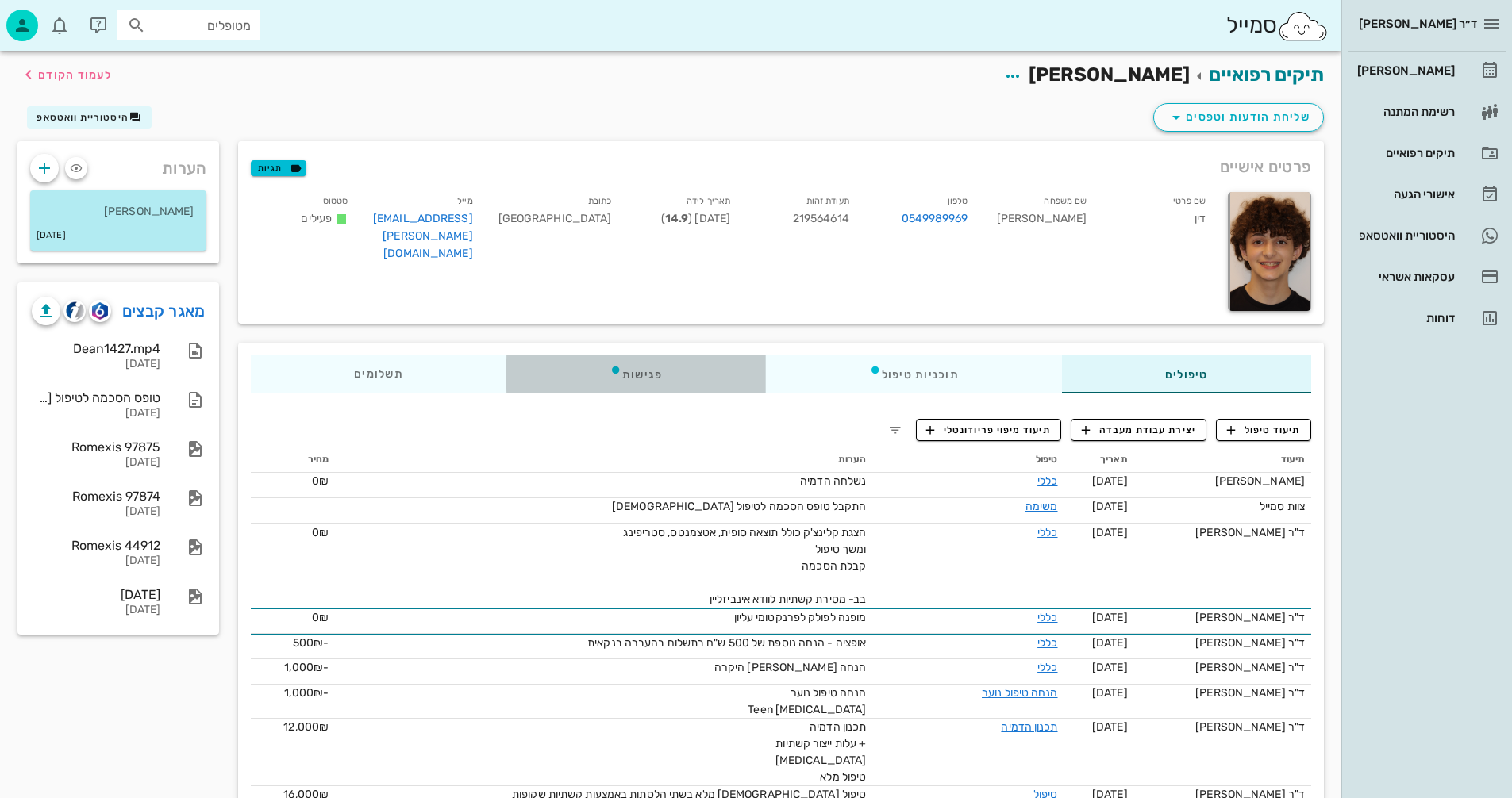
click at [638, 387] on div "פגישות" at bounding box center [636, 374] width 260 height 38
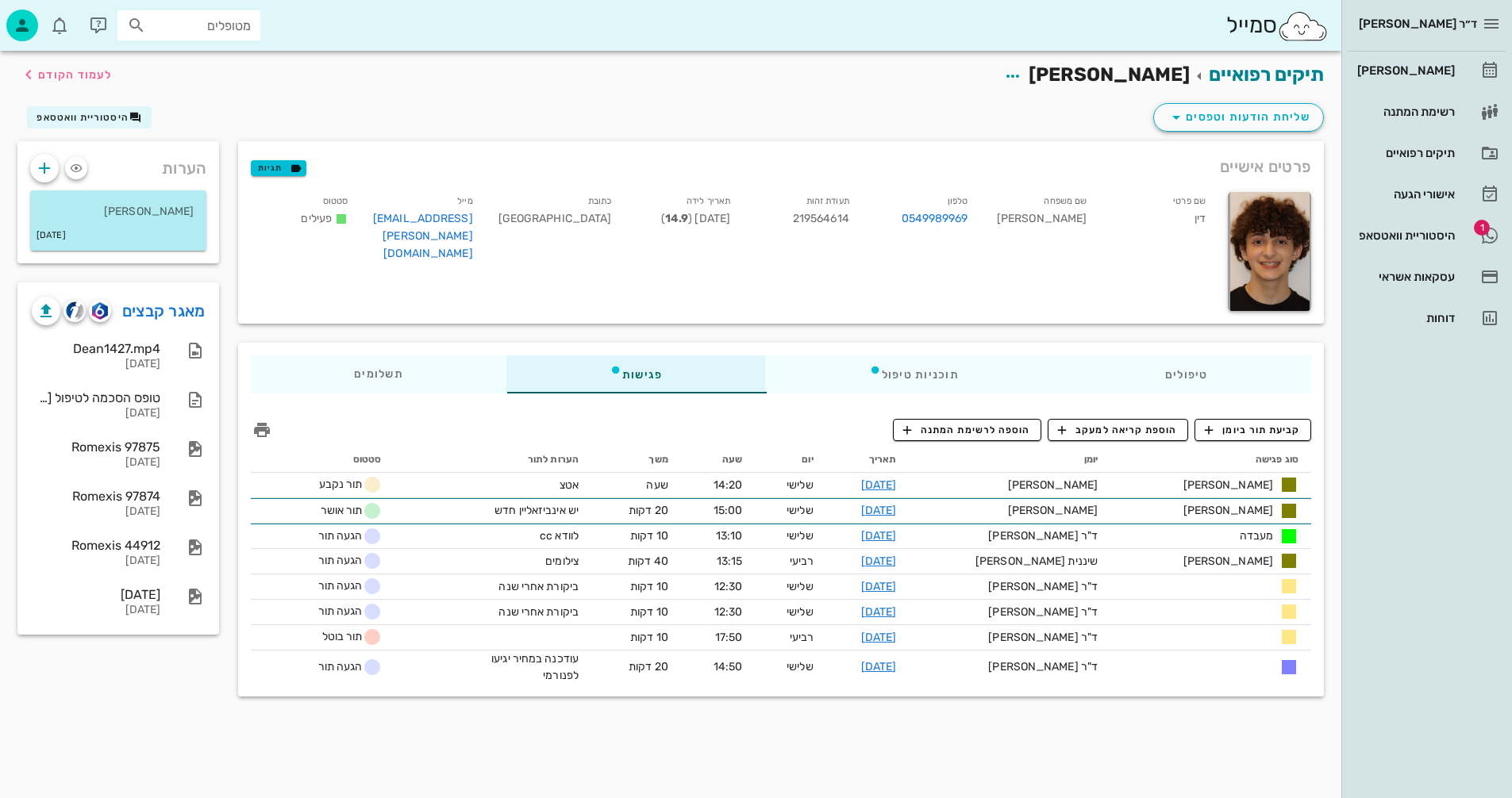
click at [1104, 742] on div "תיקים רפואיים דין [PERSON_NAME] לעמוד הקודם שליחת הודעות וטפסים היסטוריית וואטס…" at bounding box center [670, 425] width 1341 height 748
click at [63, 75] on span "לעמוד הקודם" at bounding box center [75, 75] width 74 height 13
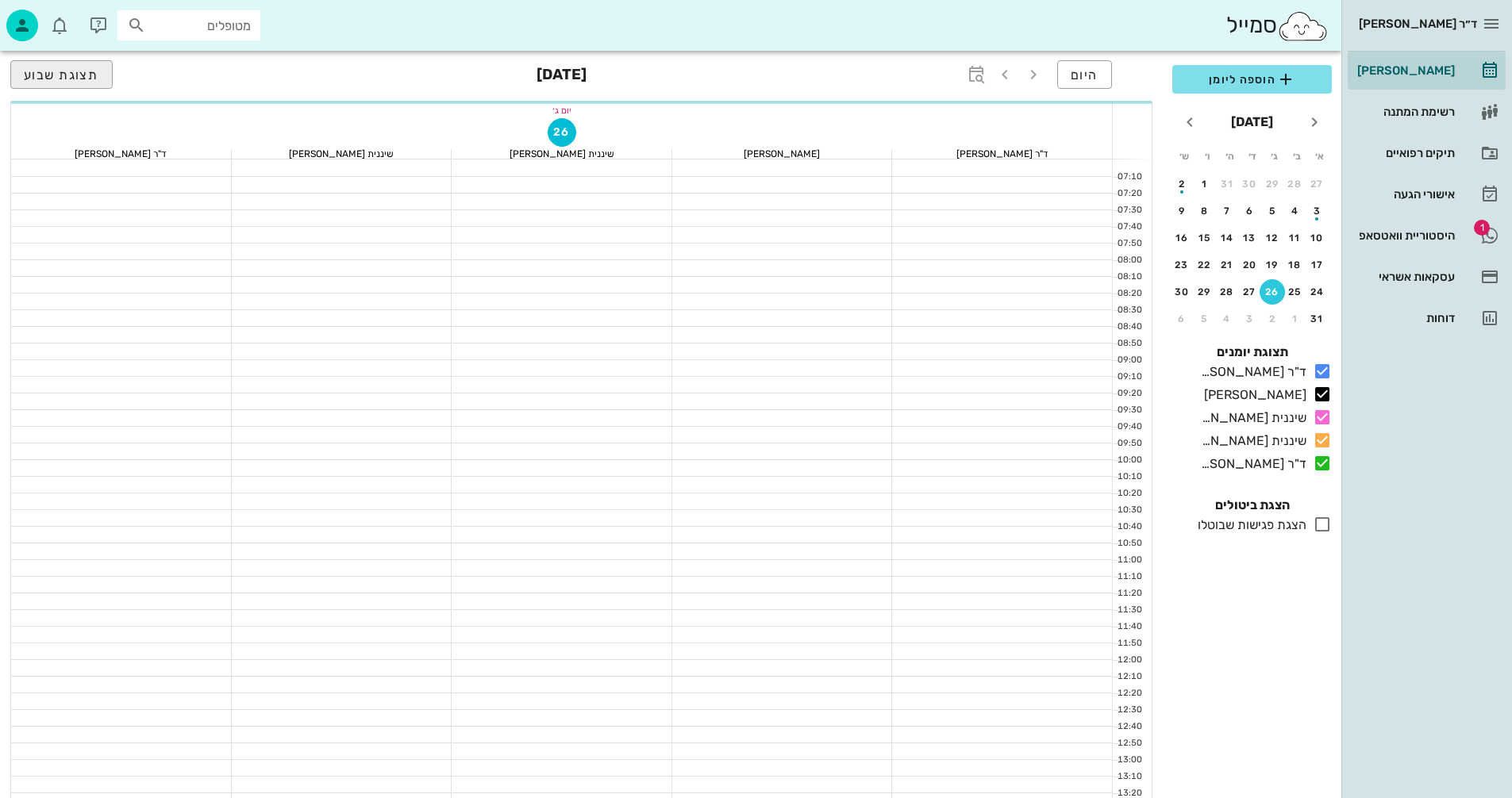
scroll to position [397, 0]
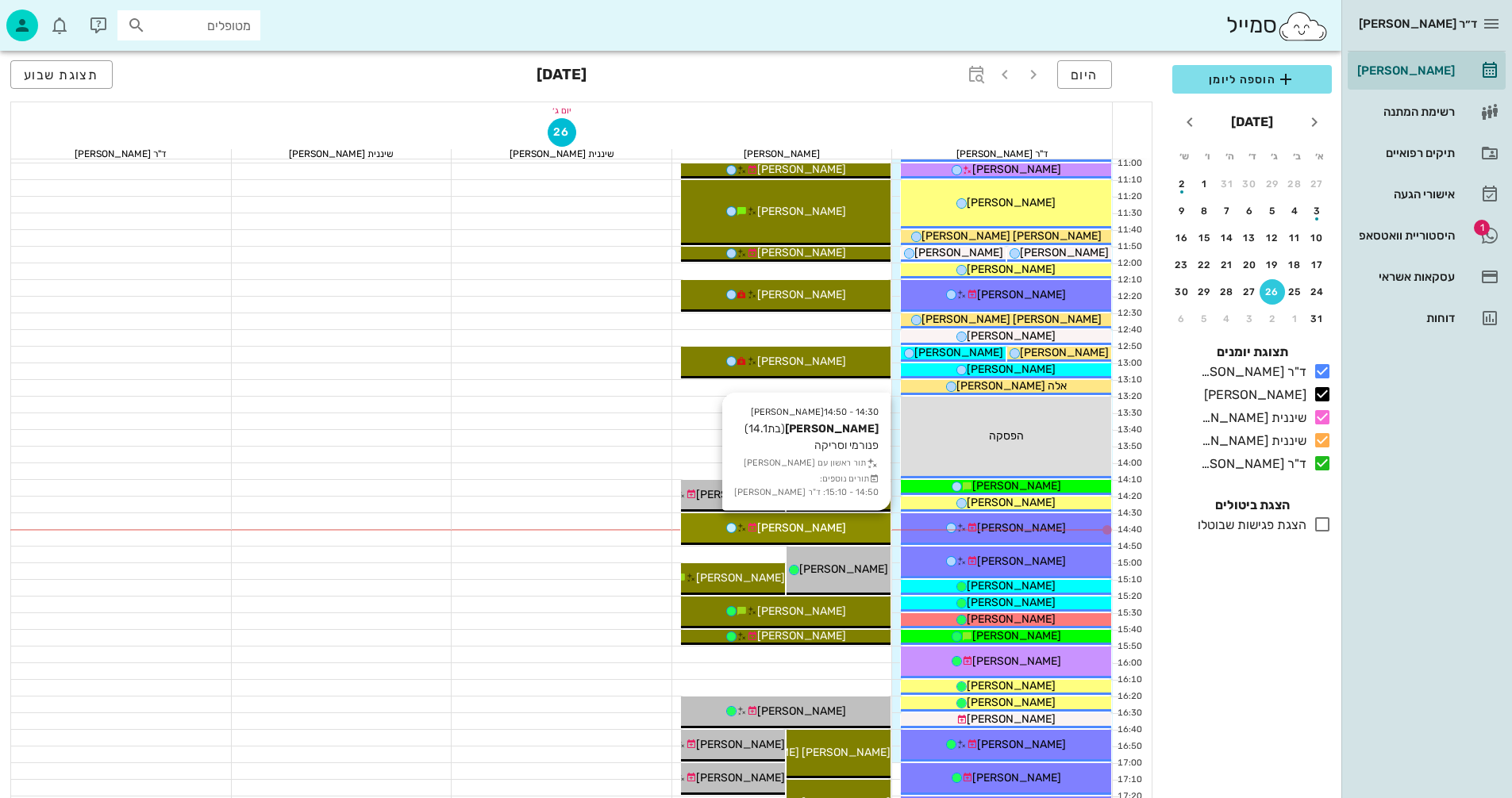
click at [792, 529] on span "[PERSON_NAME]" at bounding box center [802, 528] width 89 height 13
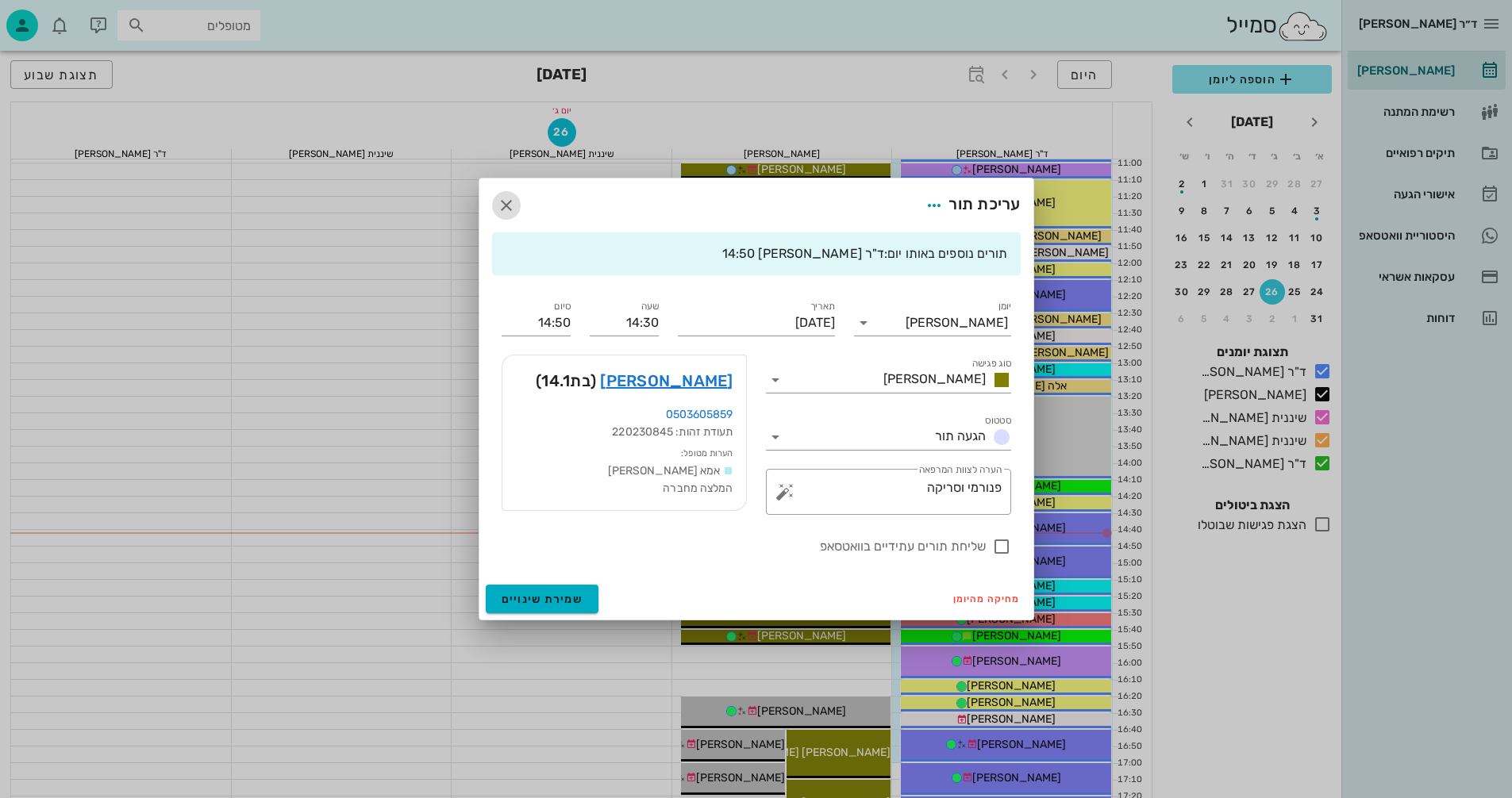
click at [506, 203] on icon "button" at bounding box center [506, 206] width 19 height 19
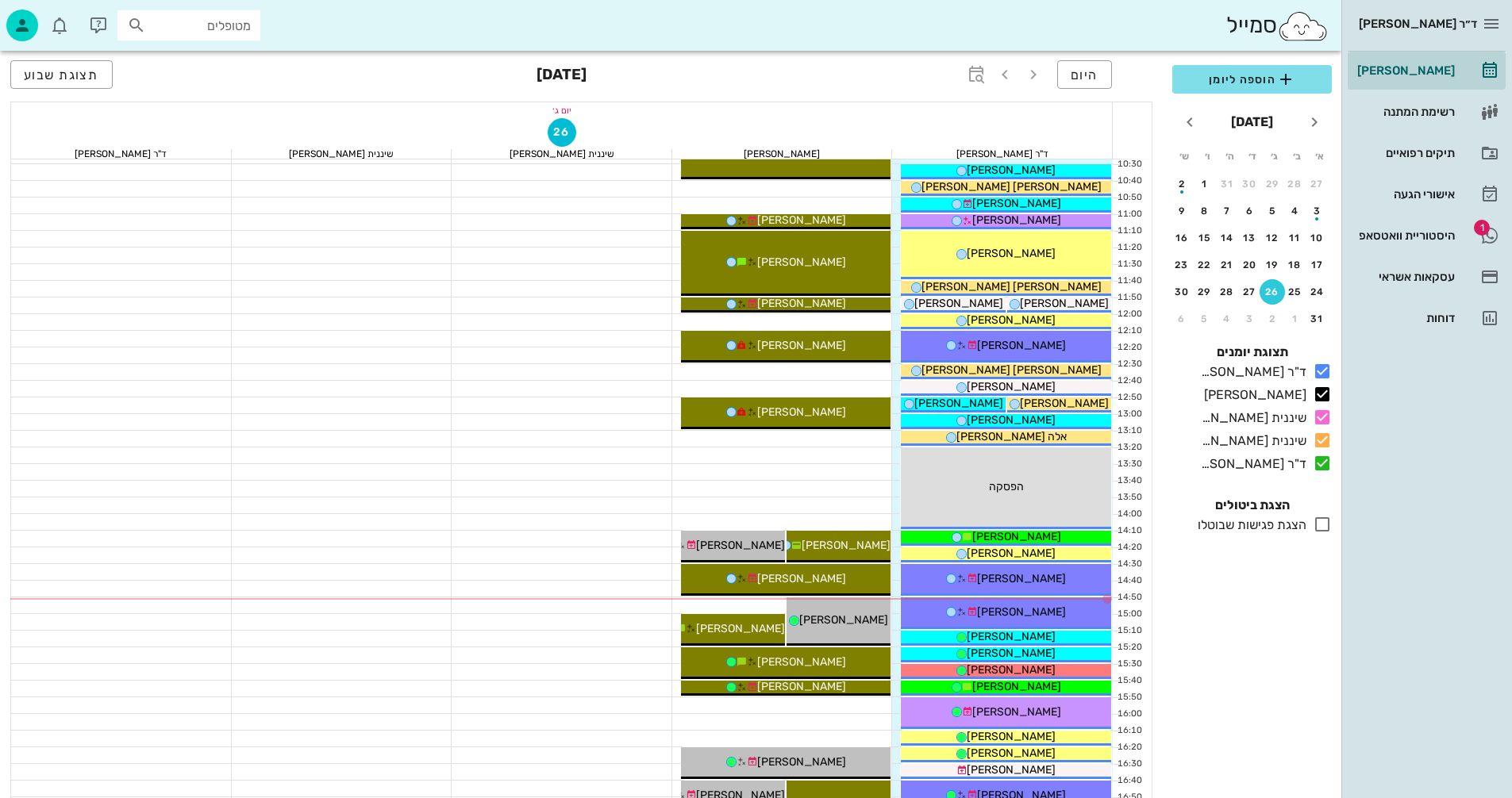
scroll to position [0, 0]
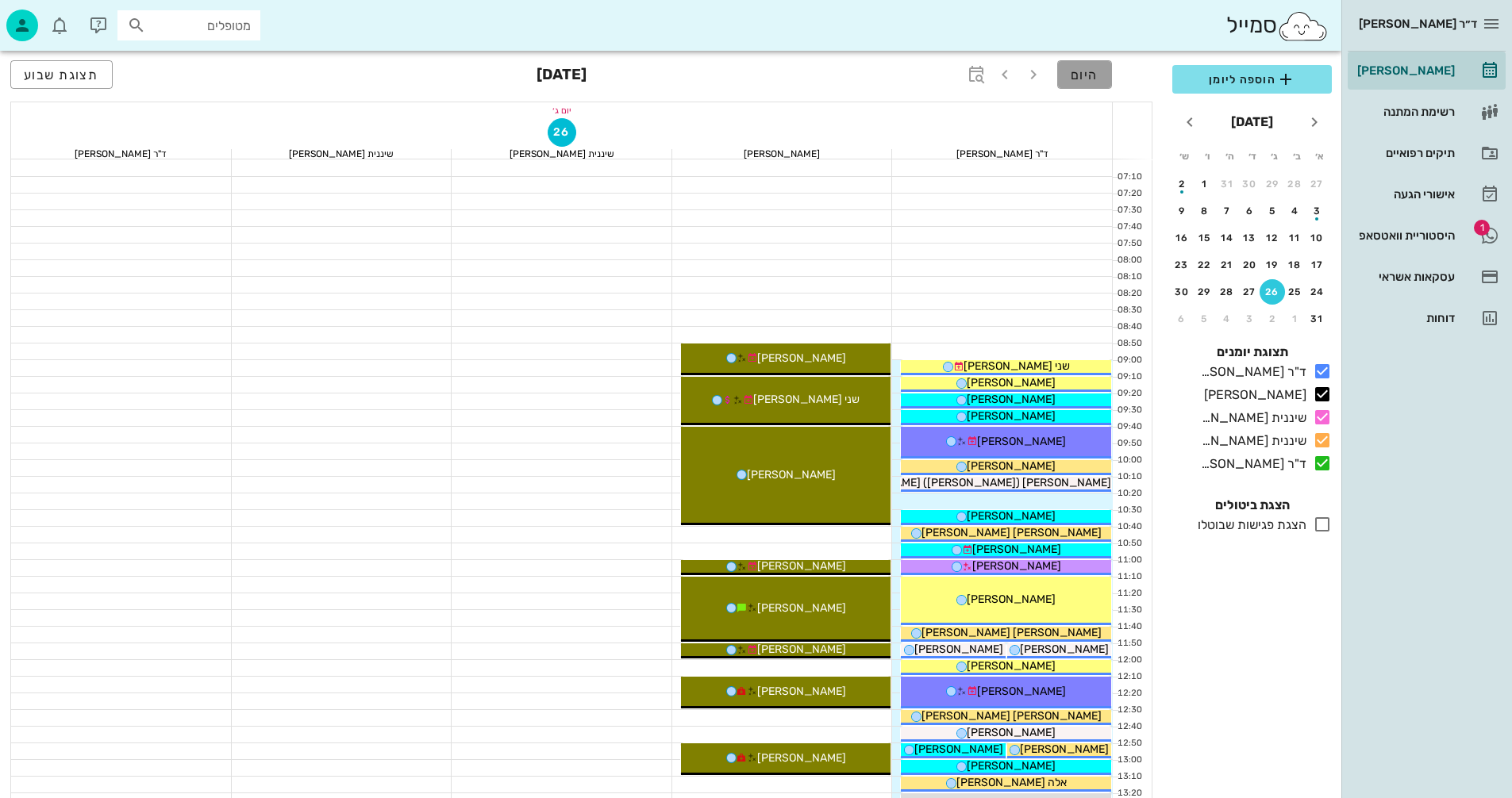
click at [1092, 76] on span "היום" at bounding box center [1084, 75] width 27 height 15
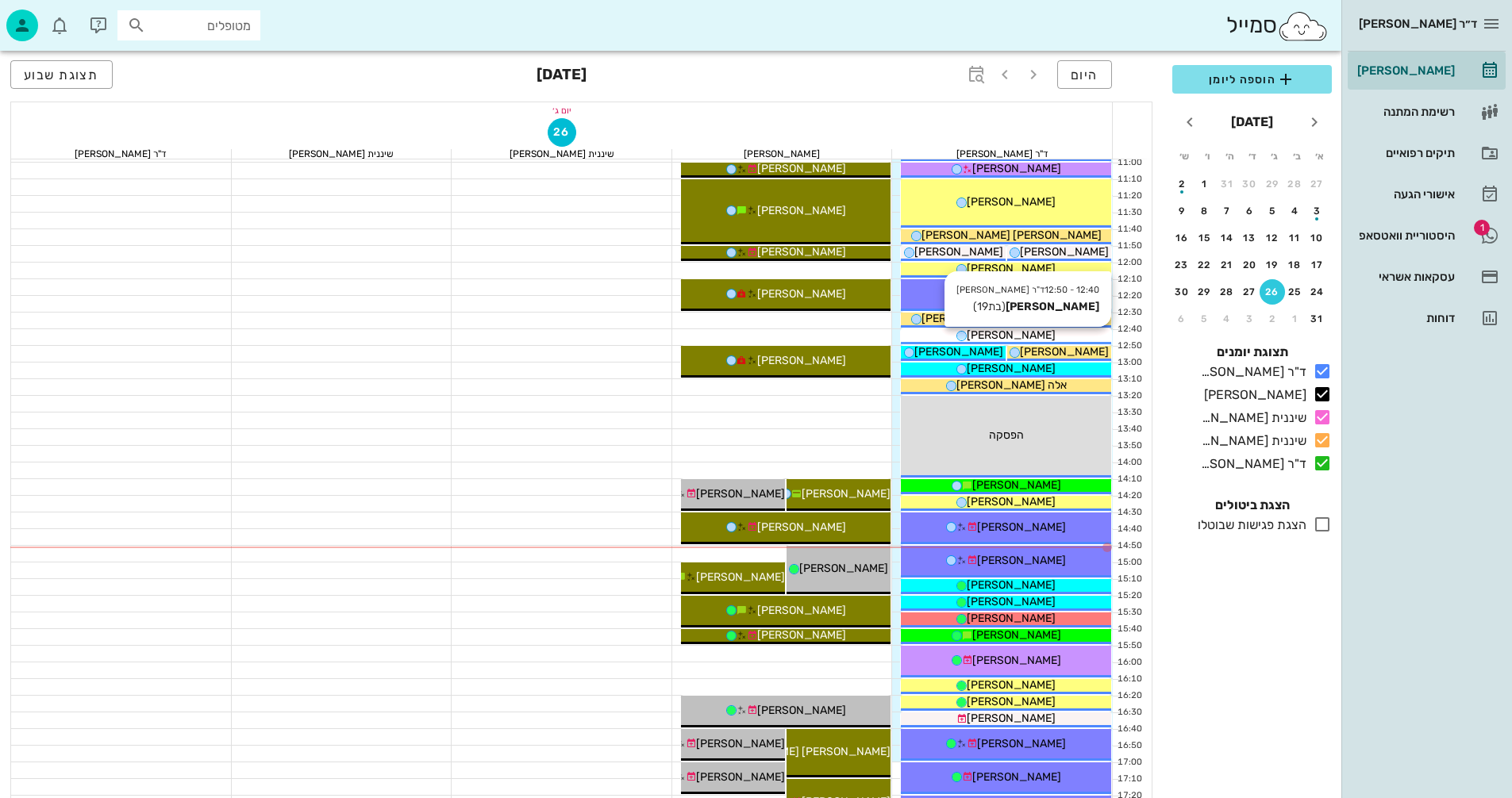
scroll to position [397, 0]
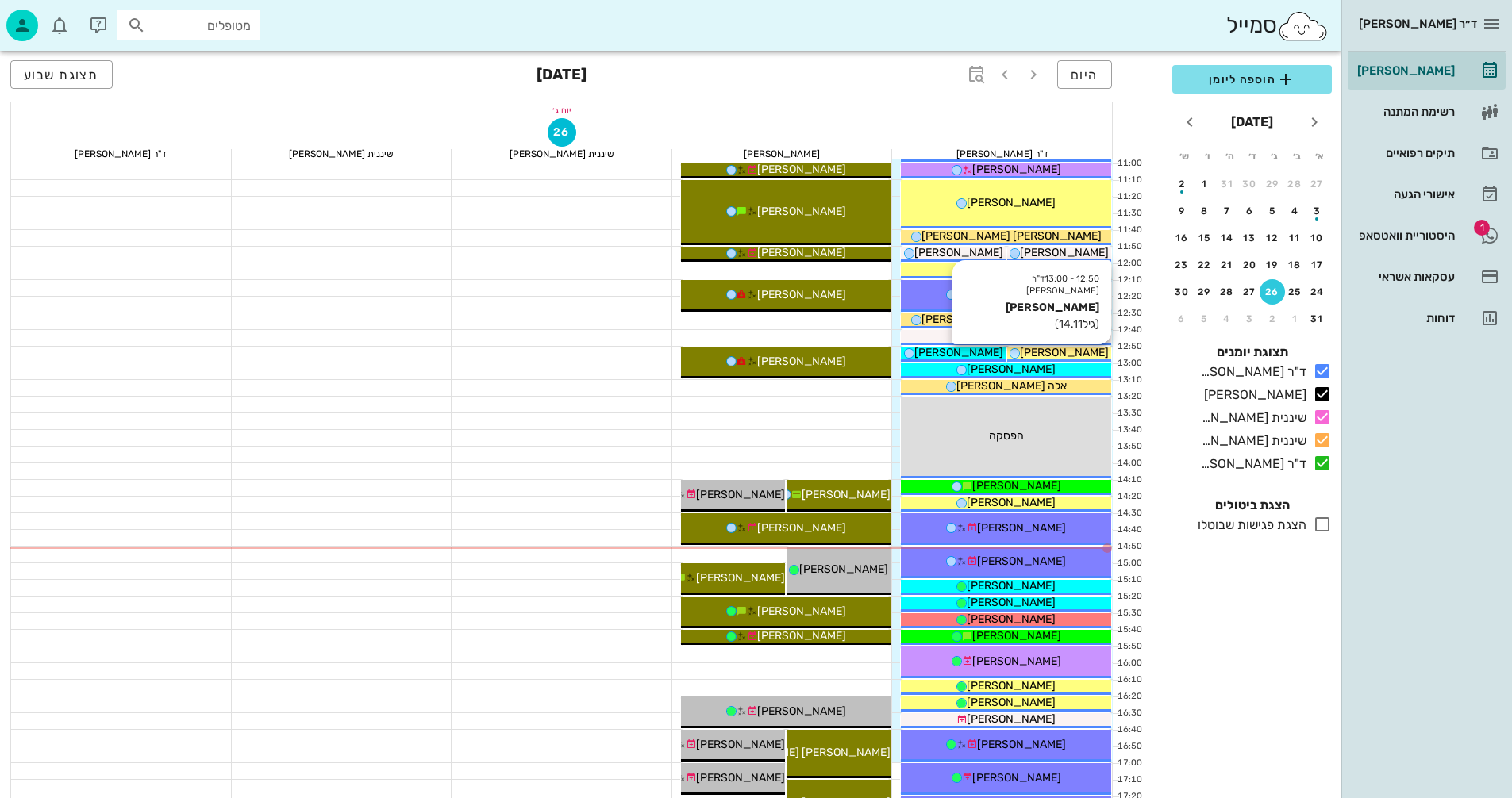
click at [1066, 348] on span "[PERSON_NAME]" at bounding box center [1065, 353] width 89 height 13
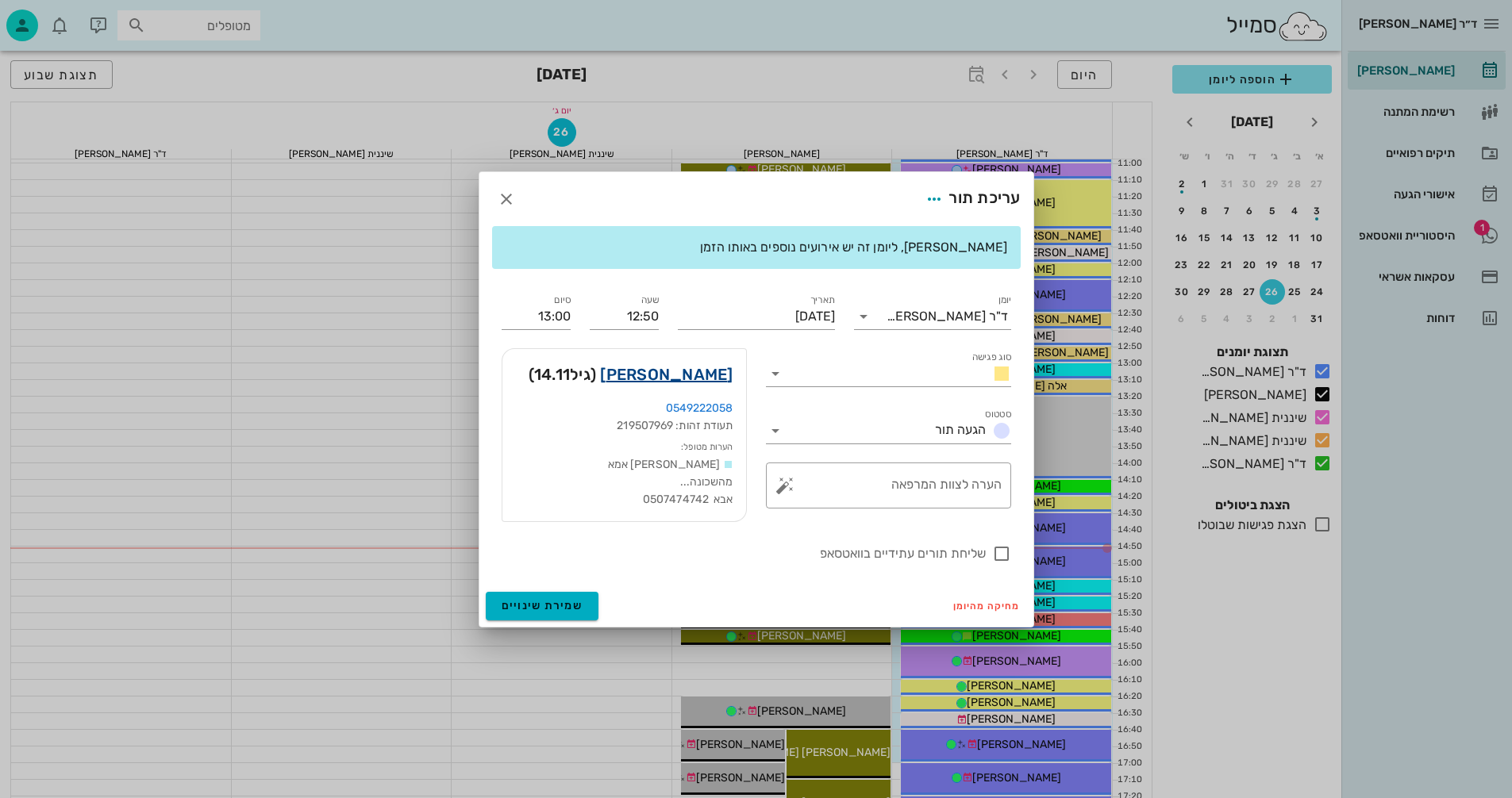
click at [693, 381] on link "[PERSON_NAME]" at bounding box center [666, 374] width 133 height 26
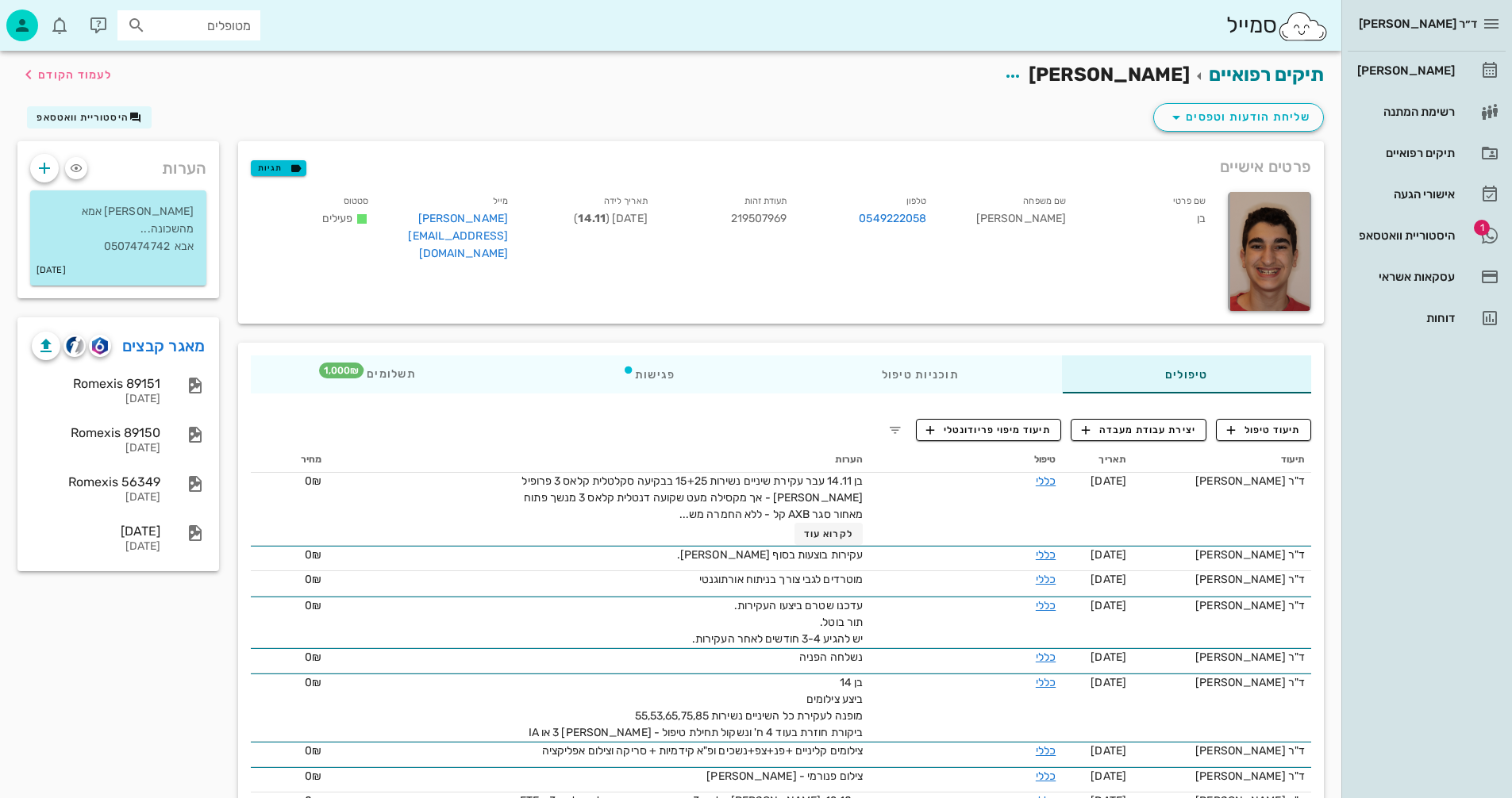
click at [163, 670] on div "הערות [PERSON_NAME] אמא מהשכונה... אבא 0507474742 [DATE] מאגר קבצים Romexis 891…" at bounding box center [118, 539] width 221 height 797
click at [164, 338] on link "מאגר קבצים" at bounding box center [164, 346] width 83 height 26
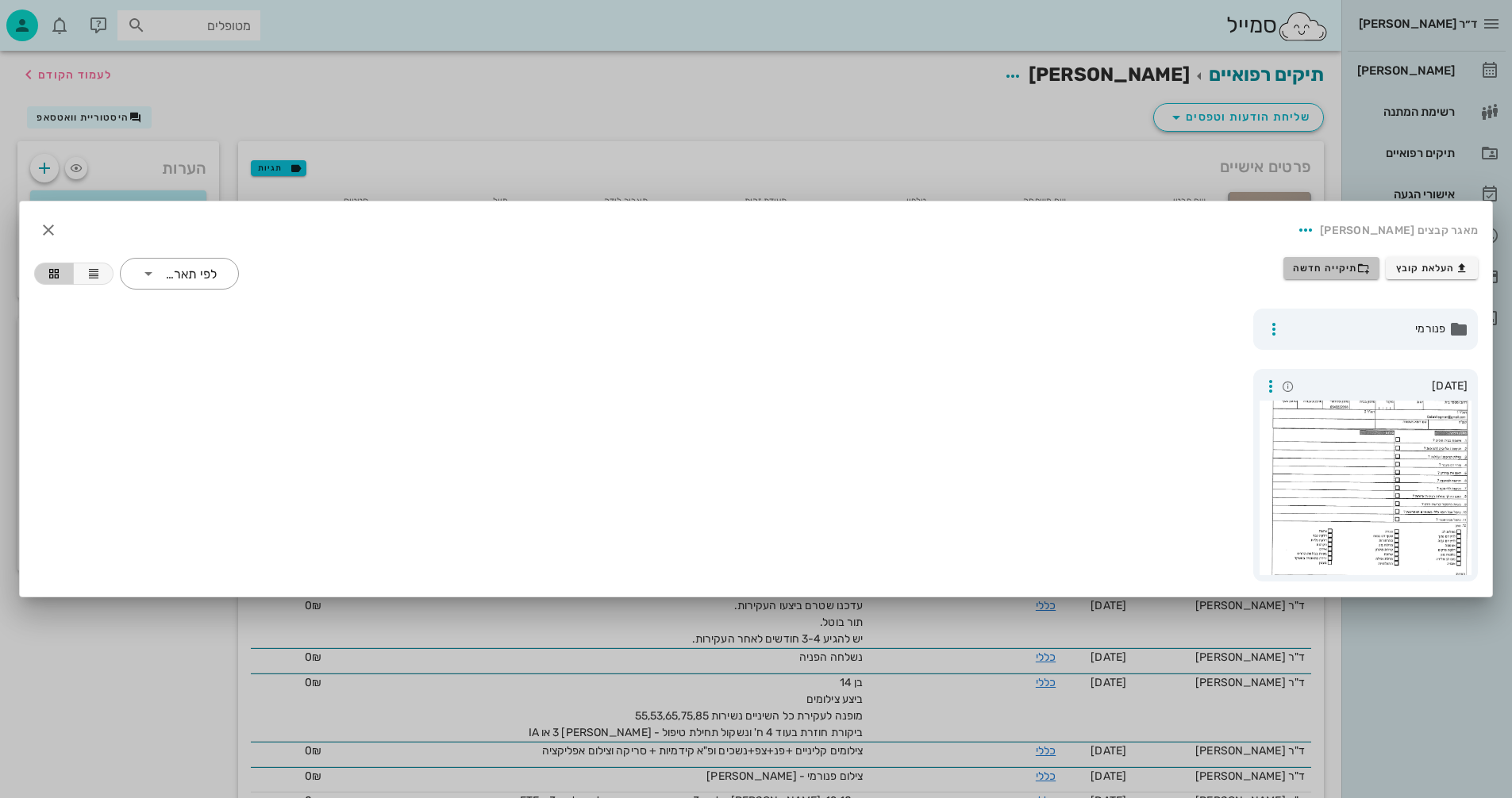
click at [1351, 267] on span "תיקייה חדשה" at bounding box center [1331, 267] width 77 height 12
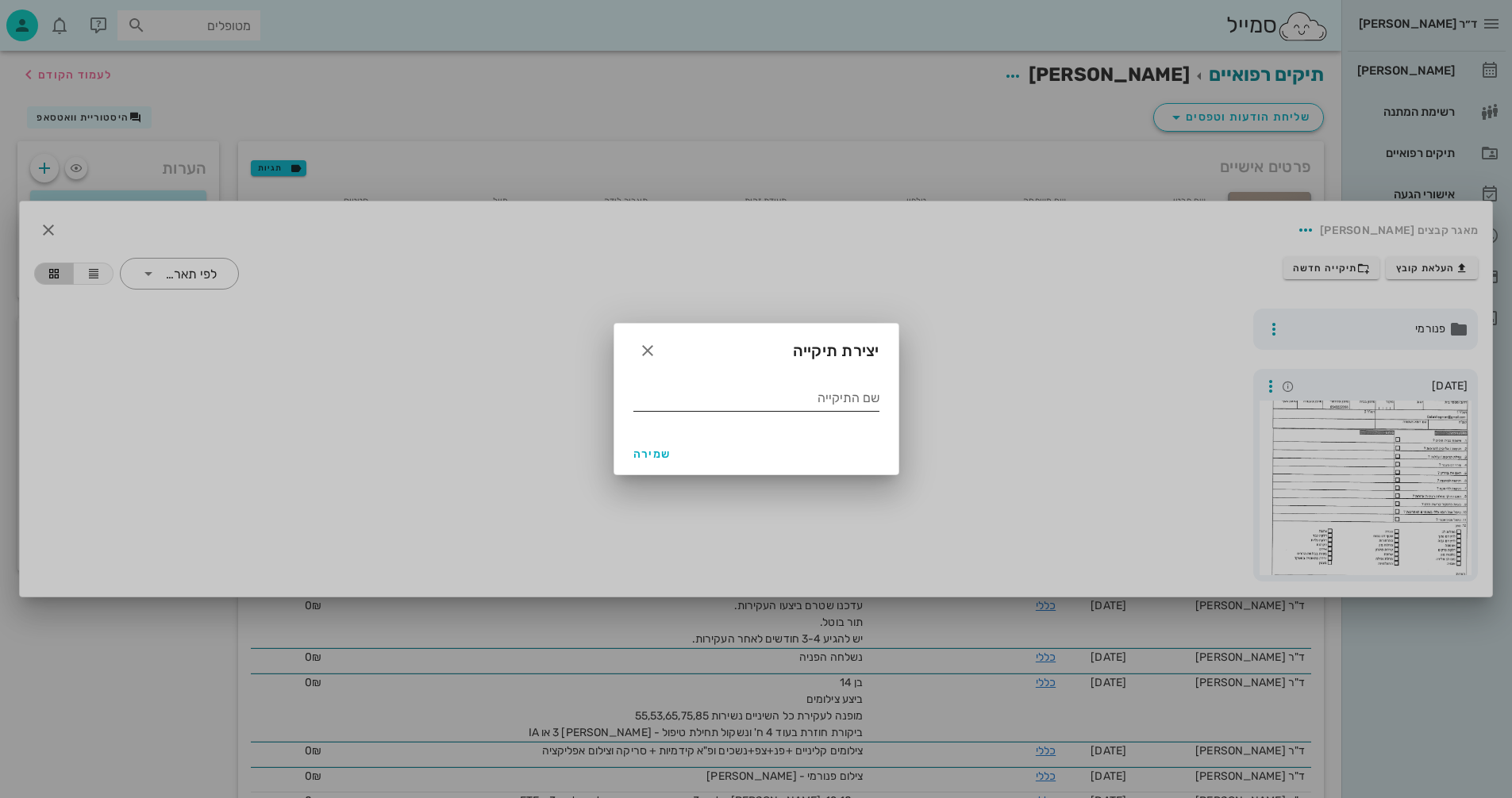
click at [831, 399] on input "שם התיקייה" at bounding box center [756, 398] width 246 height 26
type input "9.2024"
click at [645, 449] on span "שמירה" at bounding box center [652, 454] width 38 height 13
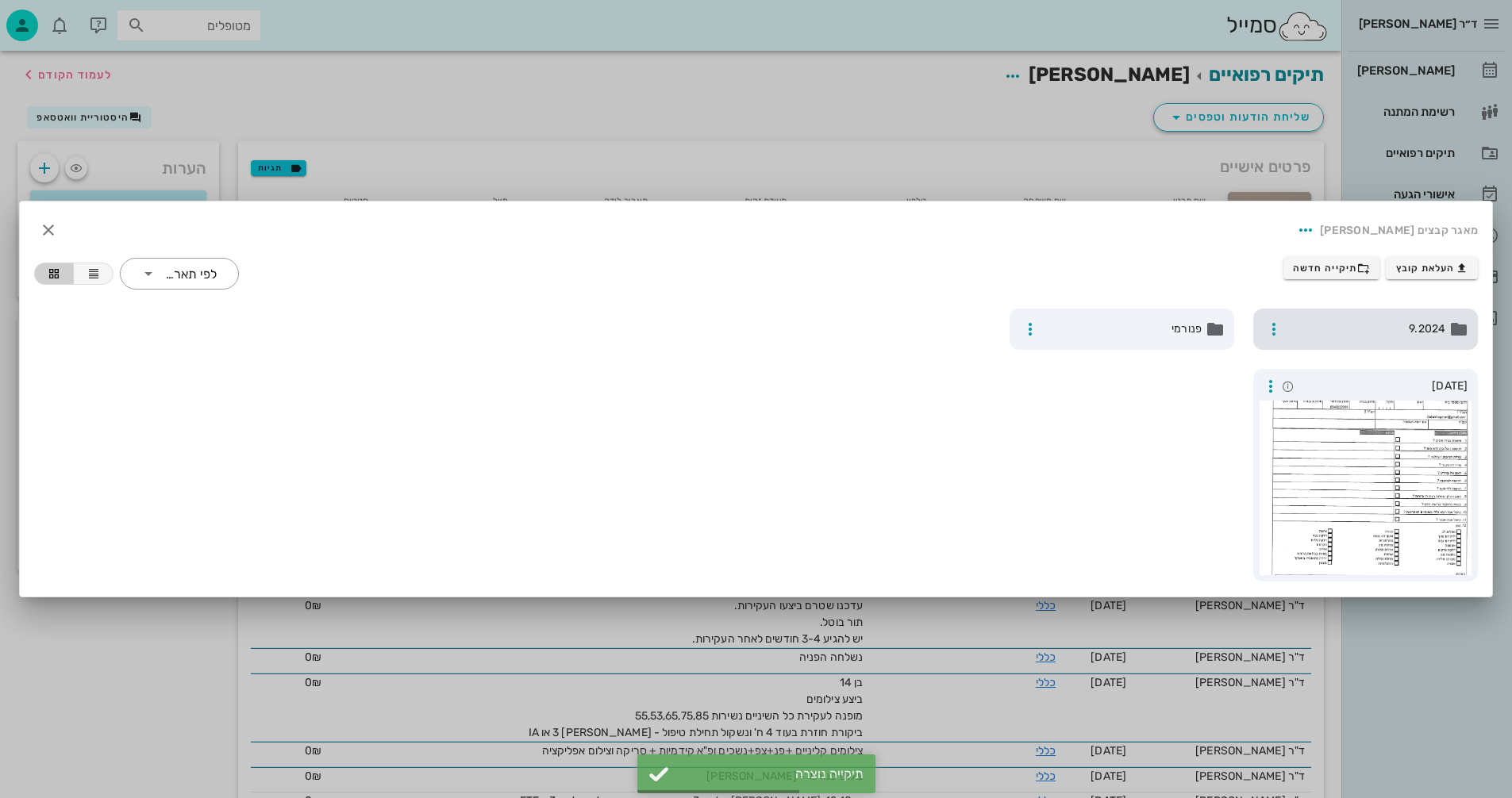
click at [1331, 329] on span "9.2024" at bounding box center [1366, 329] width 156 height 17
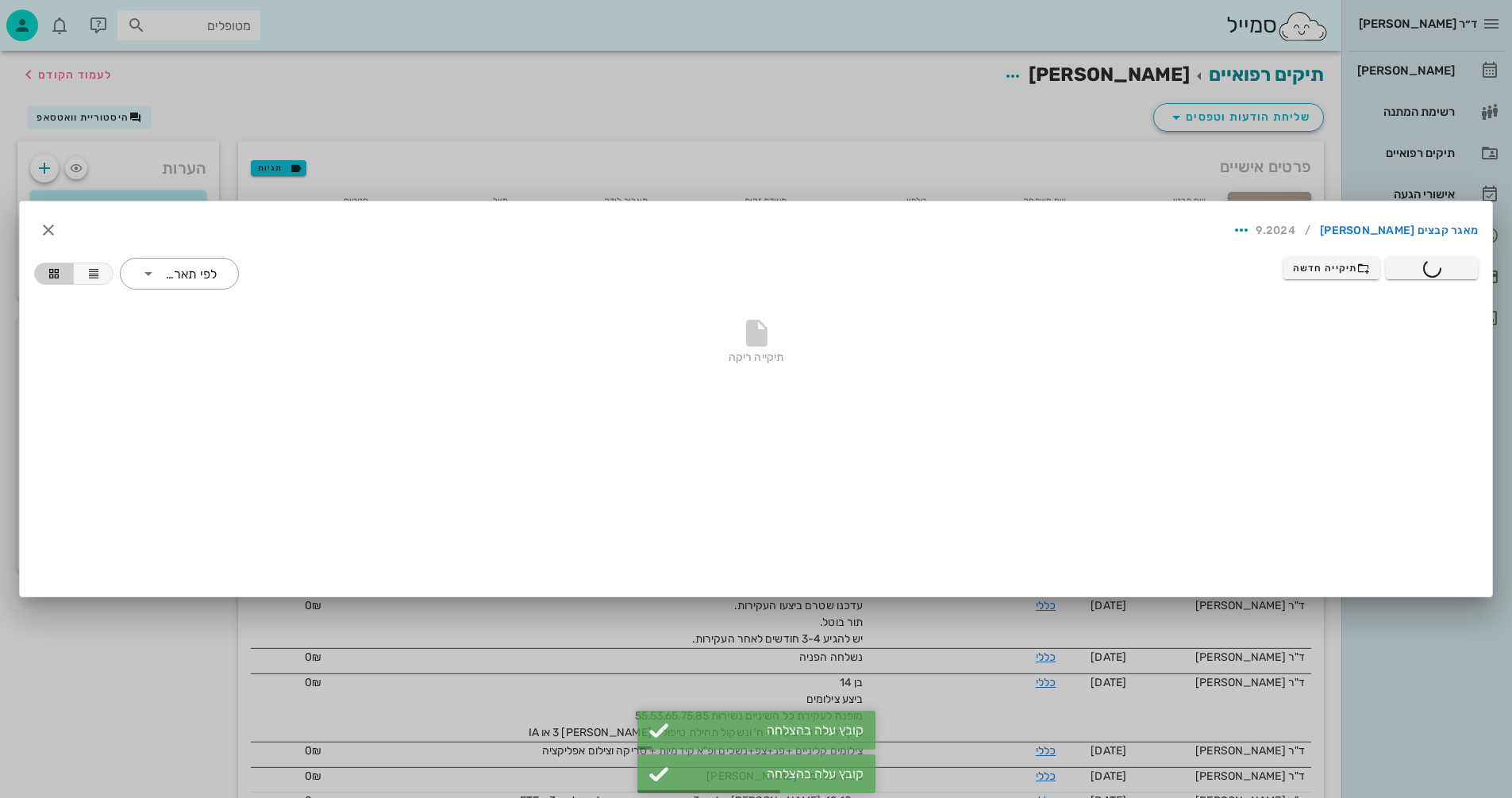
click at [371, 239] on div "מאגר קבצים [PERSON_NAME] / 9.2024" at bounding box center [756, 229] width 1468 height 54
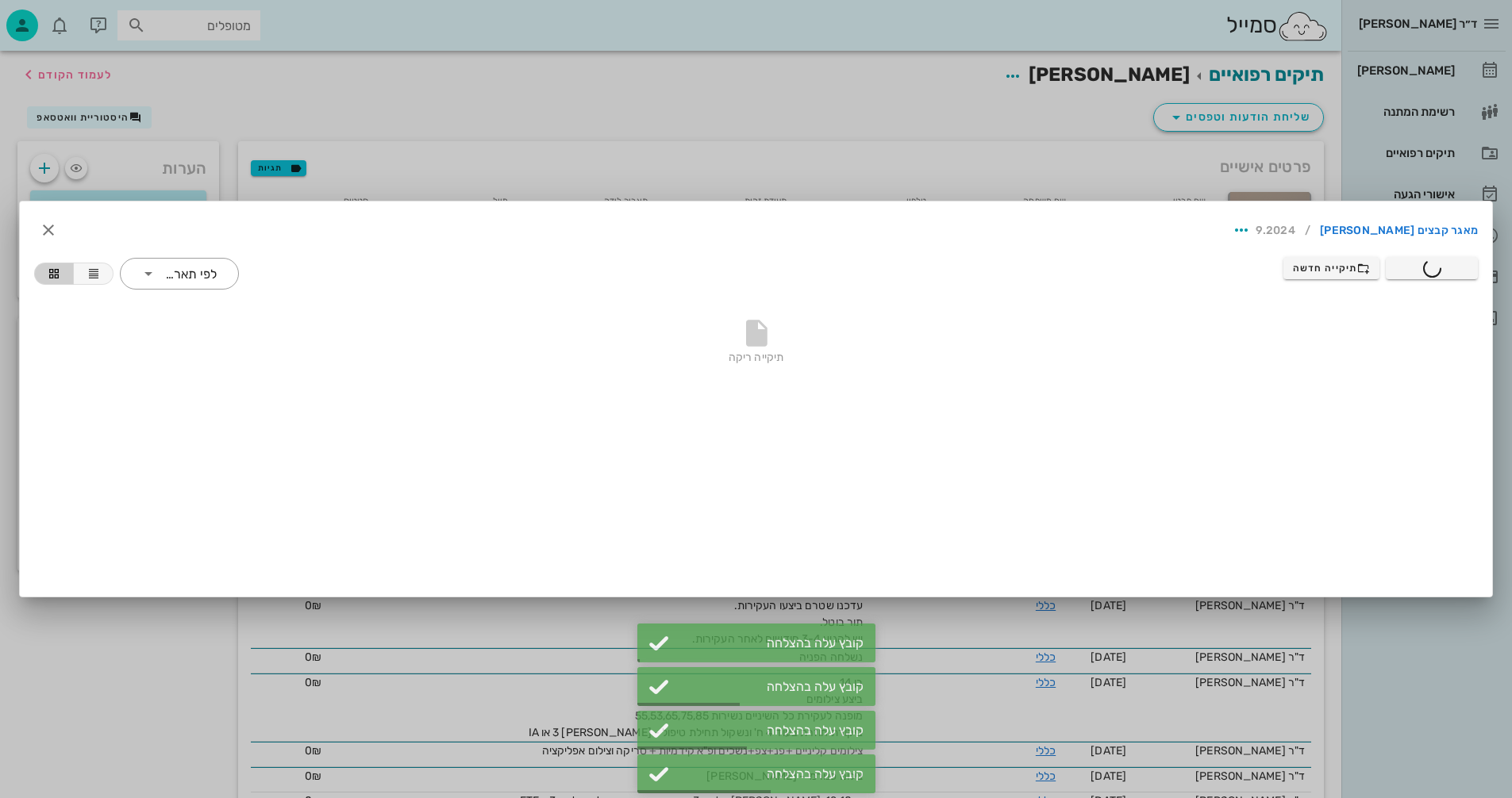
click at [1394, 698] on div at bounding box center [756, 399] width 1512 height 798
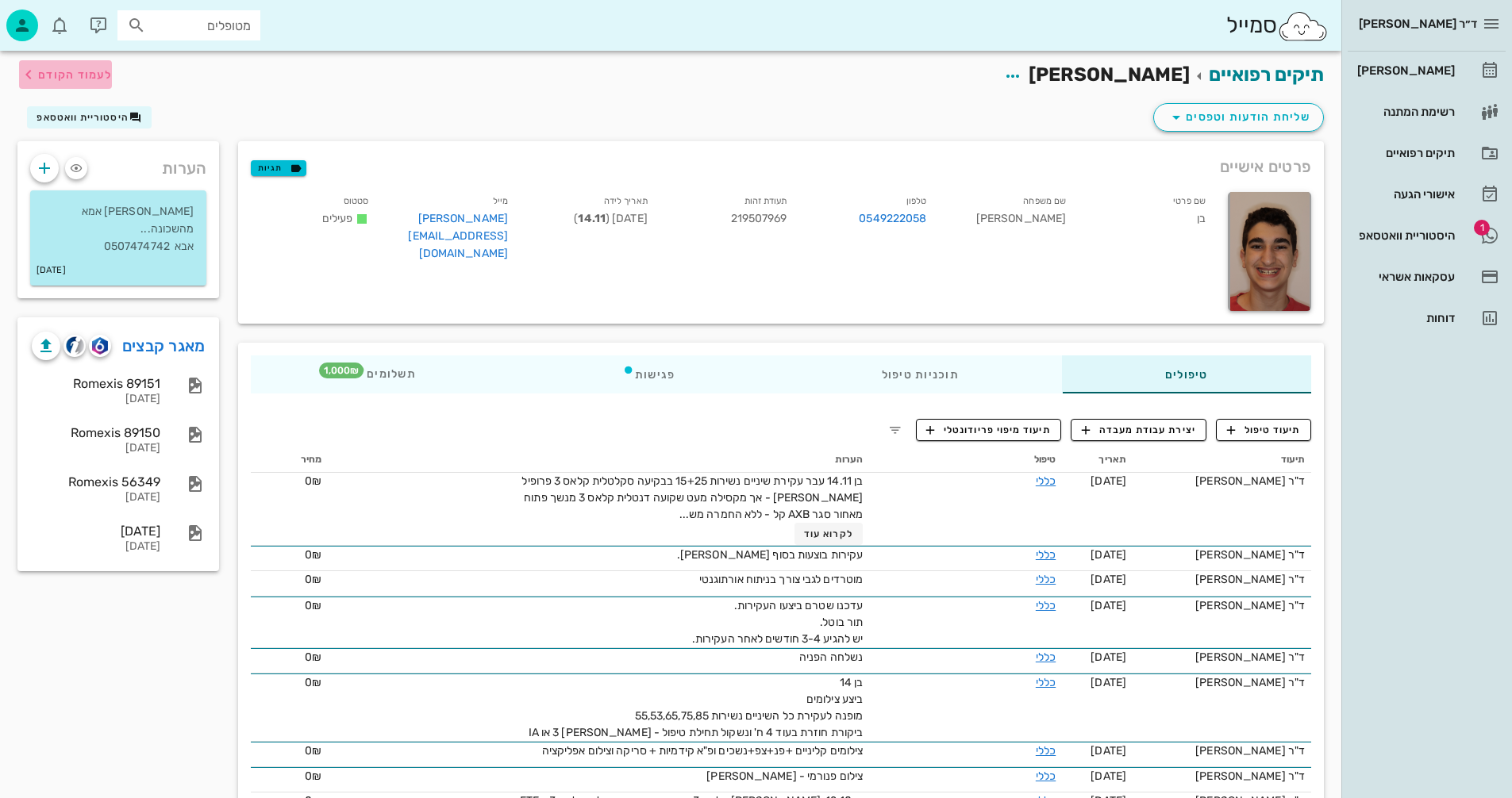
click at [82, 73] on span "לעמוד הקודם" at bounding box center [75, 75] width 74 height 13
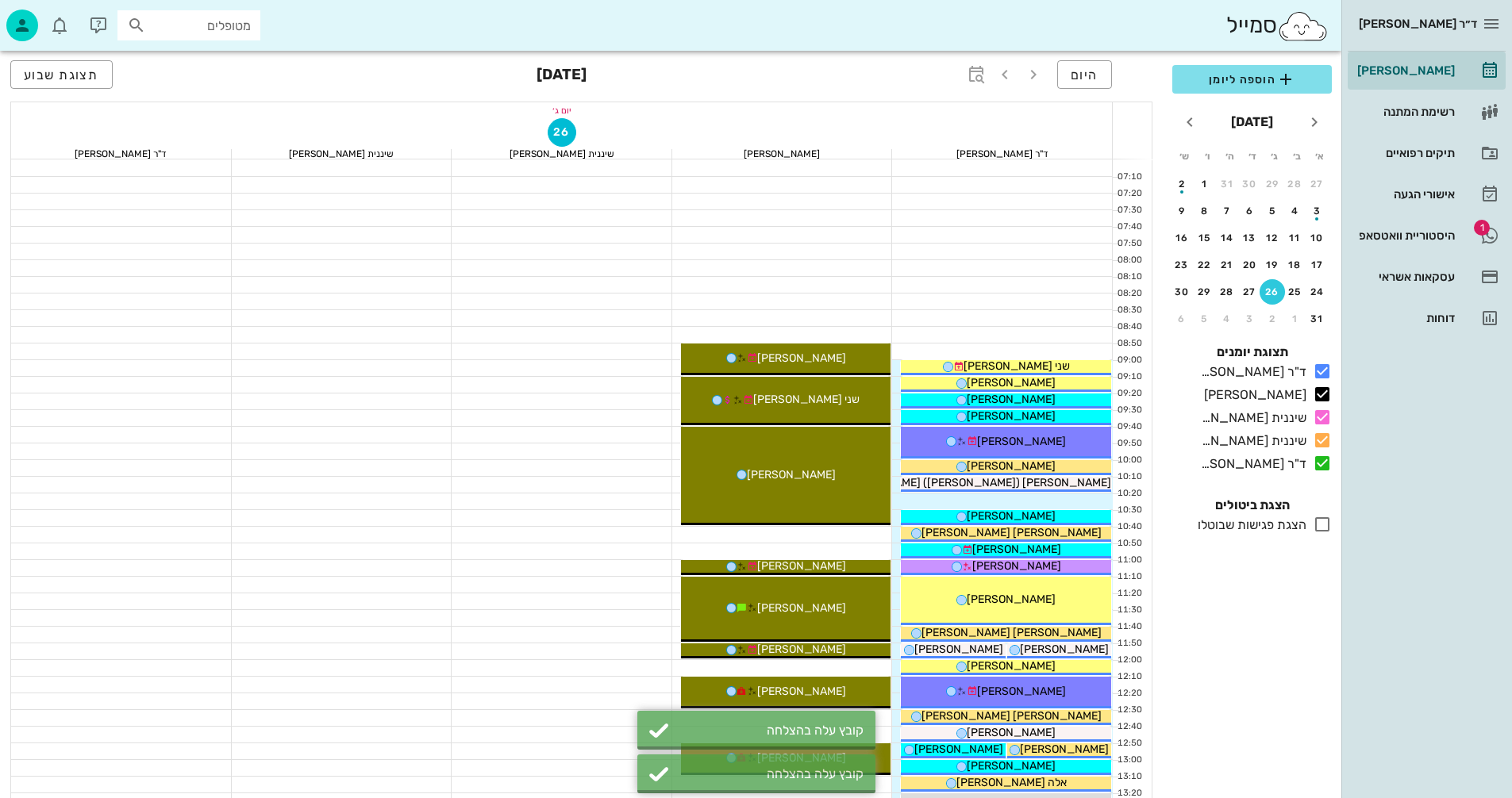
scroll to position [397, 0]
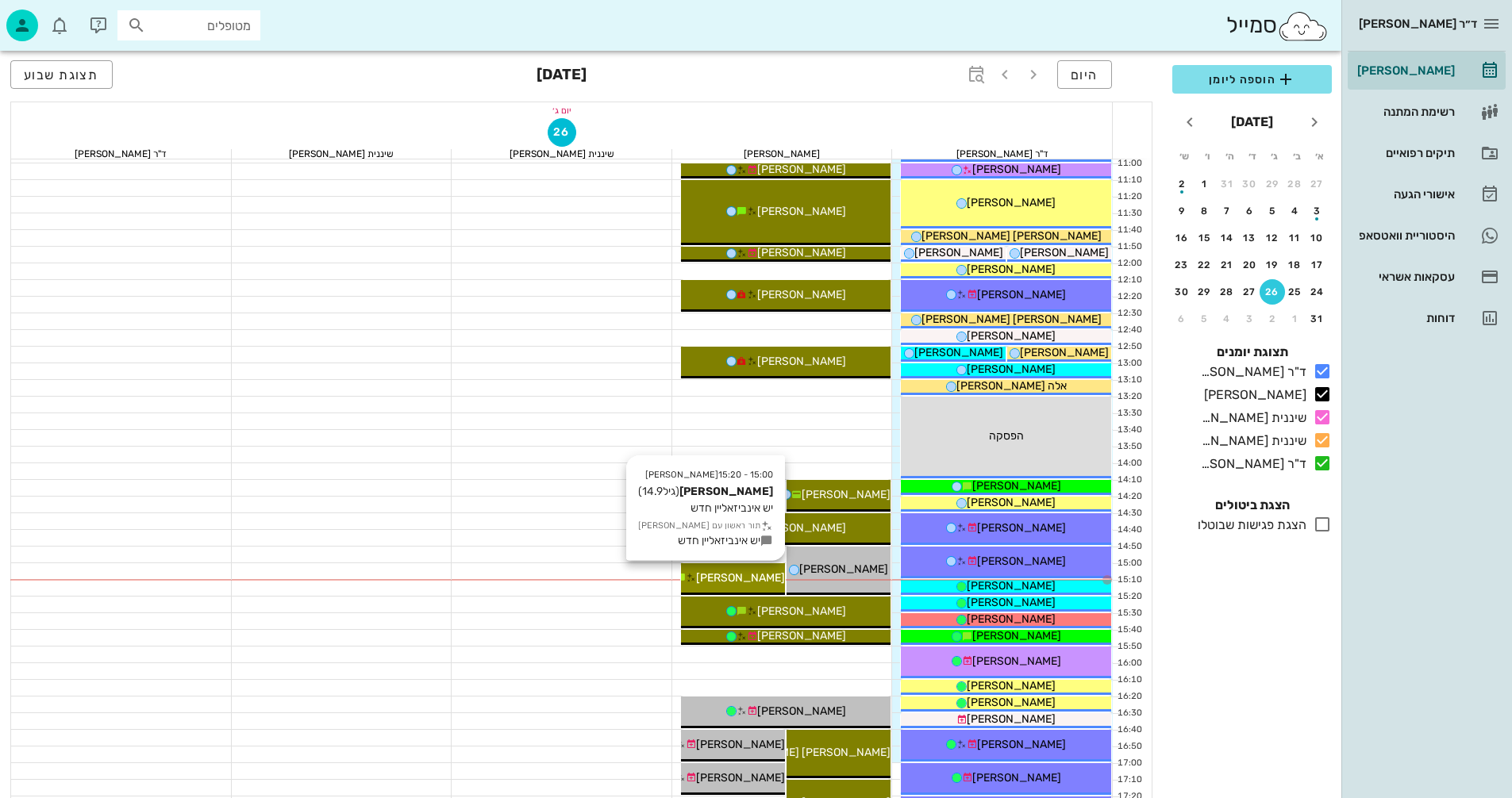
click at [745, 571] on span "[PERSON_NAME]" at bounding box center [740, 578] width 89 height 13
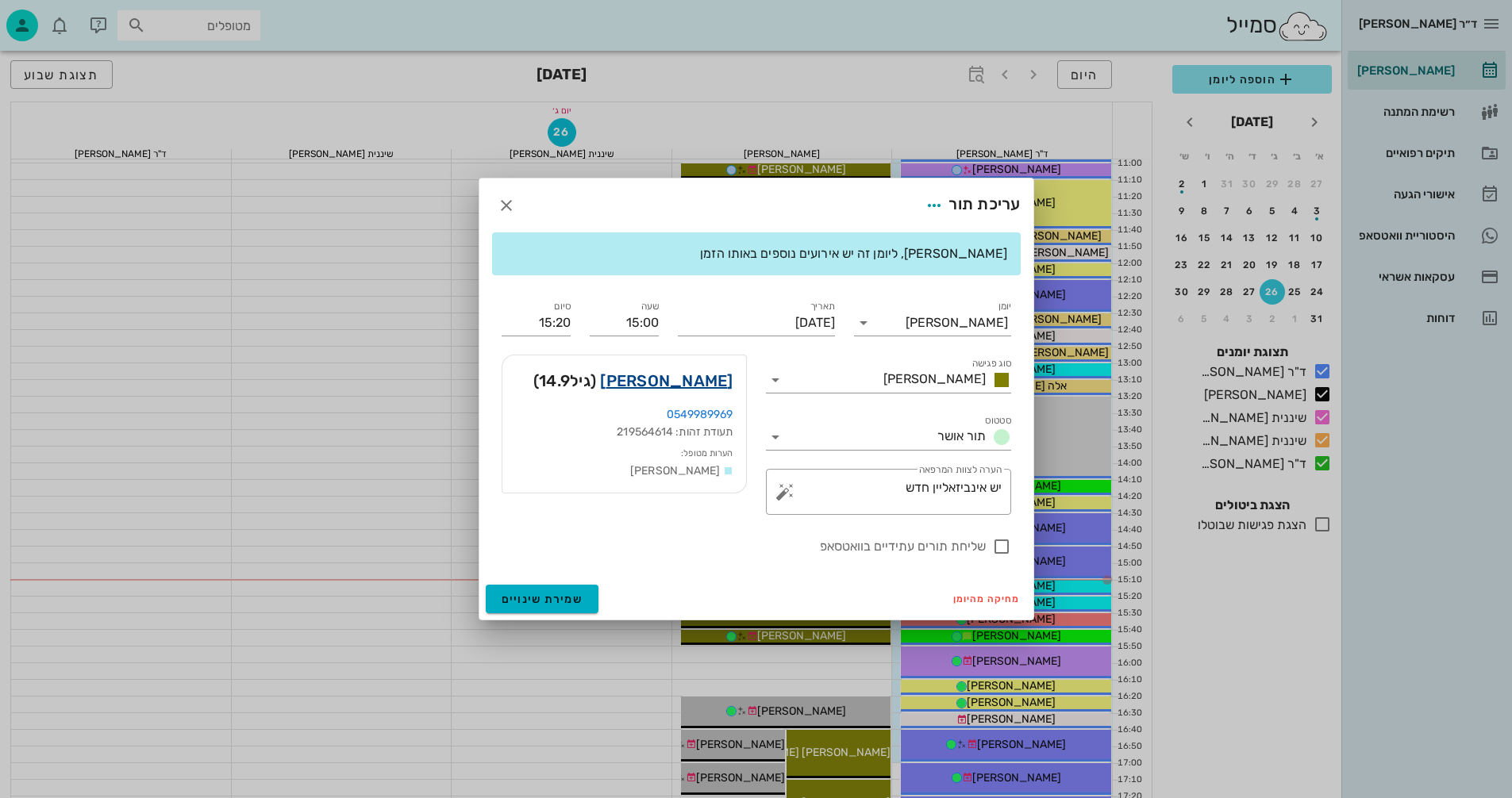
click at [711, 380] on link "[PERSON_NAME]" at bounding box center [666, 380] width 133 height 26
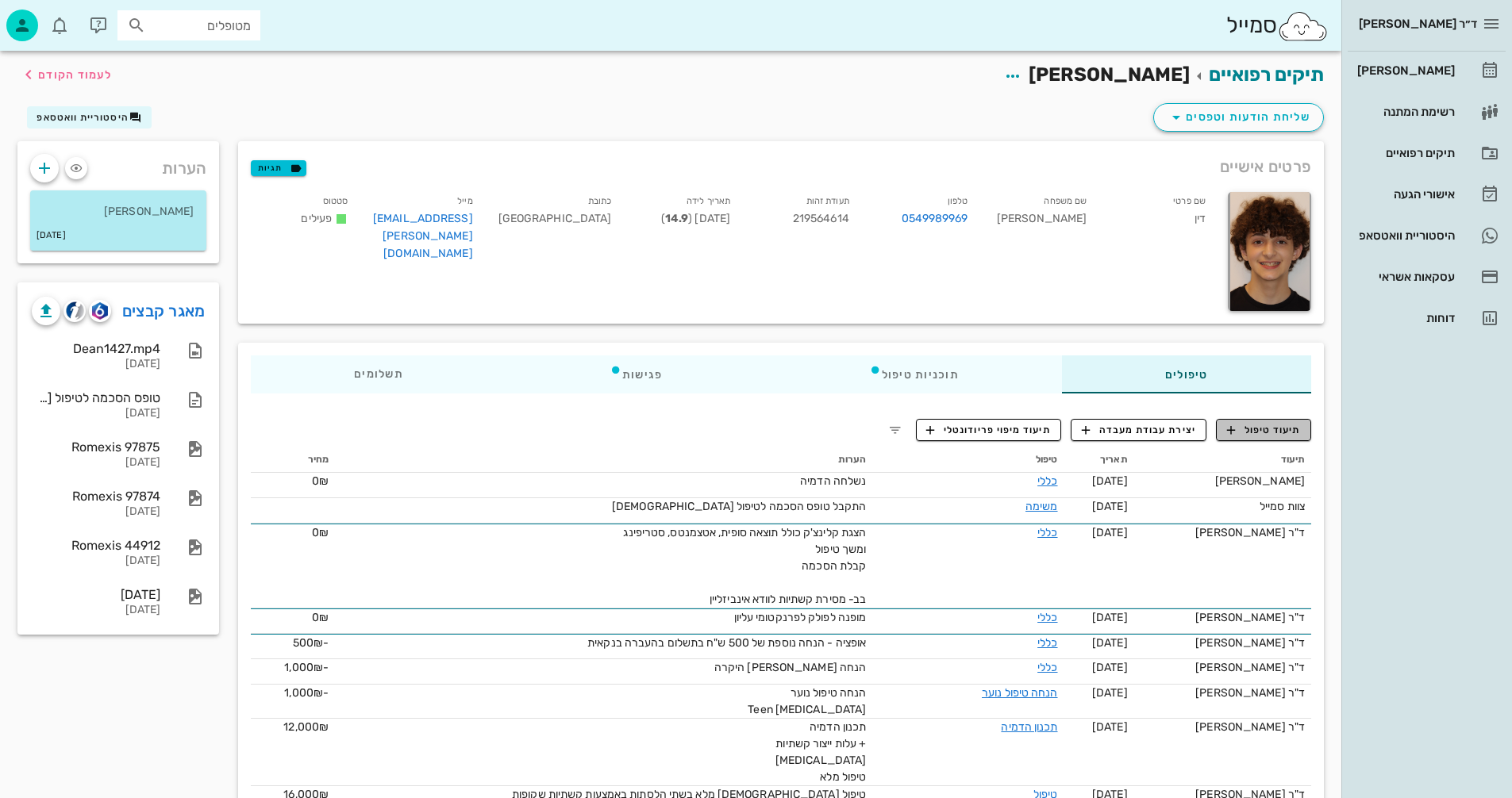
click at [1266, 427] on span "תיעוד טיפול" at bounding box center [1264, 429] width 74 height 14
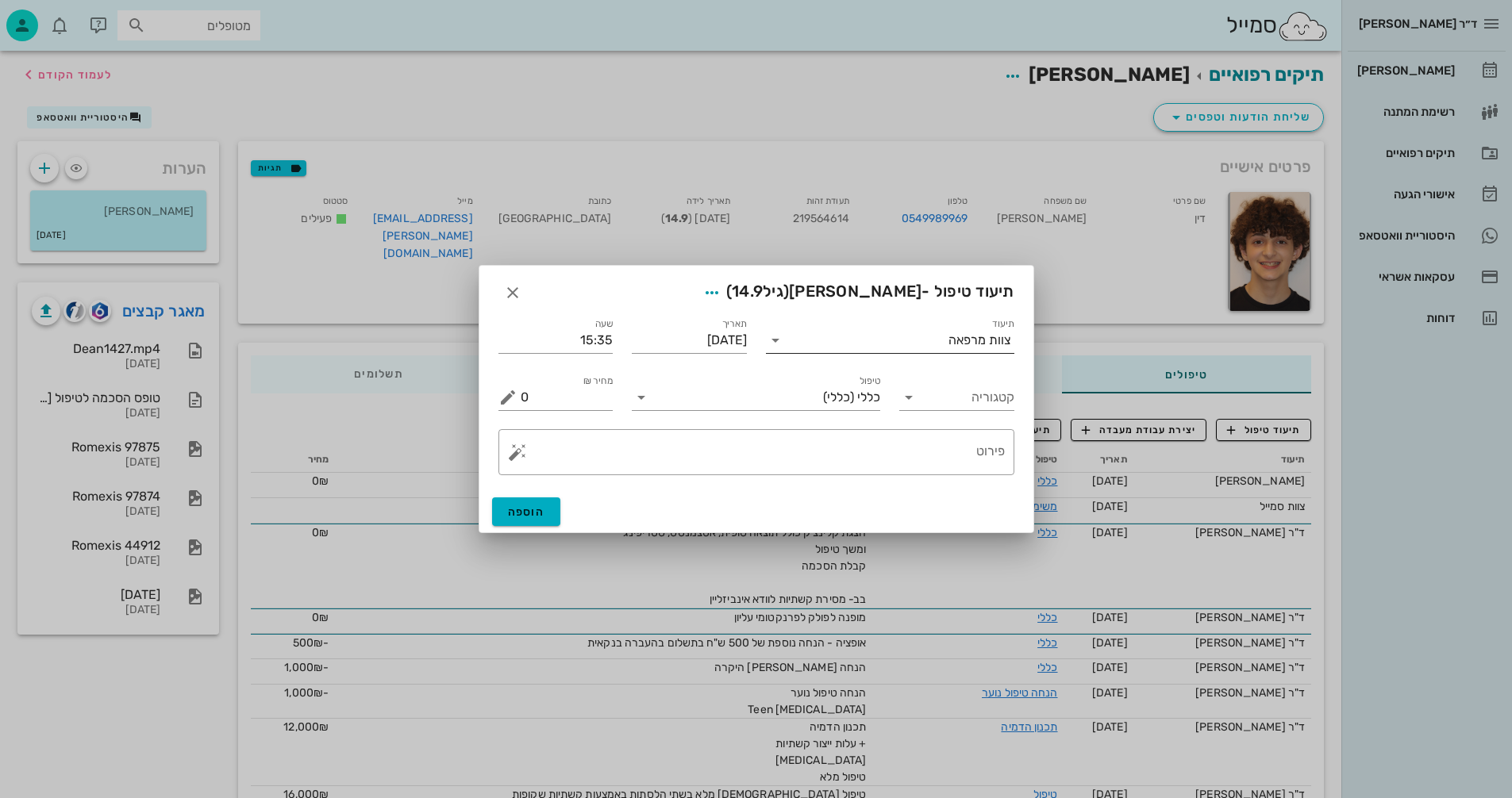
click at [829, 351] on input "תיעוד" at bounding box center [867, 340] width 160 height 26
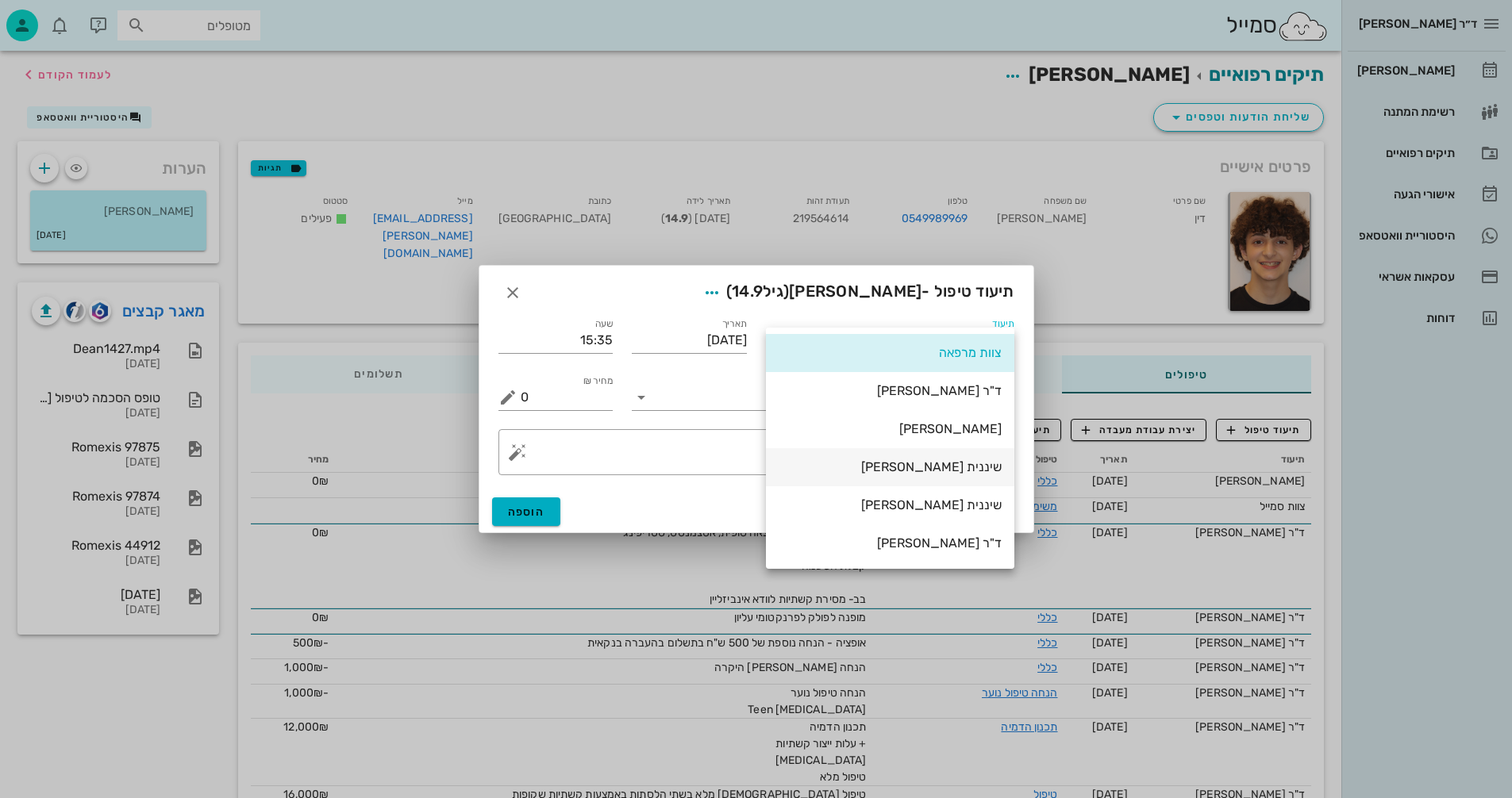
click at [967, 467] on div "שיננית [PERSON_NAME]" at bounding box center [889, 467] width 223 height 15
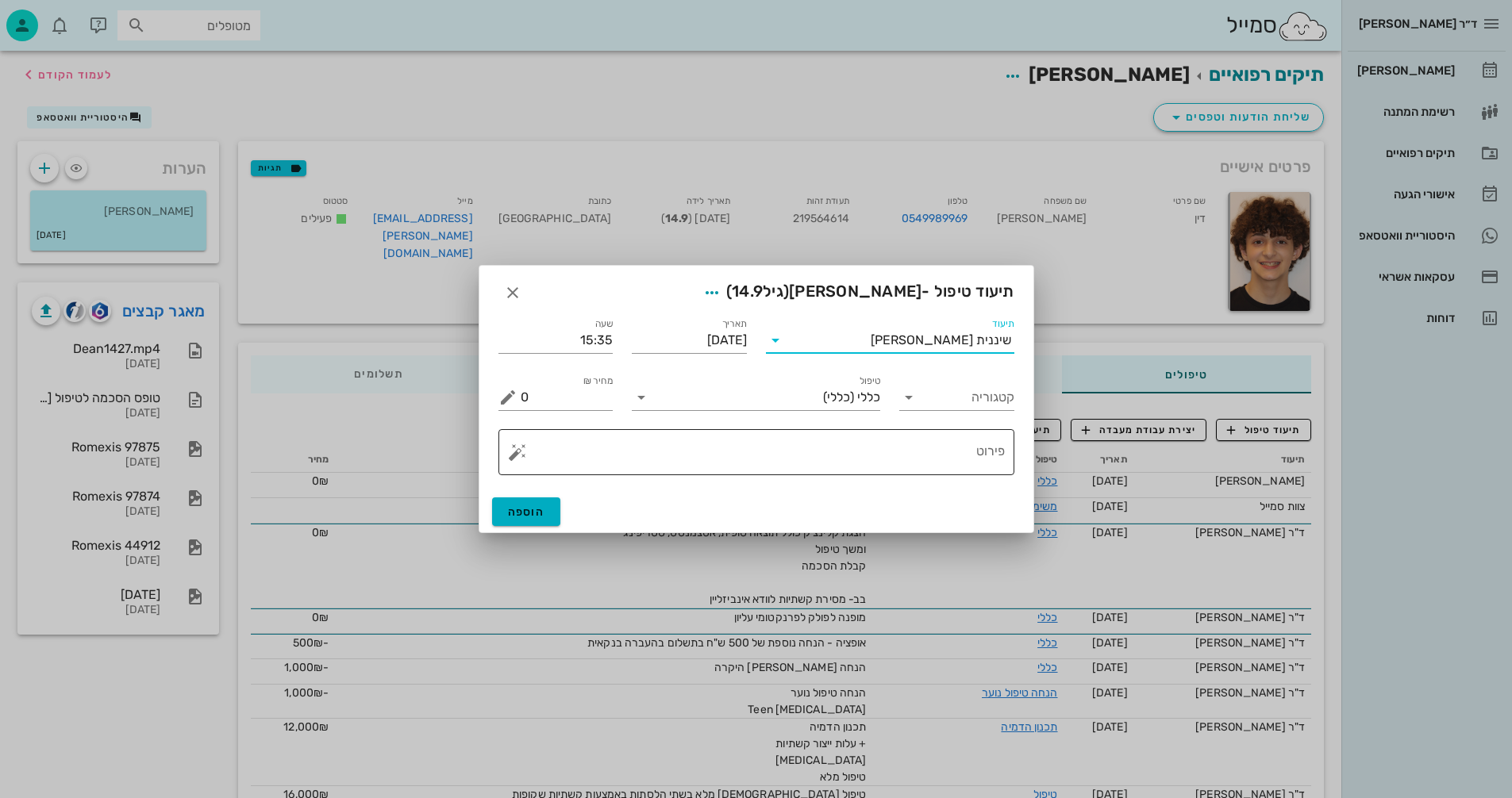
click at [517, 459] on button "button" at bounding box center [518, 452] width 19 height 19
click at [548, 385] on div "[MEDICAL_DATA]" at bounding box center [573, 388] width 129 height 31
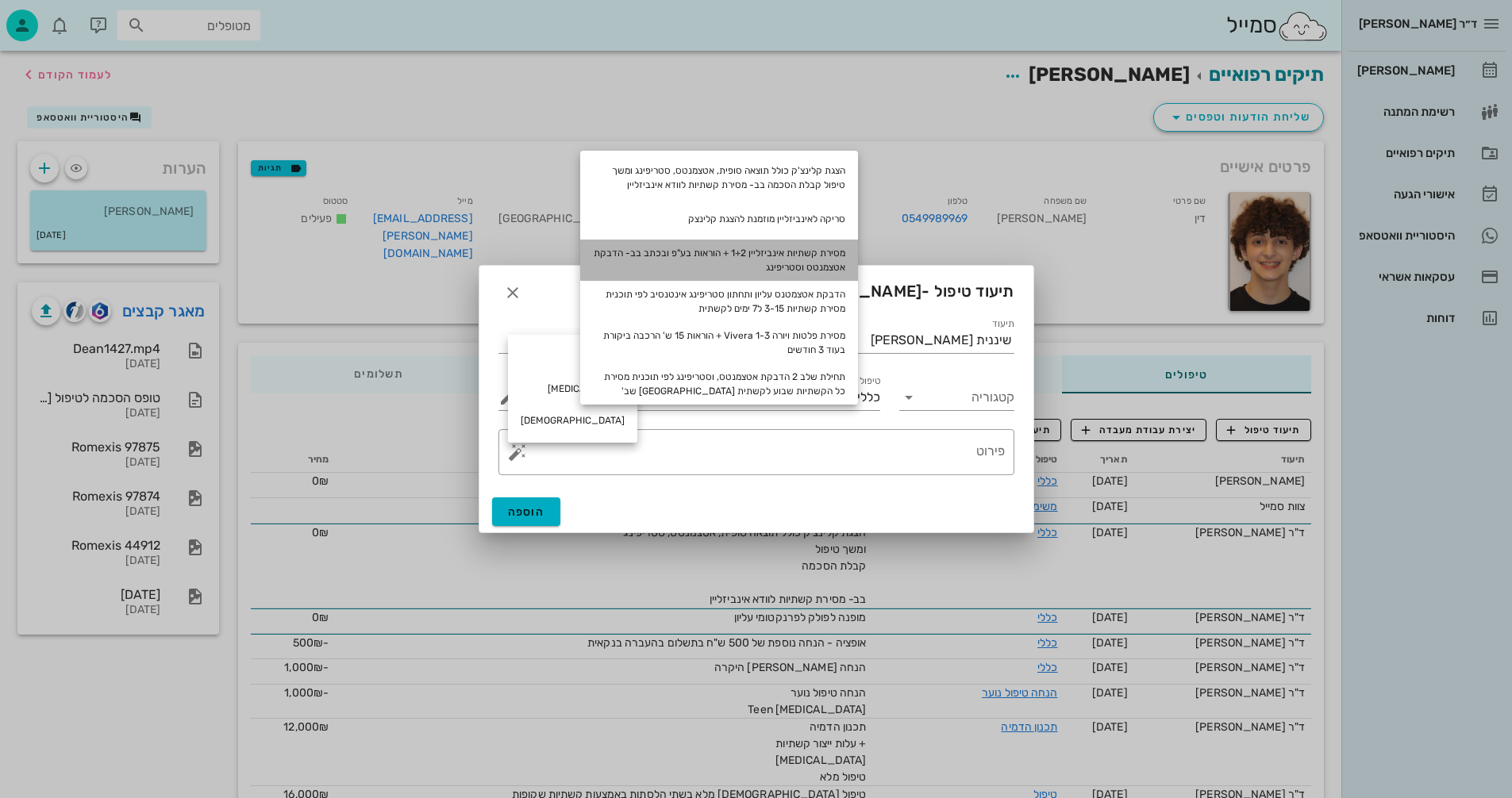
click at [802, 257] on div "מסירת קשתיות אינביזליין 1+2 + הוראות בע"פ ובכתב בב- הדבקת אטצמנטס וסטריפינג" at bounding box center [719, 261] width 278 height 42
type textarea "מסירת קשתיות אינביזליין 1+2 + הוראות בע"פ ובכתב בב- הדבקת אטצמנטס וסטריפינג"
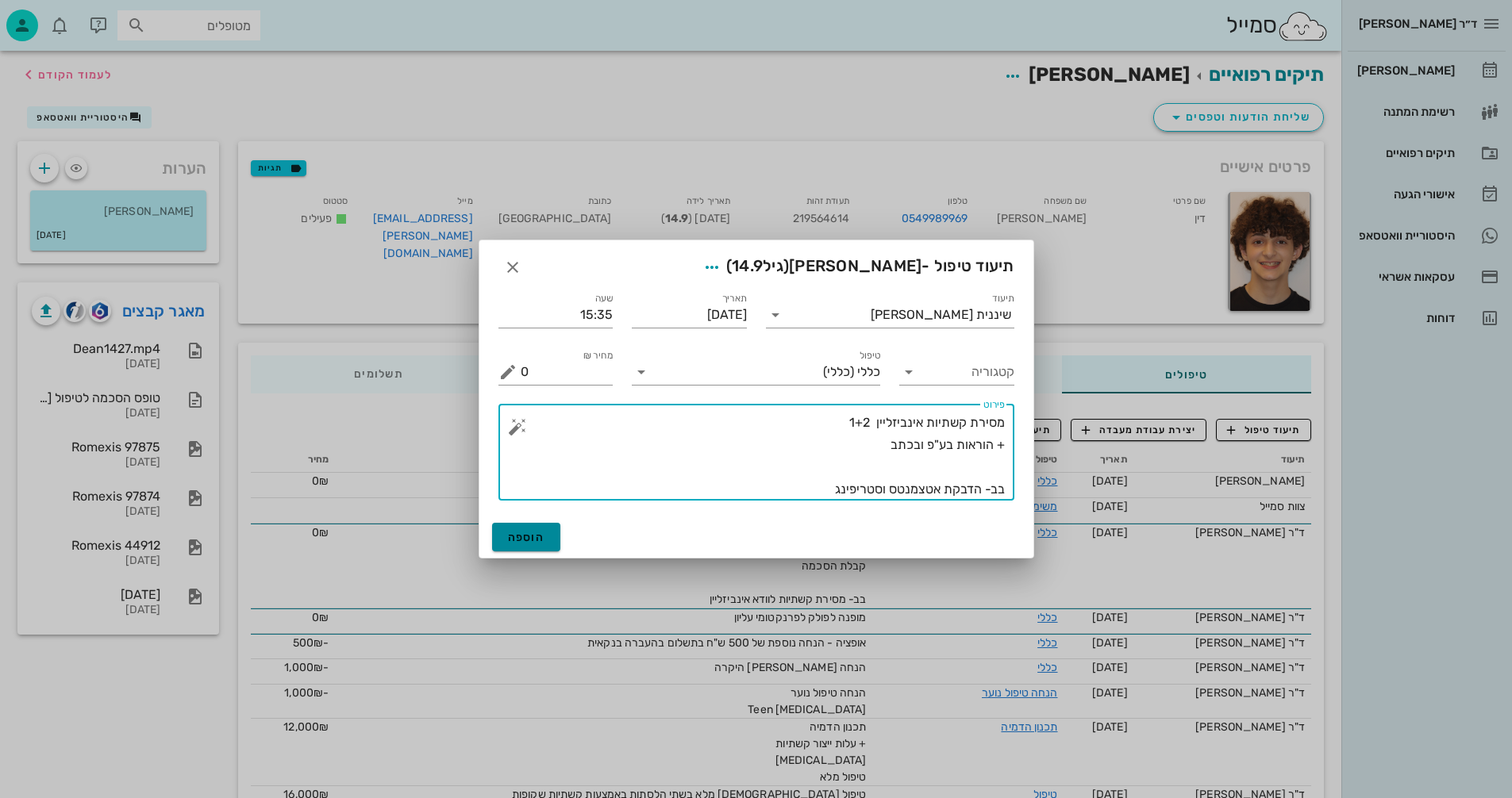
click at [543, 532] on span "הוספה" at bounding box center [526, 537] width 37 height 13
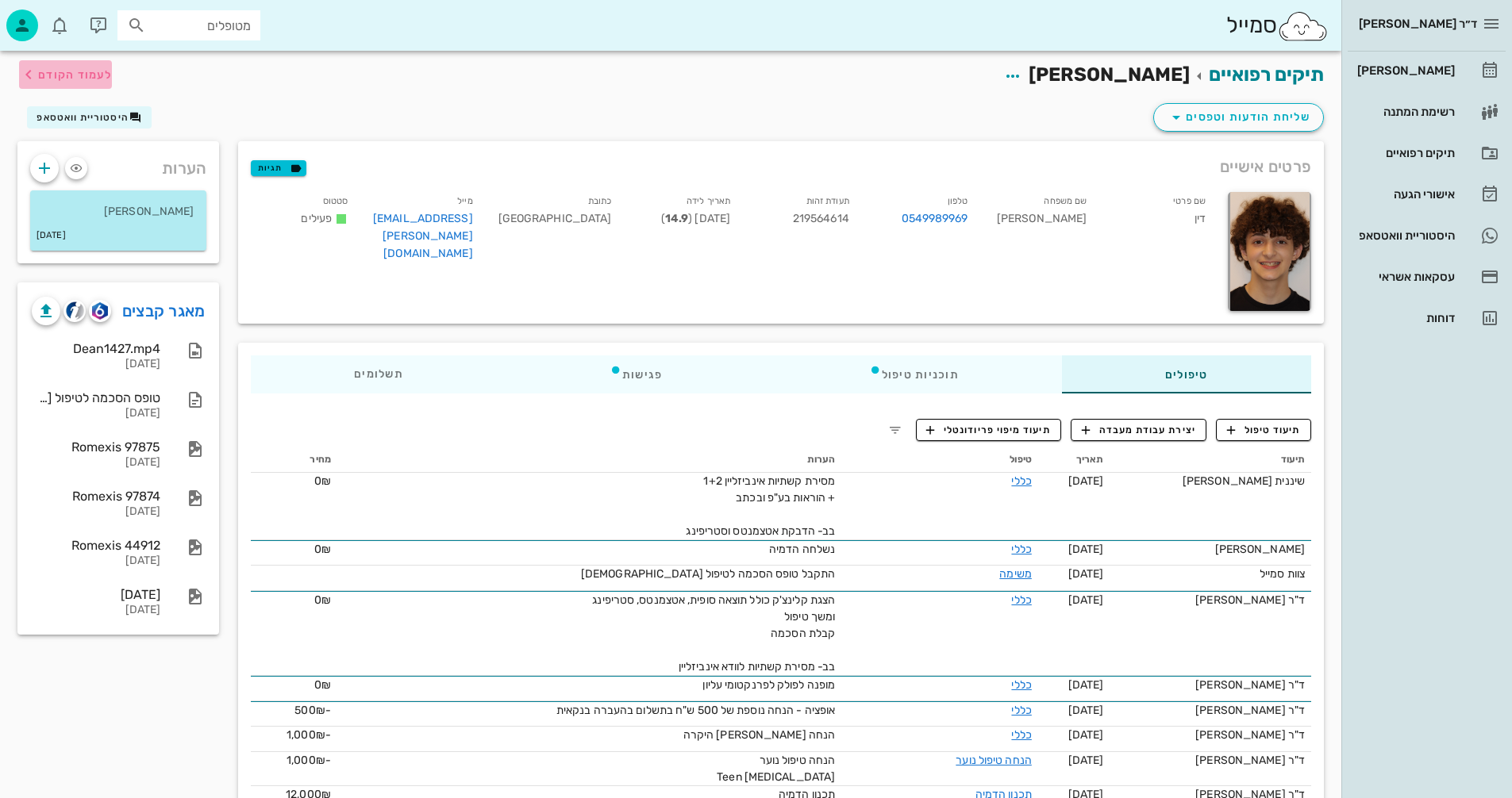
click at [59, 66] on span "לעמוד הקודם" at bounding box center [65, 75] width 93 height 19
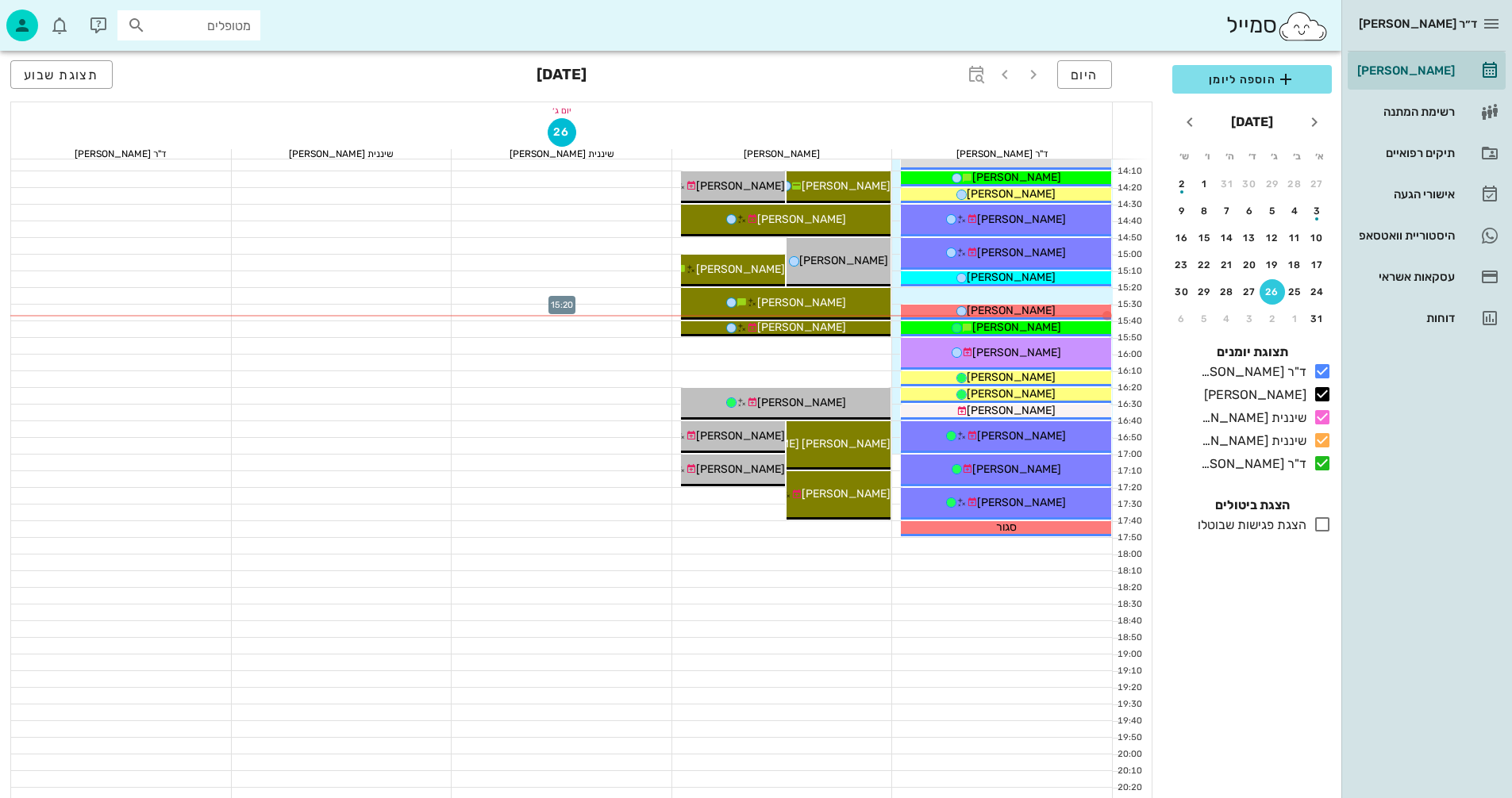
scroll to position [714, 0]
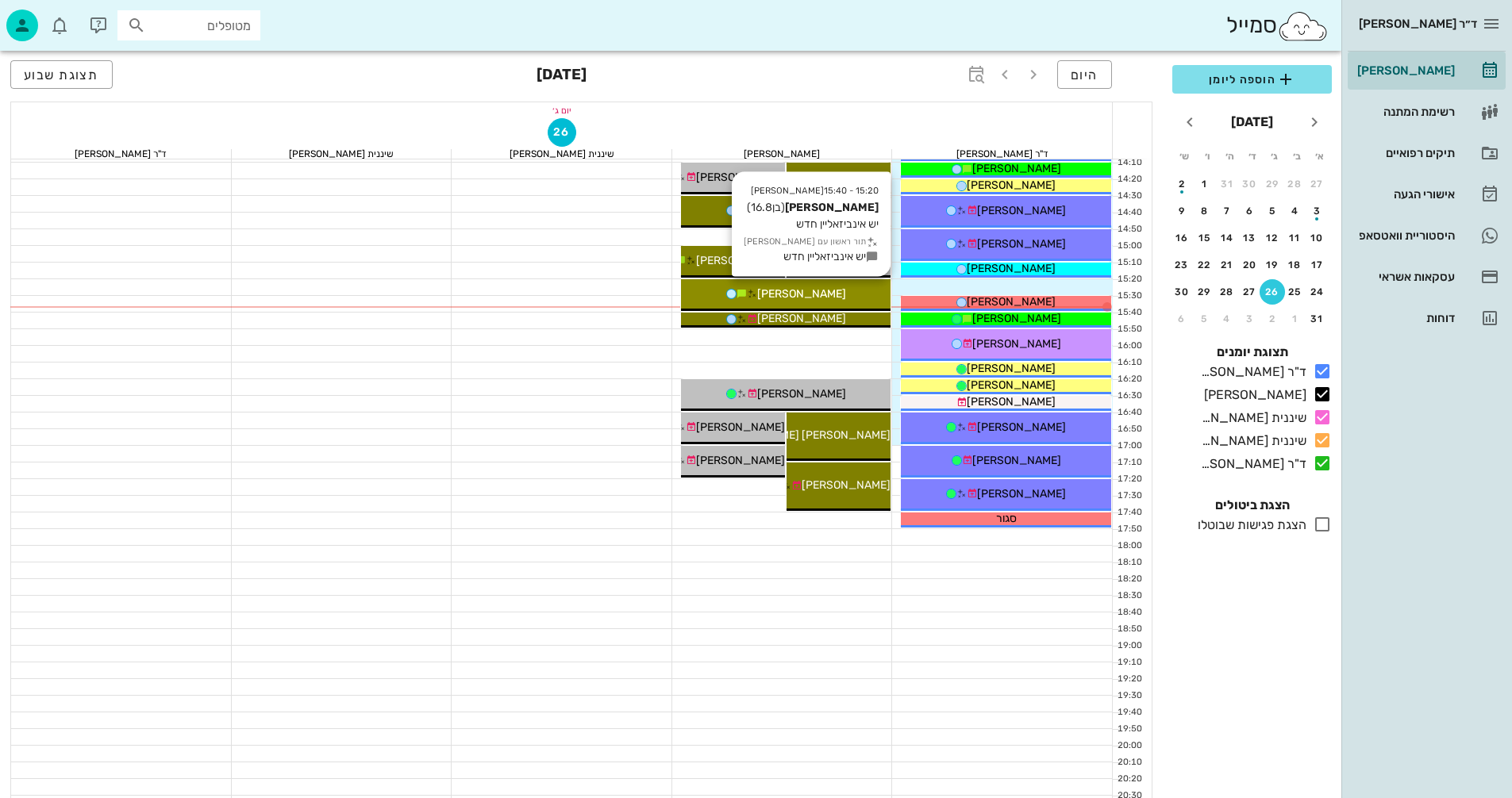
click at [855, 294] on div "[PERSON_NAME]" at bounding box center [786, 294] width 210 height 17
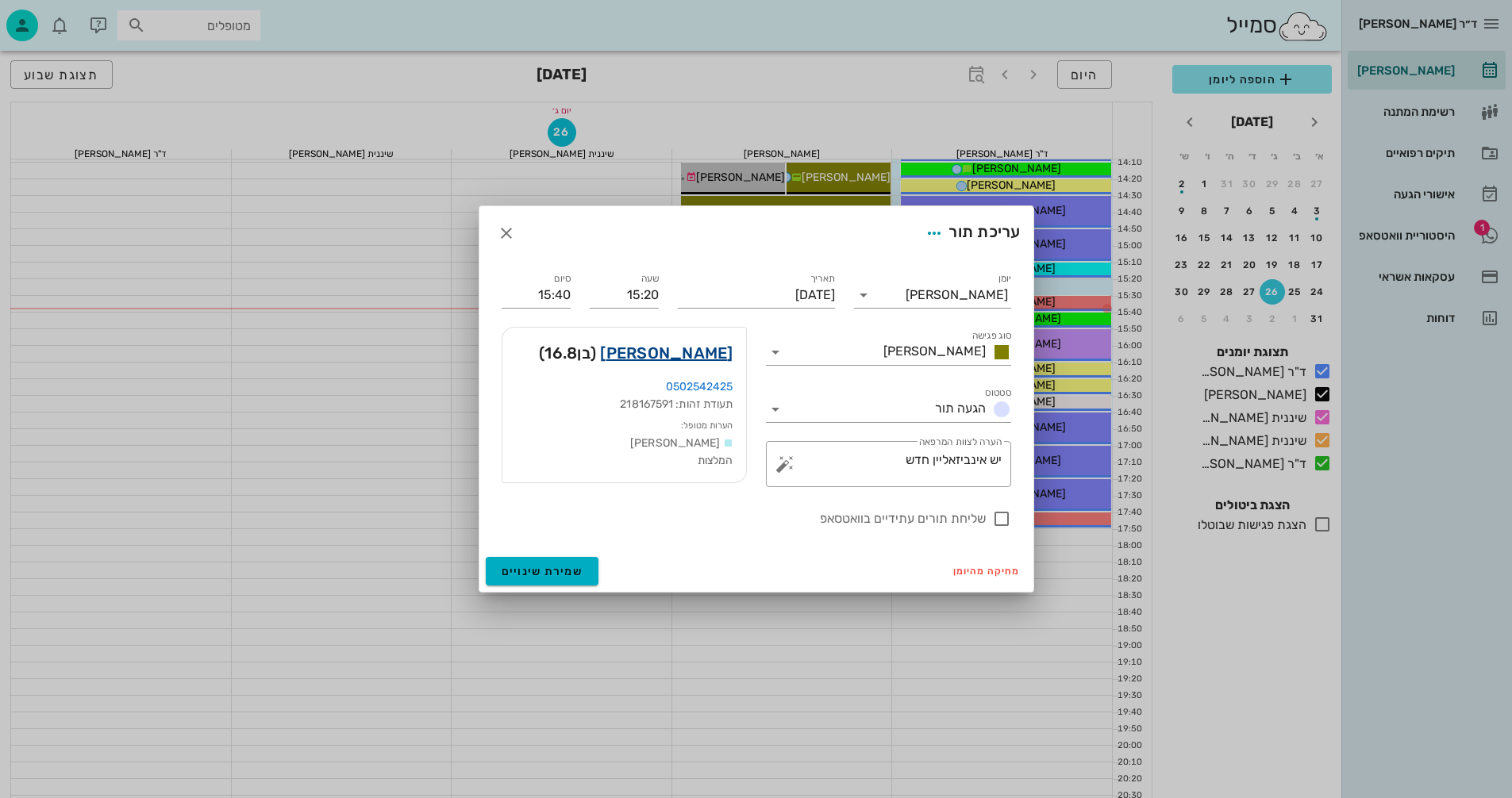
click at [707, 357] on link "[PERSON_NAME]" at bounding box center [666, 353] width 133 height 26
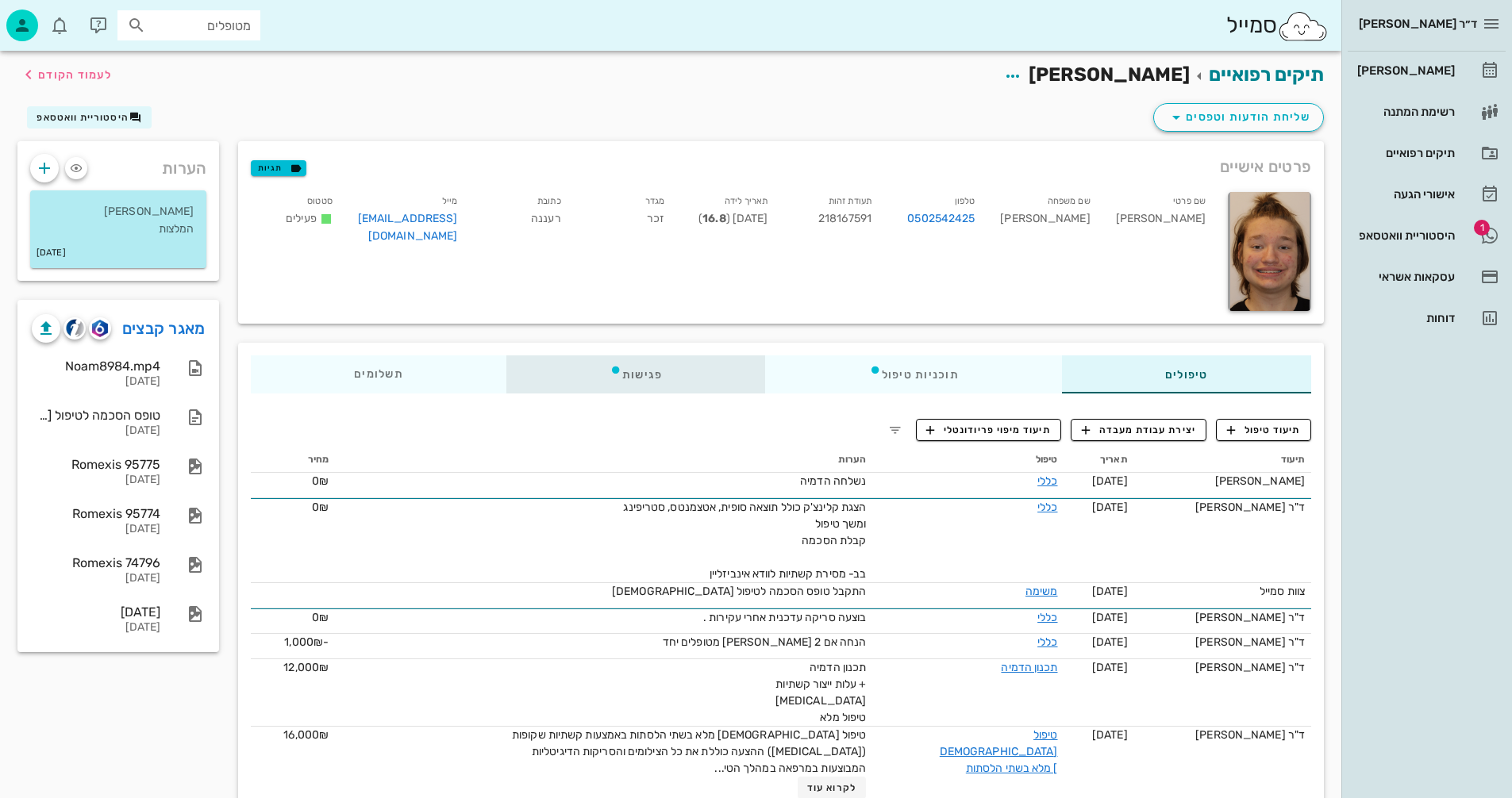
click at [628, 349] on div "טיפולים תוכניות טיפול פגישות תשלומים 0₪" at bounding box center [780, 374] width 1085 height 63
click at [646, 368] on div "פגישות" at bounding box center [636, 374] width 260 height 38
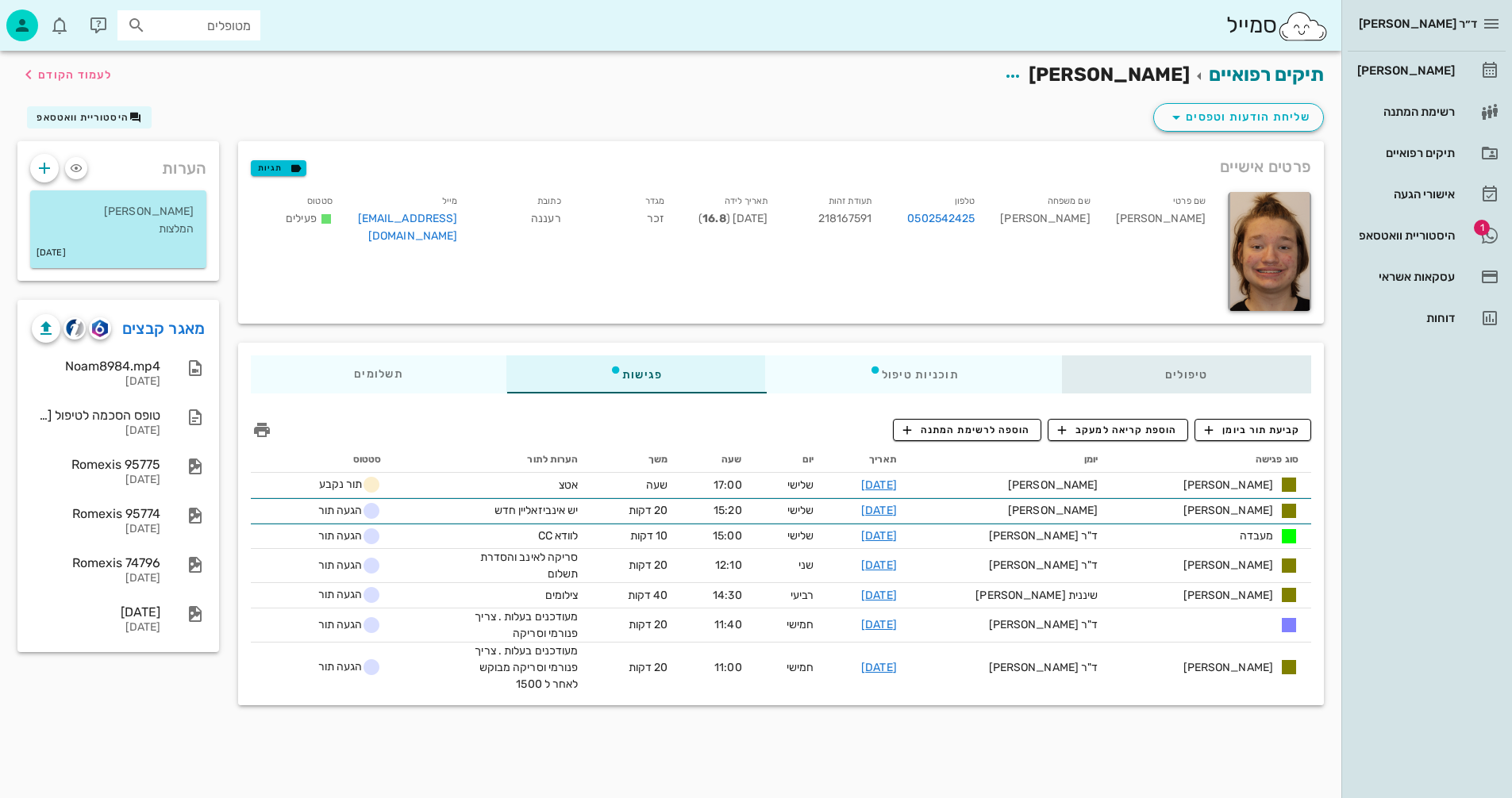
drag, startPoint x: 1220, startPoint y: 382, endPoint x: 1211, endPoint y: 366, distance: 18.4
click at [1220, 380] on div "טיפולים" at bounding box center [1186, 374] width 249 height 38
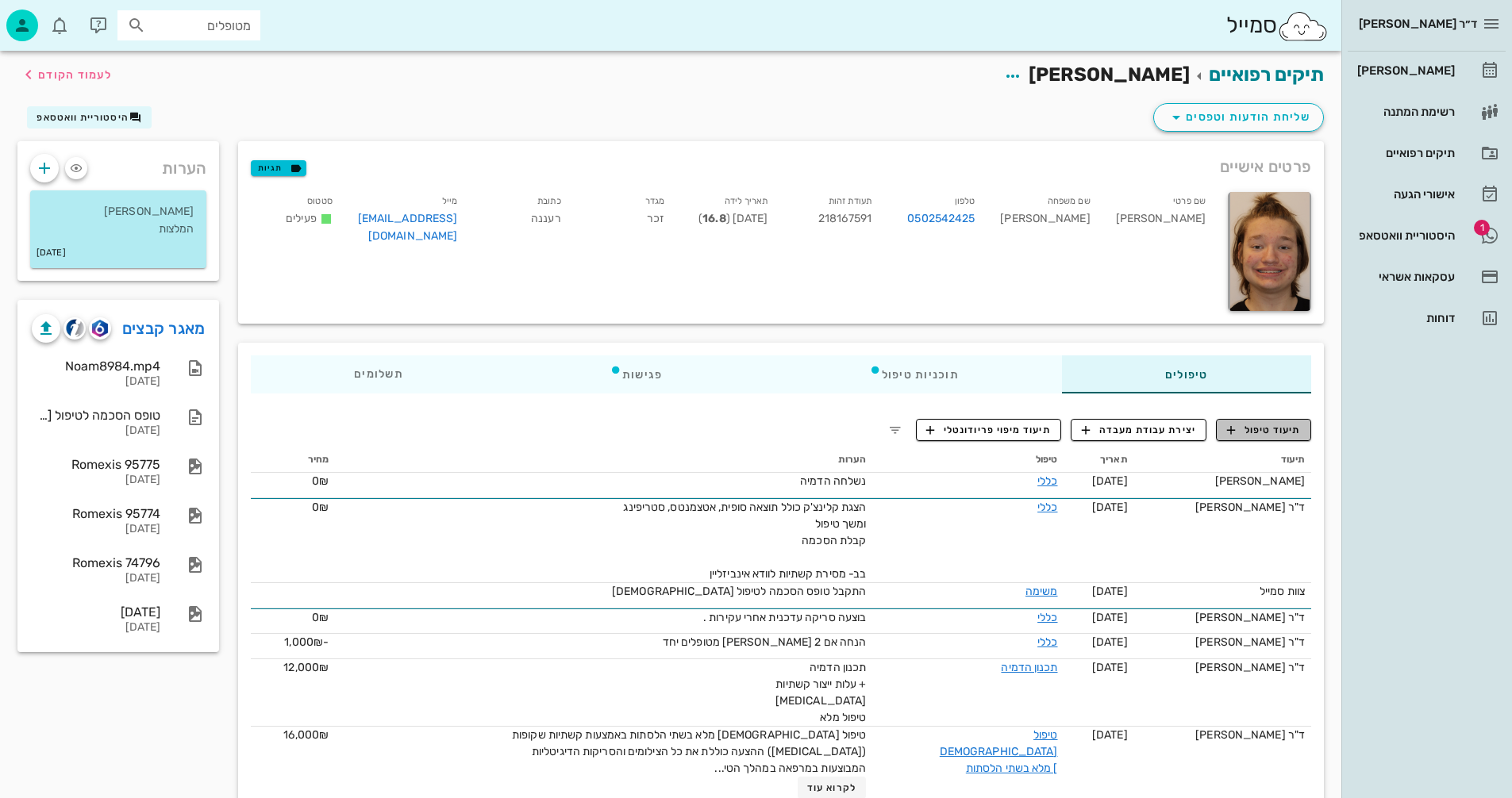
click at [1265, 436] on span "תיעוד טיפול" at bounding box center [1264, 429] width 74 height 14
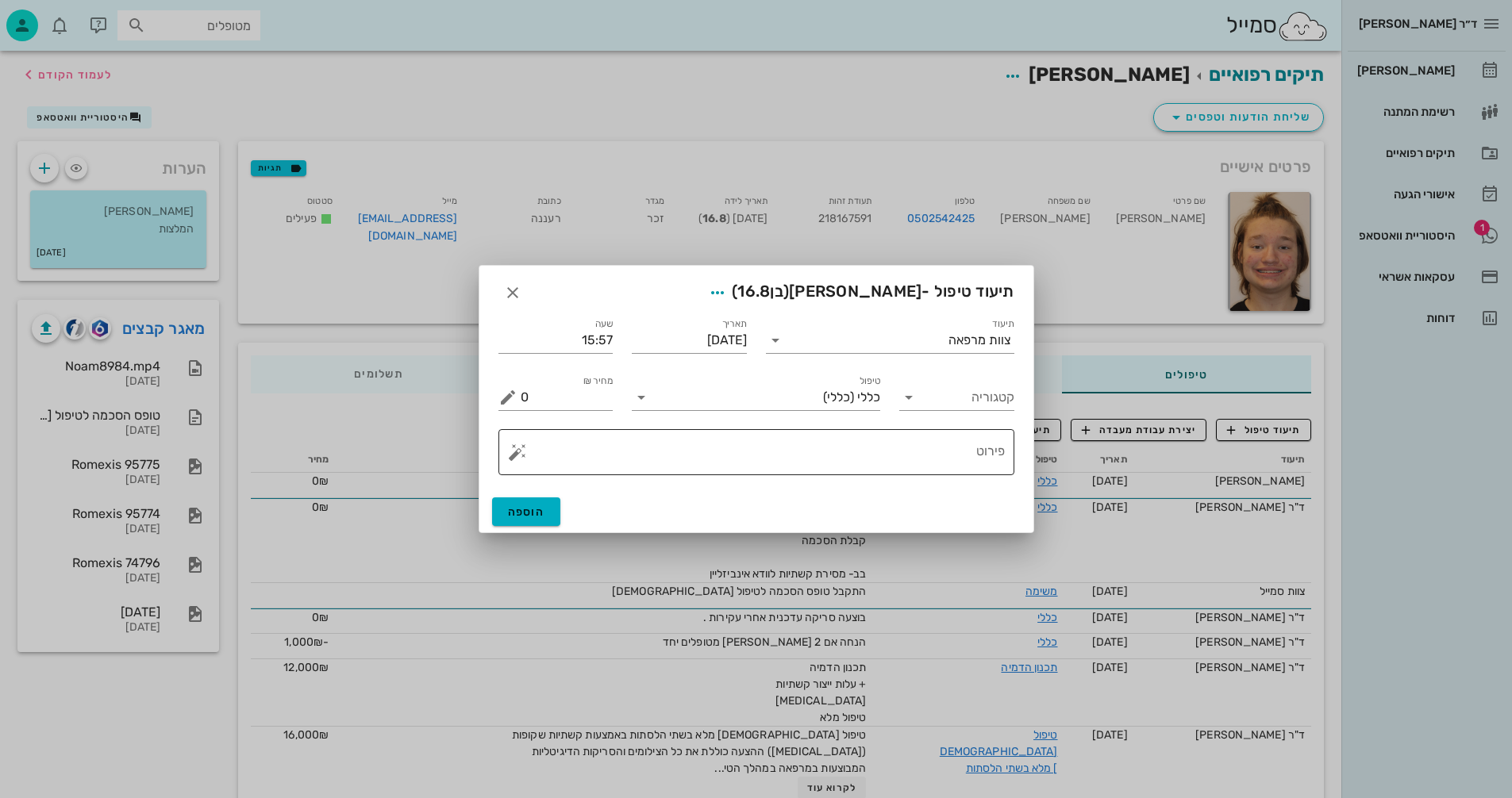
click at [509, 450] on button "button" at bounding box center [518, 452] width 19 height 19
click at [537, 389] on div "[MEDICAL_DATA]" at bounding box center [573, 388] width 129 height 31
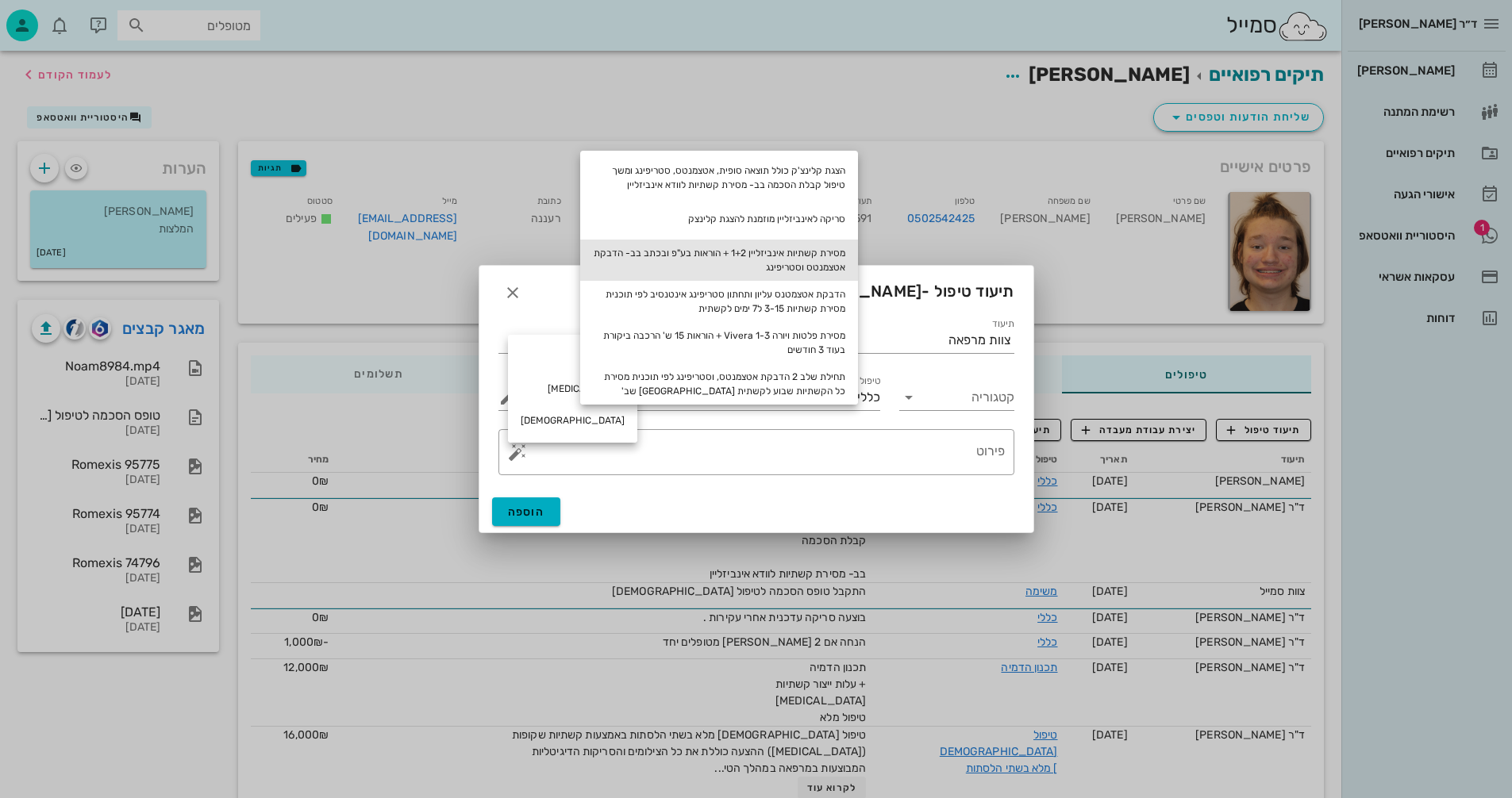
click at [830, 252] on div "מסירת קשתיות אינביזליין 1+2 + הוראות בע"פ ובכתב בב- הדבקת אטצמנטס וסטריפינג" at bounding box center [719, 261] width 278 height 42
type textarea "מסירת קשתיות אינביזליין 1+2 + הוראות בע"פ ובכתב בב- הדבקת אטצמנטס וסטריפינג"
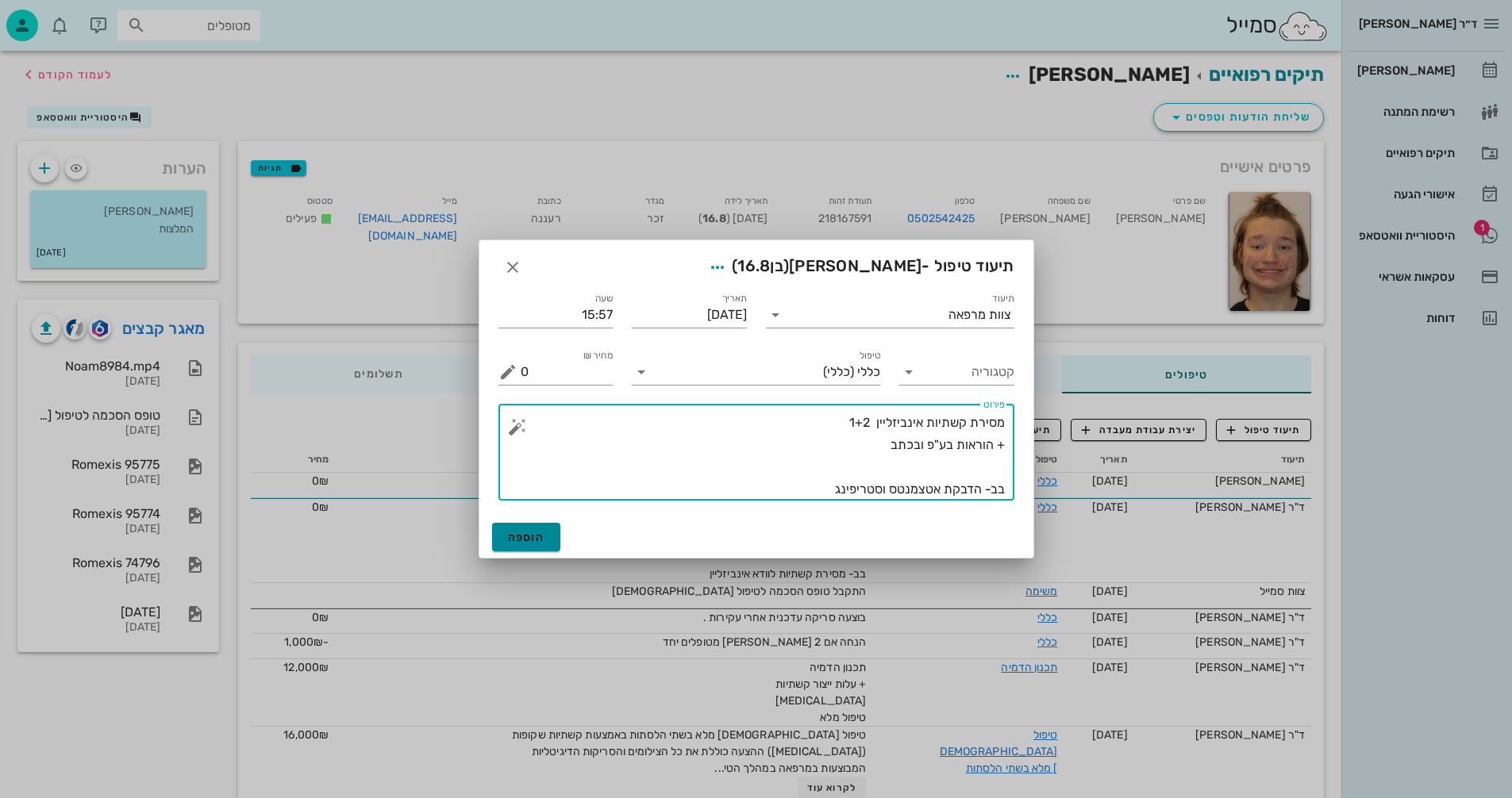
click at [532, 535] on span "הוספה" at bounding box center [526, 537] width 37 height 13
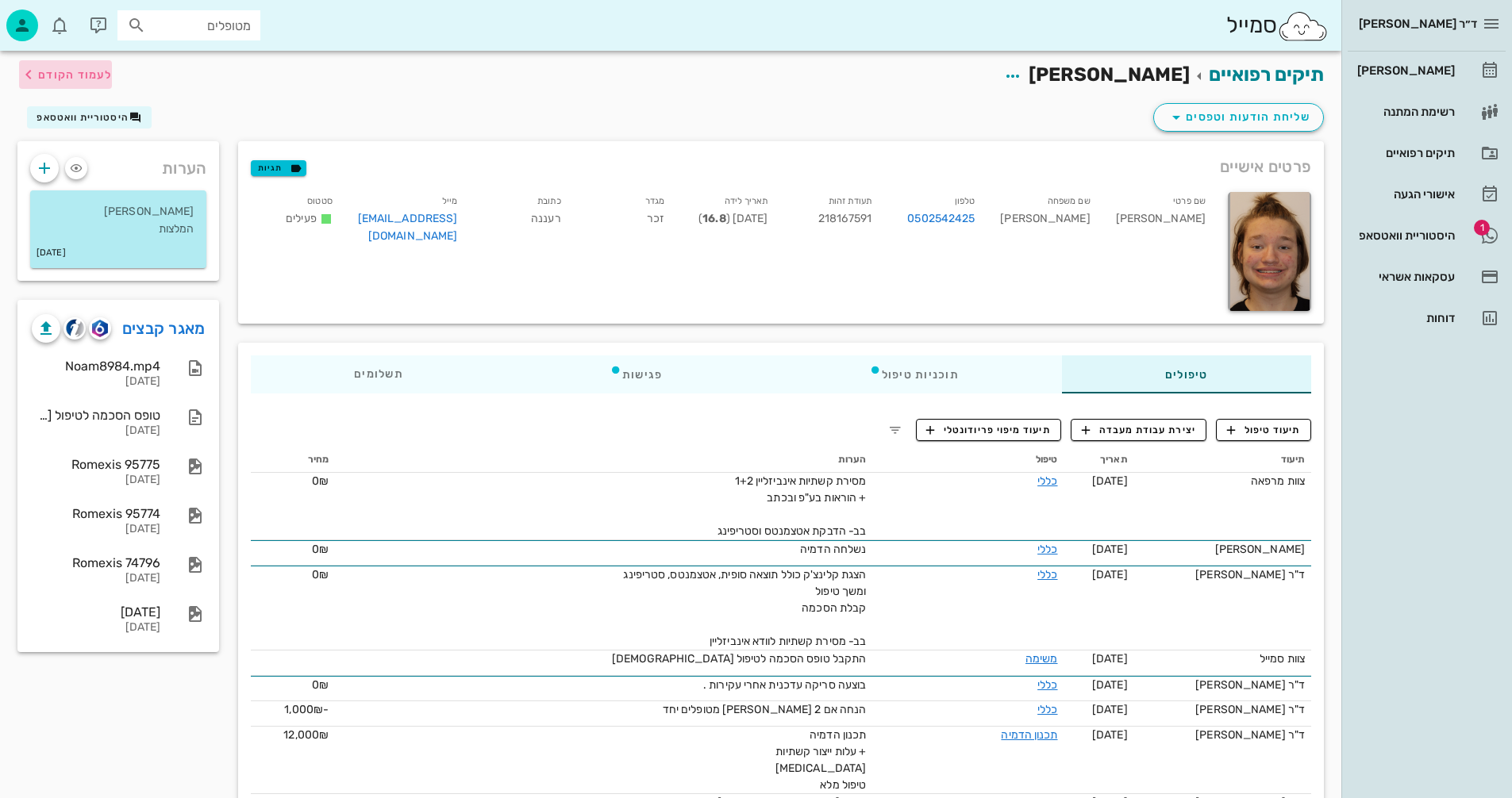
click at [48, 71] on span "לעמוד הקודם" at bounding box center [75, 75] width 74 height 13
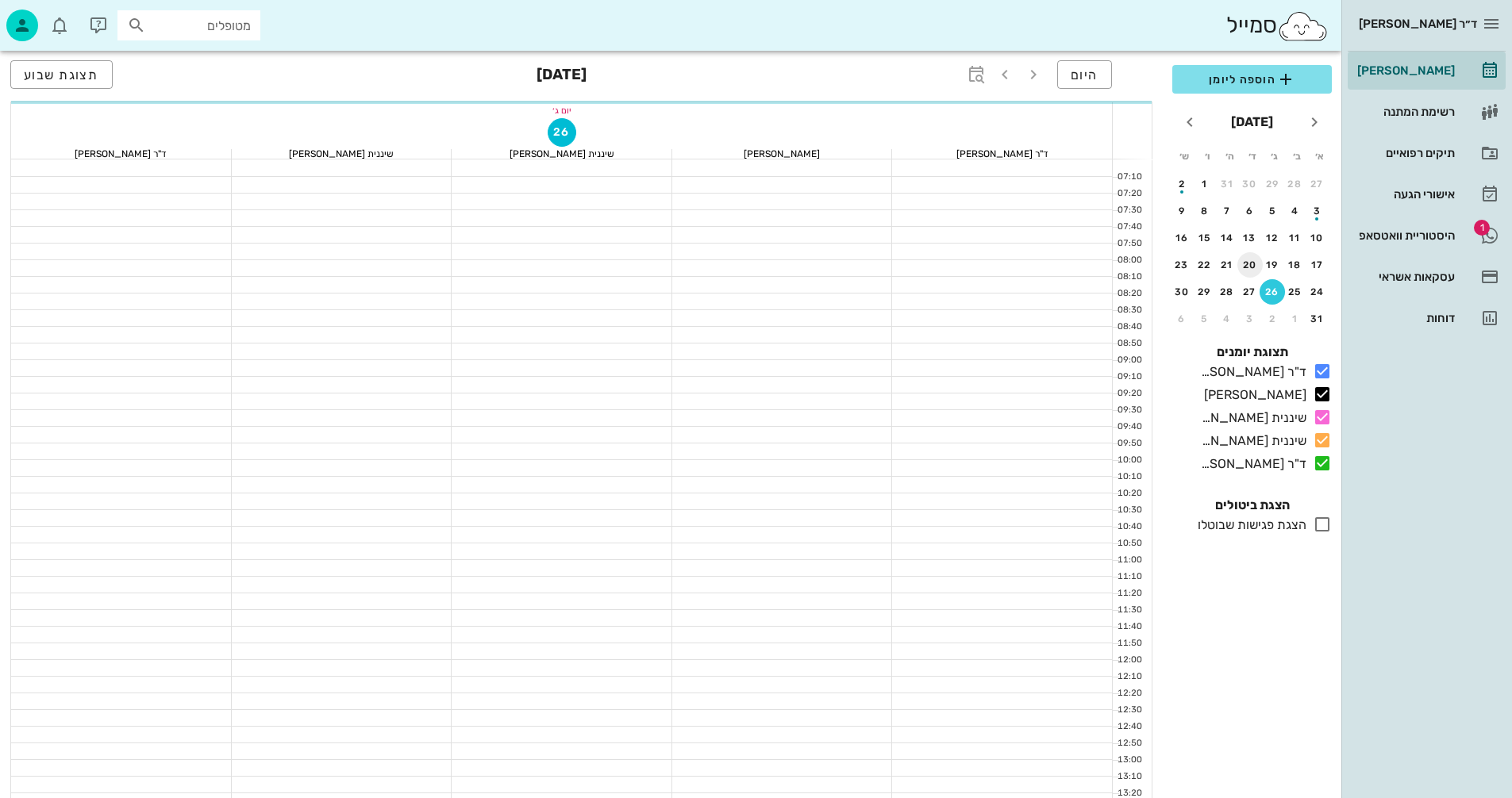
scroll to position [714, 0]
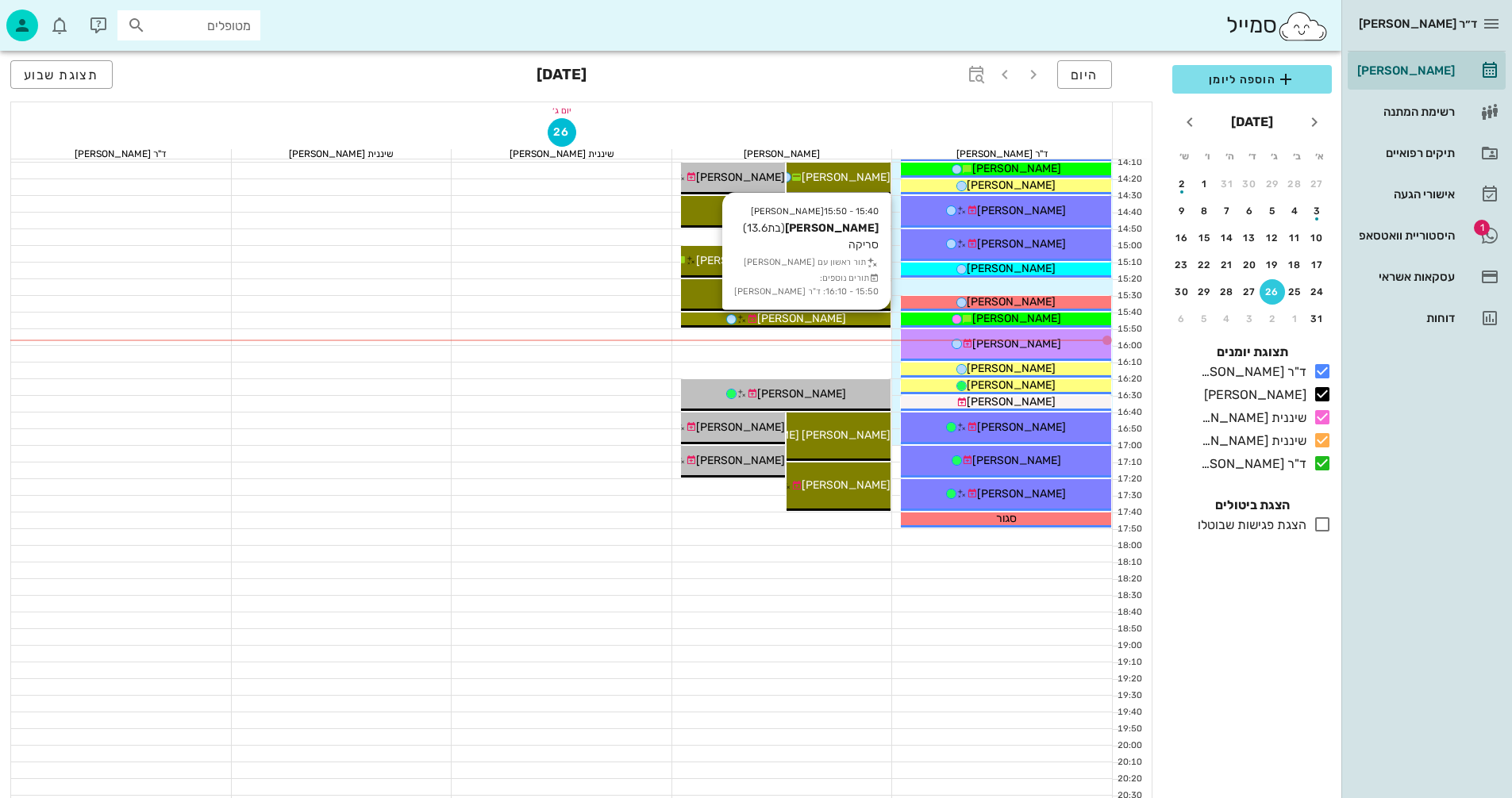
click at [840, 317] on div "[PERSON_NAME]" at bounding box center [786, 318] width 210 height 17
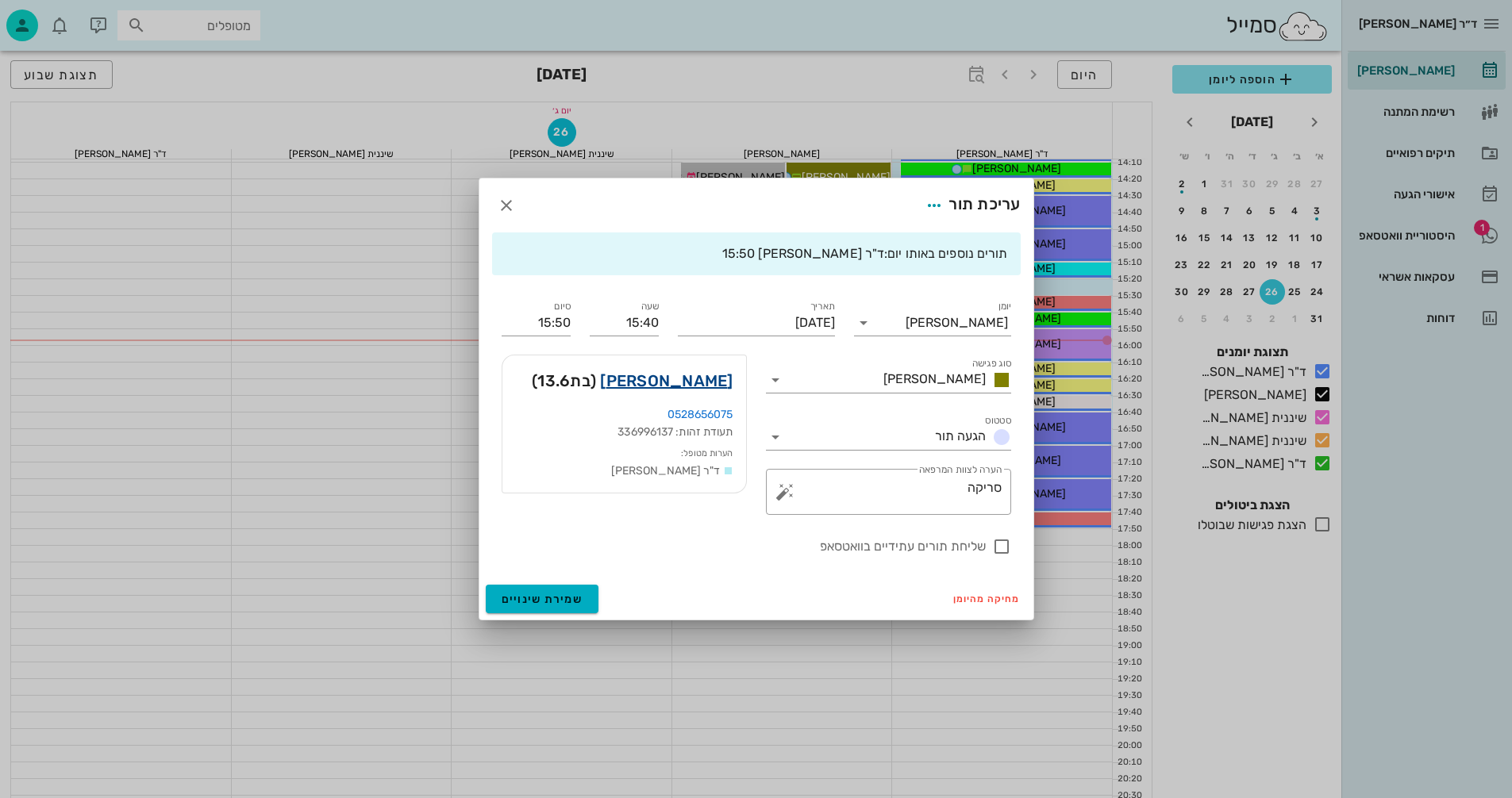
click at [707, 385] on link "[PERSON_NAME]" at bounding box center [666, 380] width 133 height 26
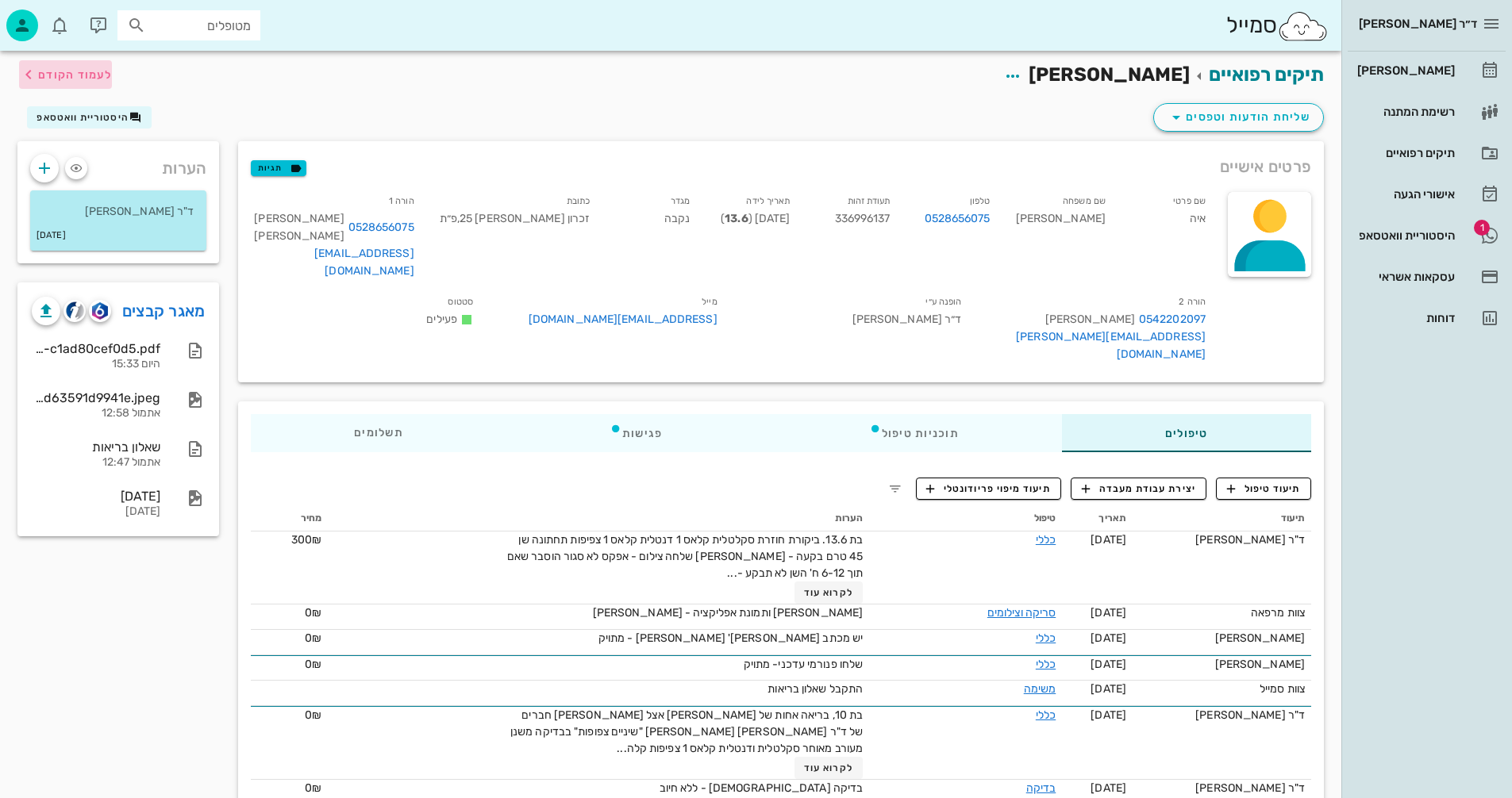
click at [41, 74] on span "לעמוד הקודם" at bounding box center [75, 75] width 74 height 13
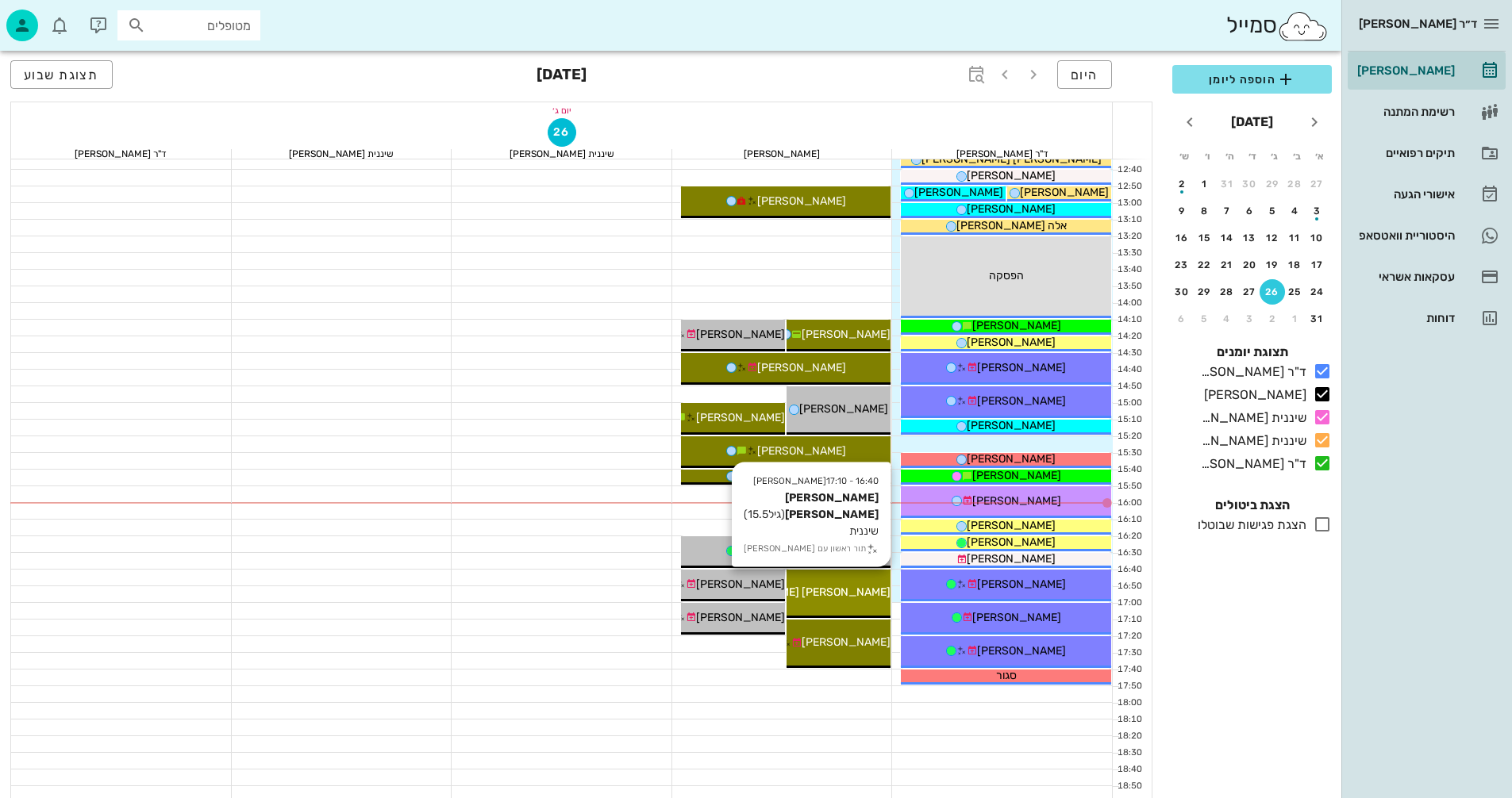
scroll to position [555, 0]
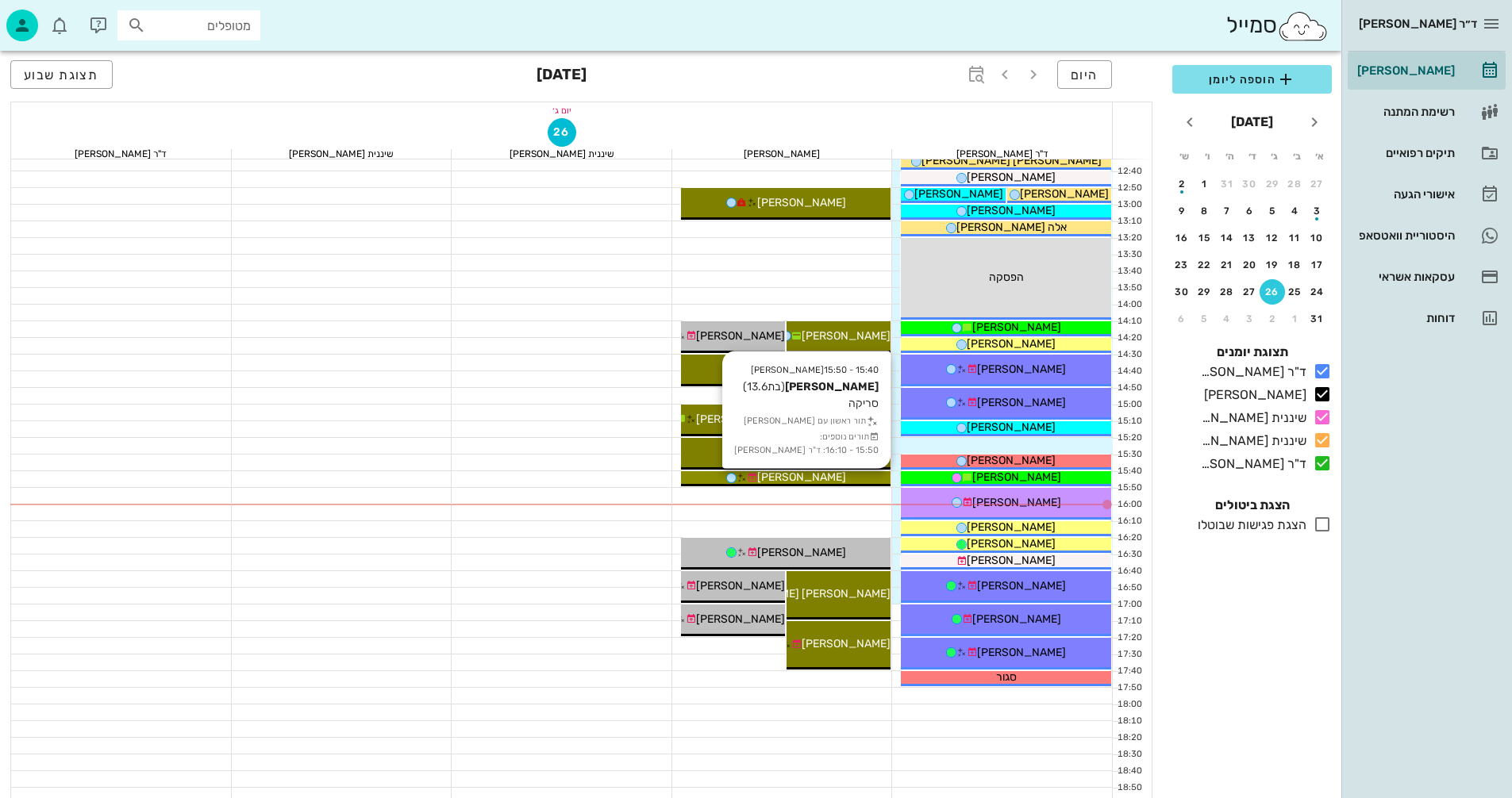
click at [837, 476] on div "[PERSON_NAME]" at bounding box center [786, 478] width 210 height 17
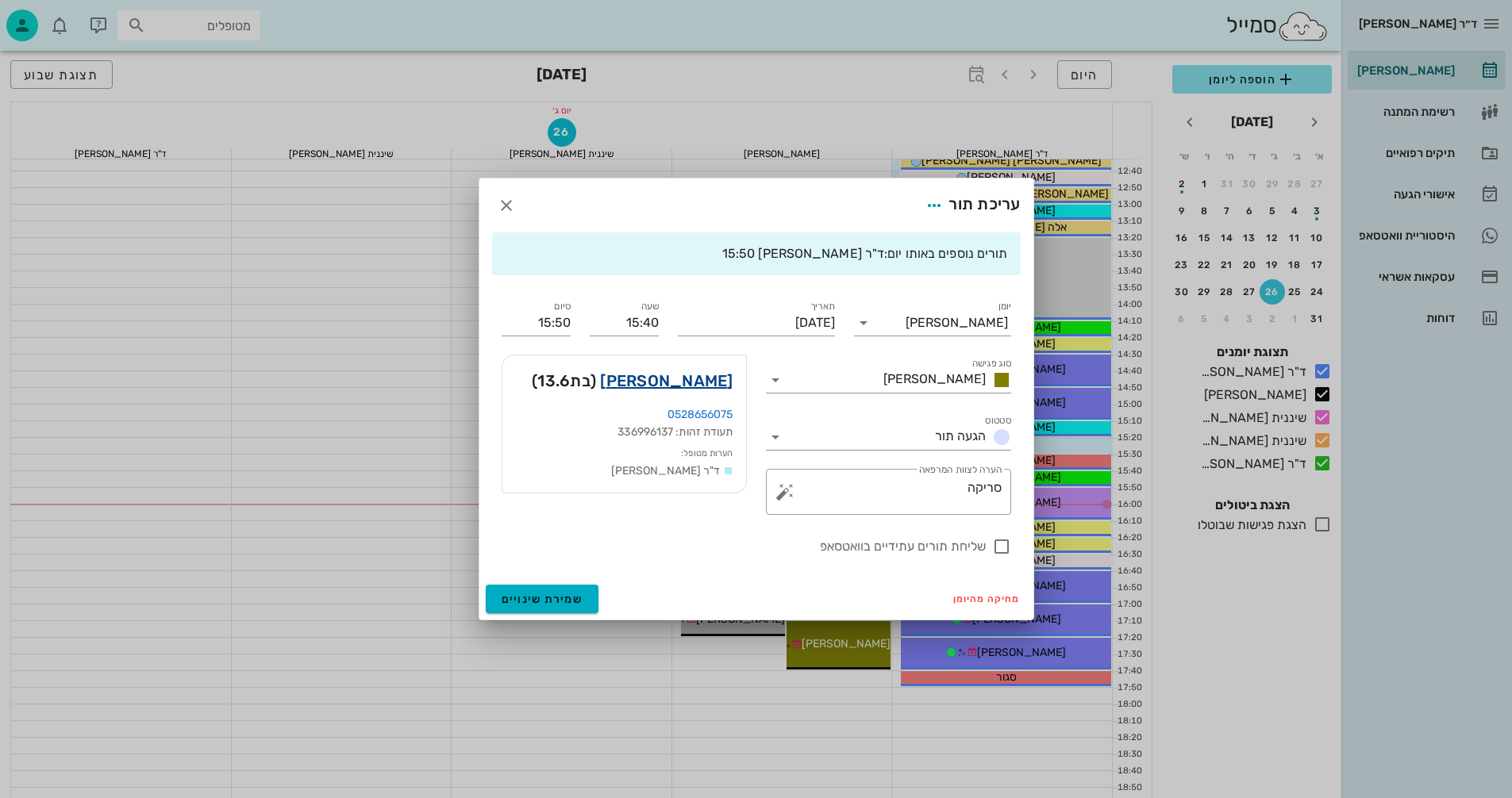
click at [704, 377] on link "[PERSON_NAME]" at bounding box center [666, 380] width 133 height 26
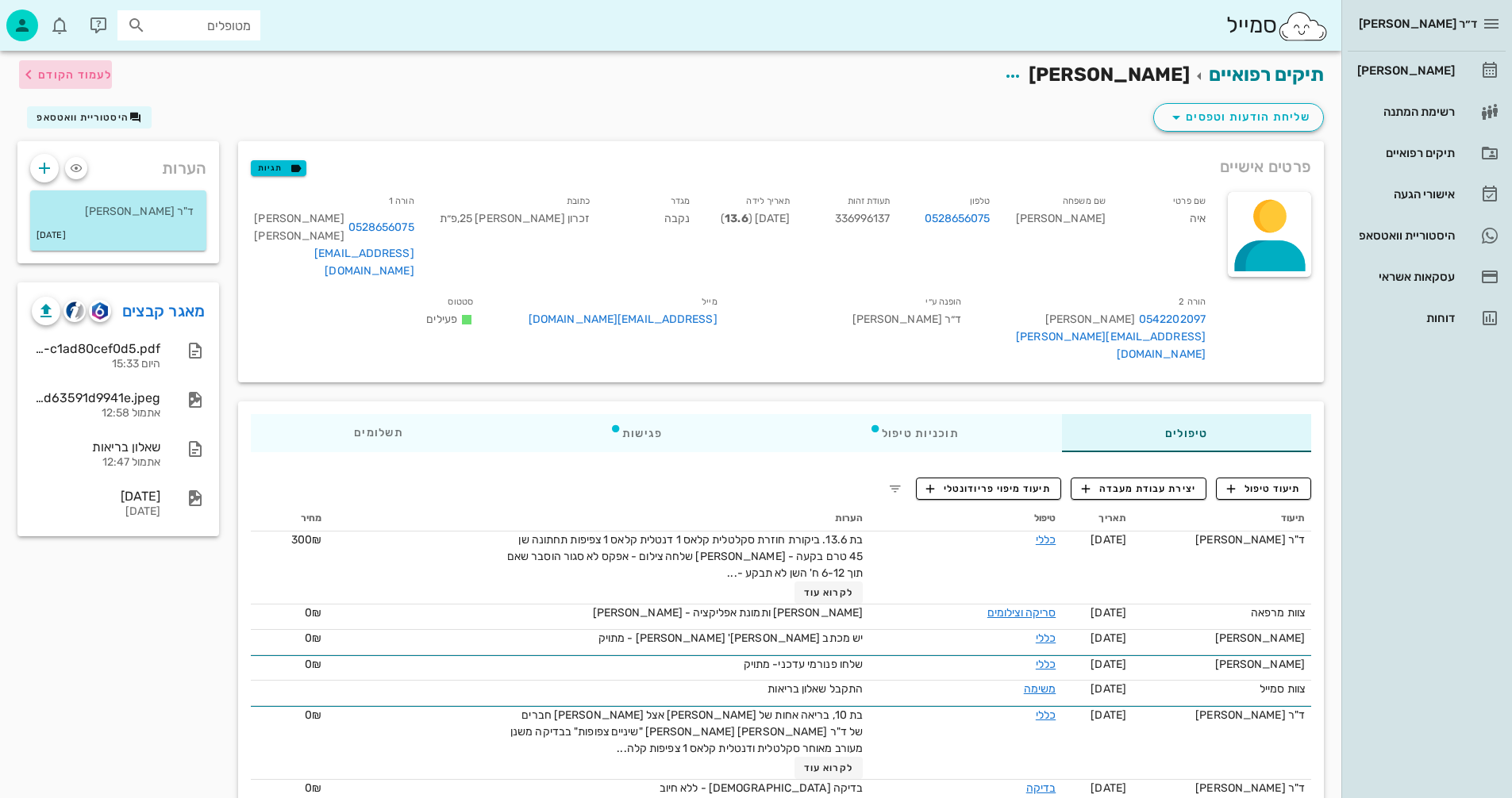
click at [57, 76] on span "לעמוד הקודם" at bounding box center [75, 75] width 74 height 13
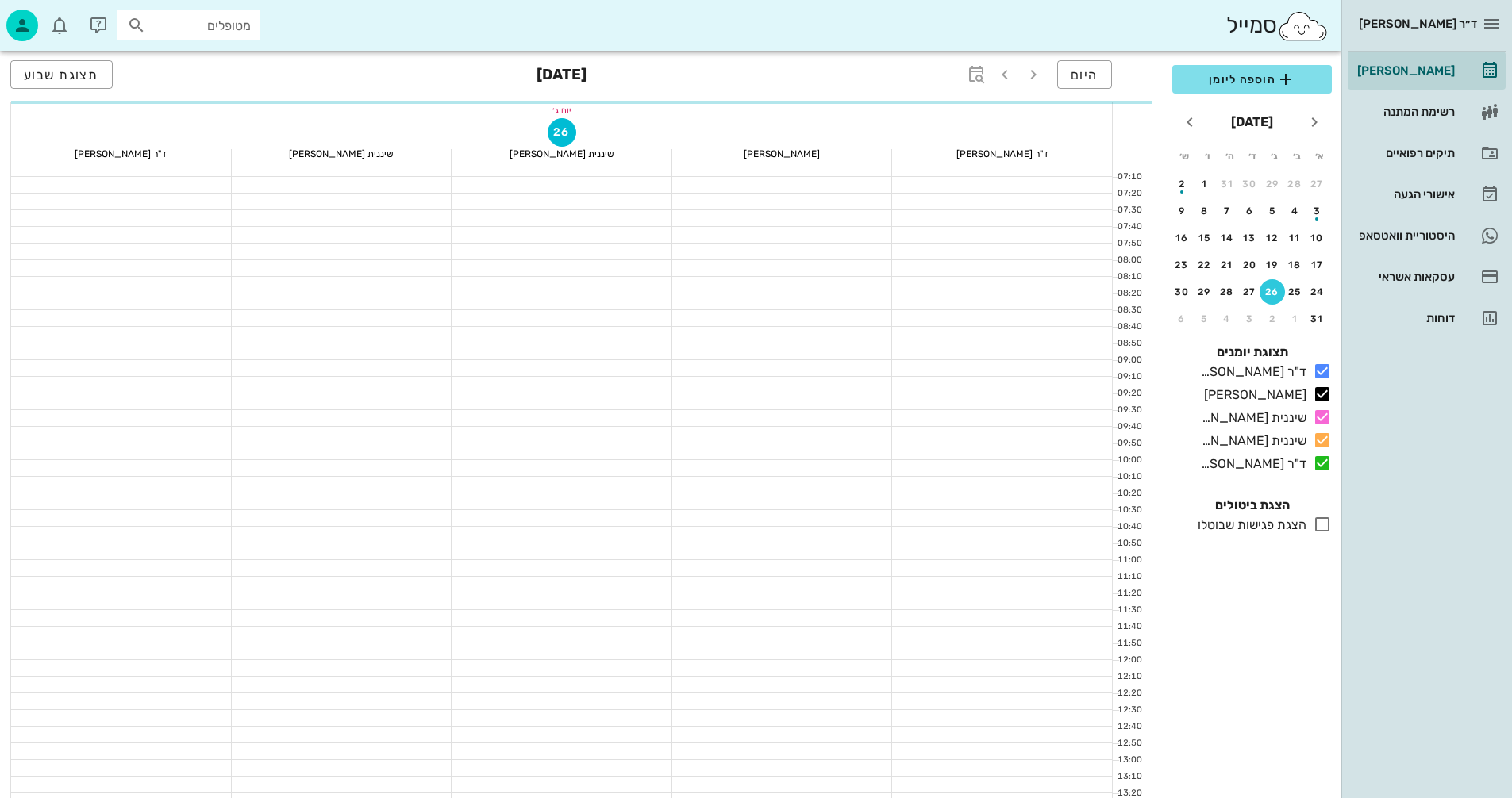
click at [170, 74] on div "היום [DATE] תצוגת שבוע" at bounding box center [581, 77] width 1142 height 51
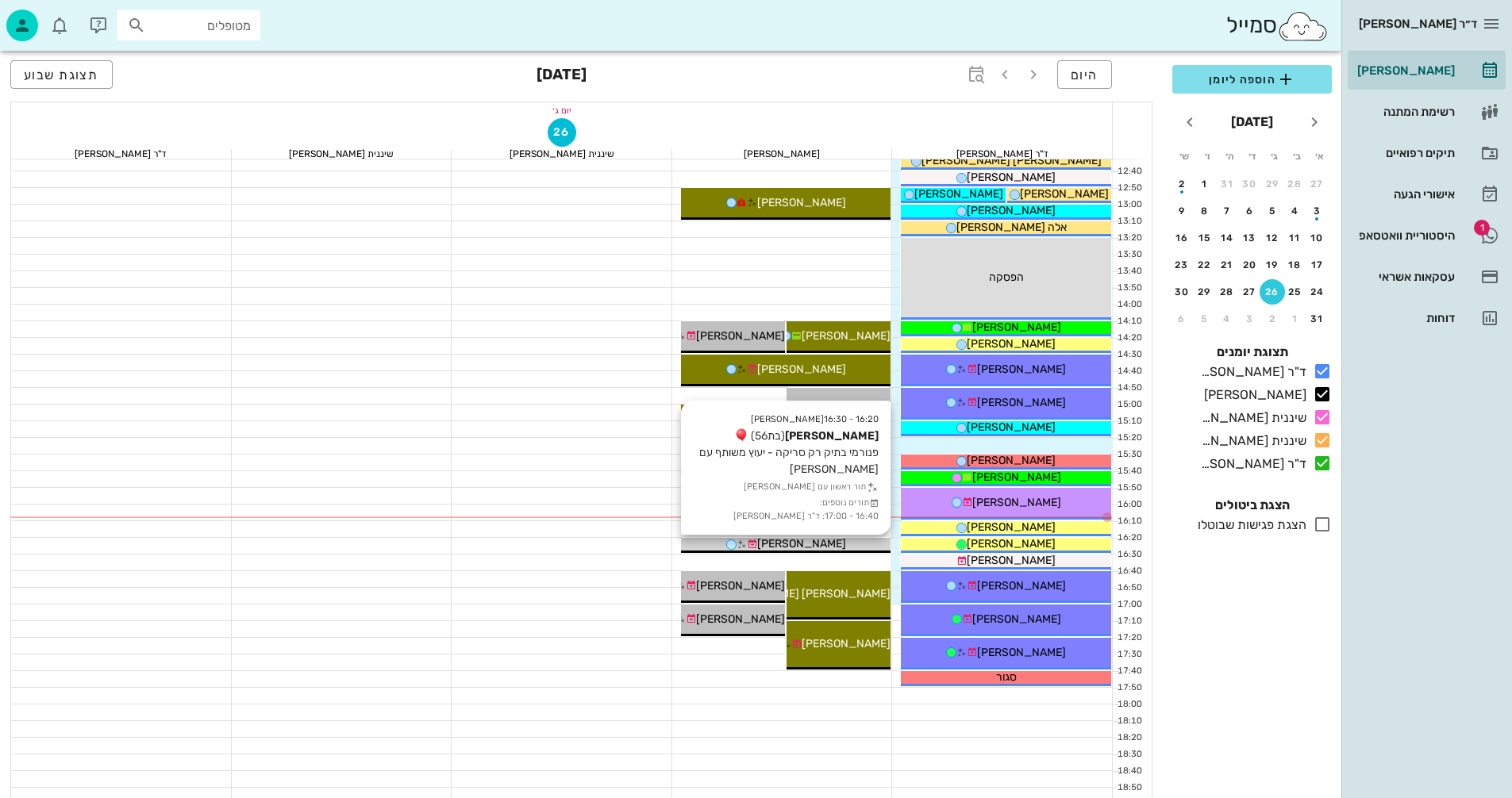
click at [826, 542] on span "[PERSON_NAME]" at bounding box center [802, 544] width 89 height 13
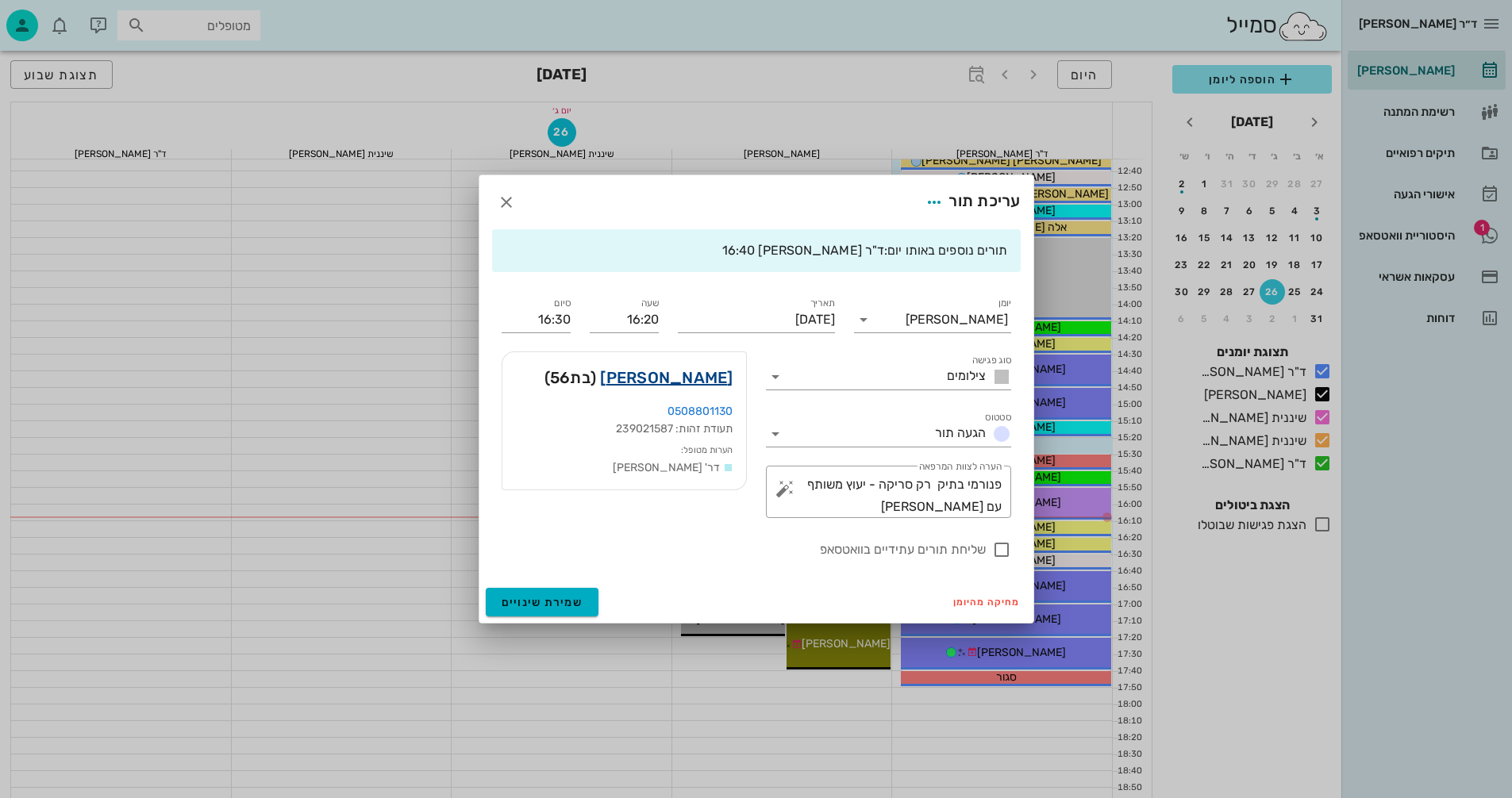
click at [689, 374] on link "[PERSON_NAME]" at bounding box center [666, 377] width 133 height 26
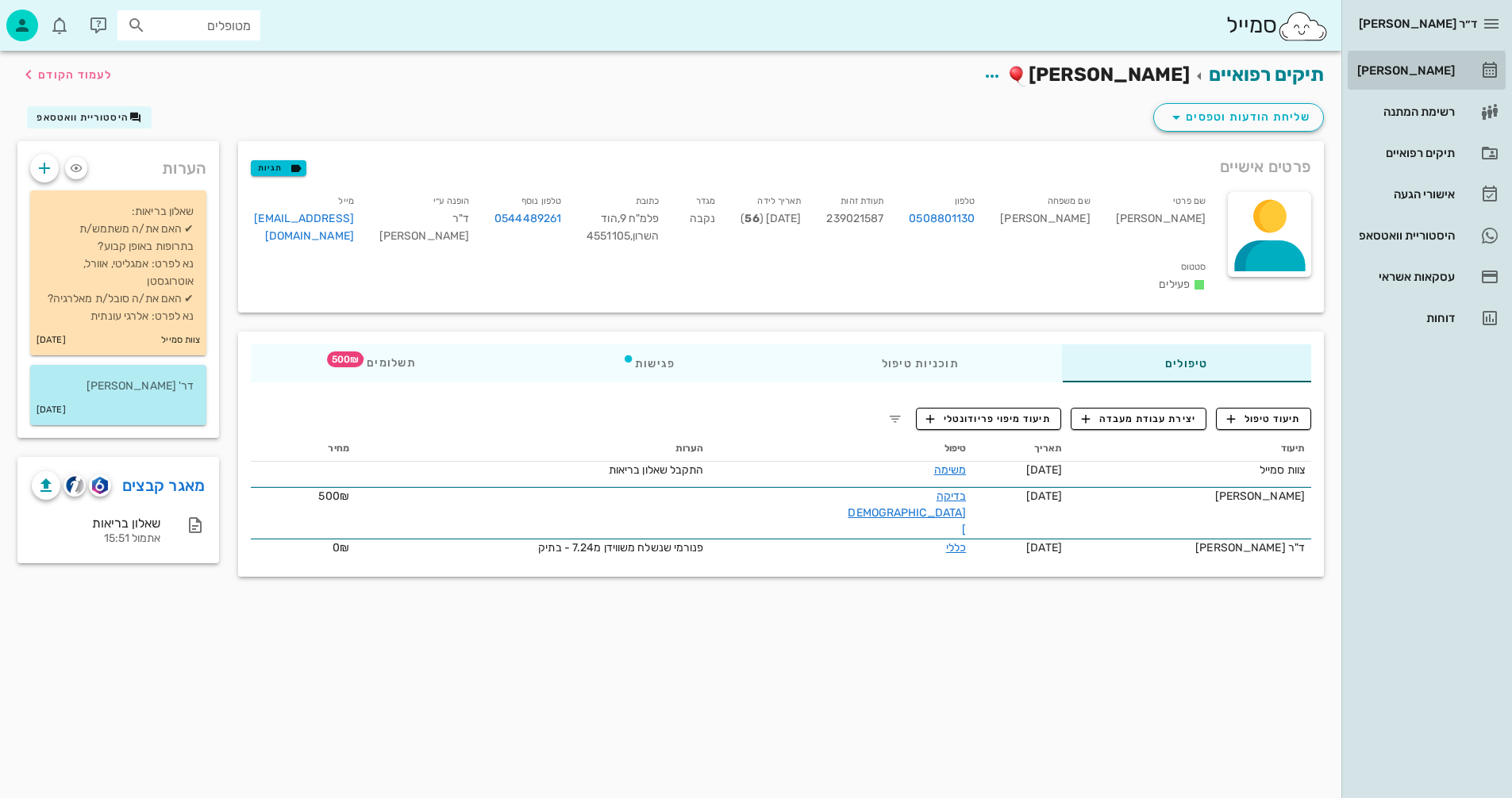
click at [1435, 69] on div "[PERSON_NAME]" at bounding box center [1404, 70] width 100 height 12
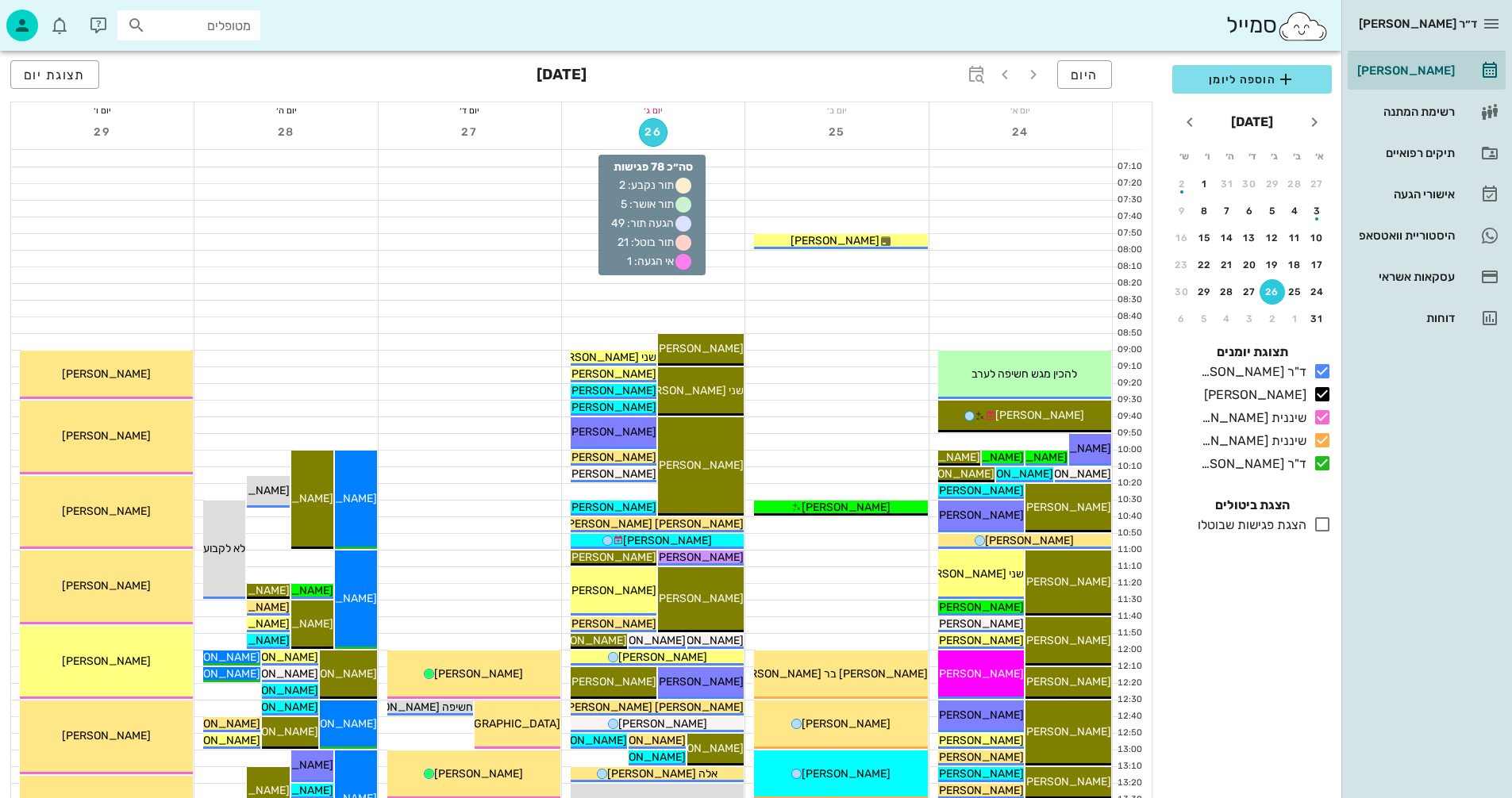
click at [655, 132] on span "26" at bounding box center [653, 132] width 27 height 13
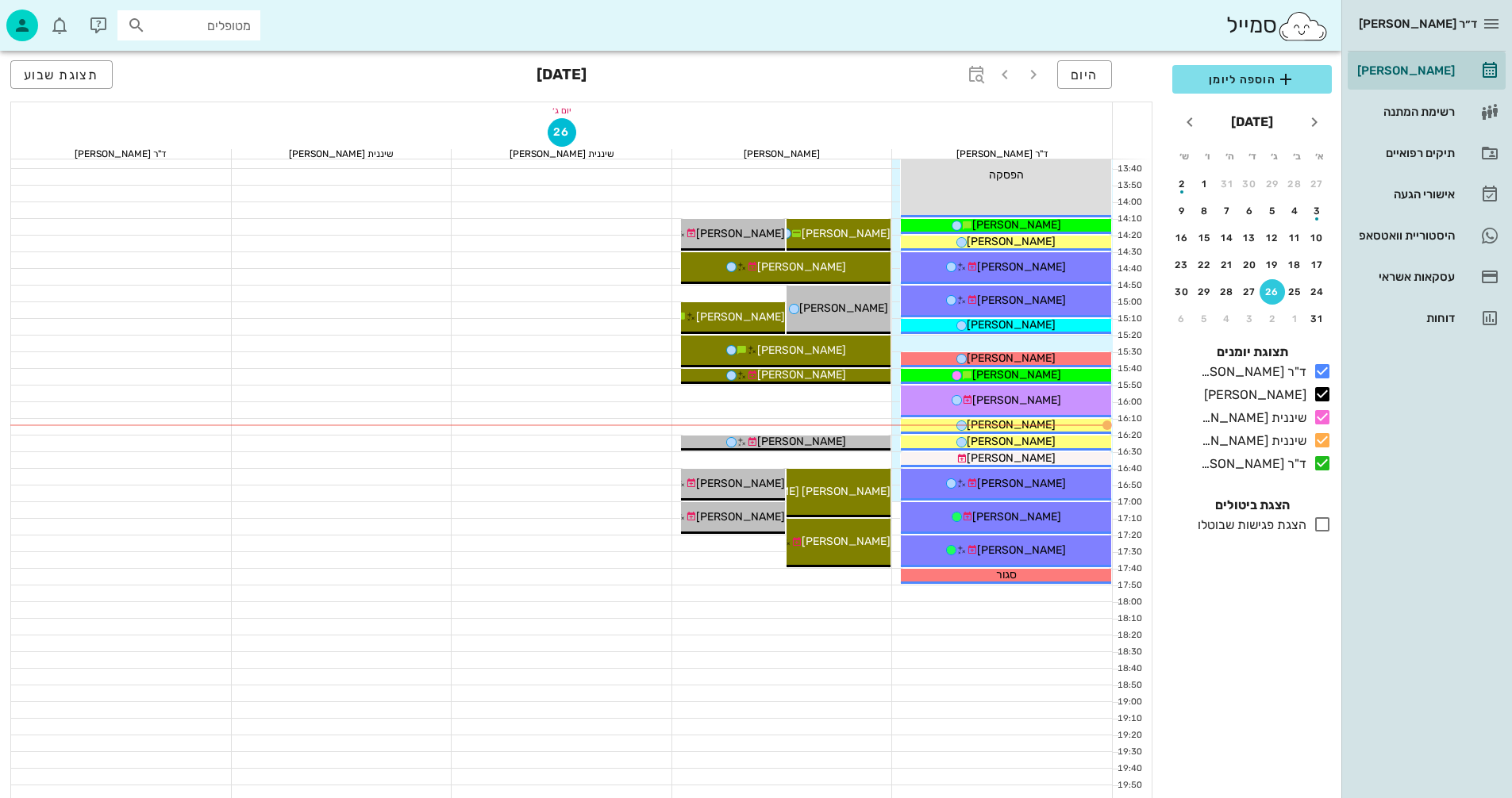
scroll to position [714, 0]
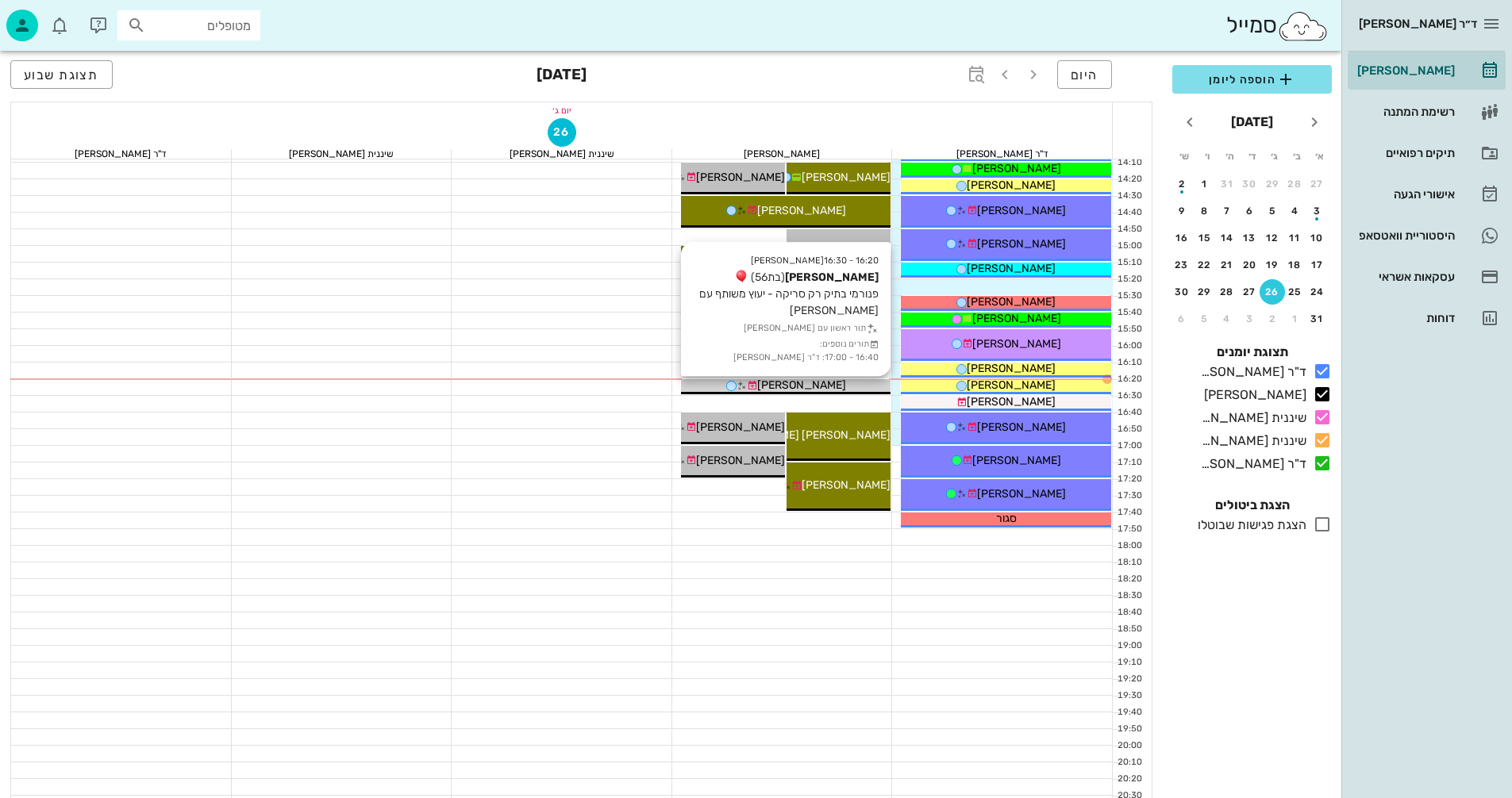
click at [807, 384] on span "[PERSON_NAME]" at bounding box center [802, 385] width 89 height 13
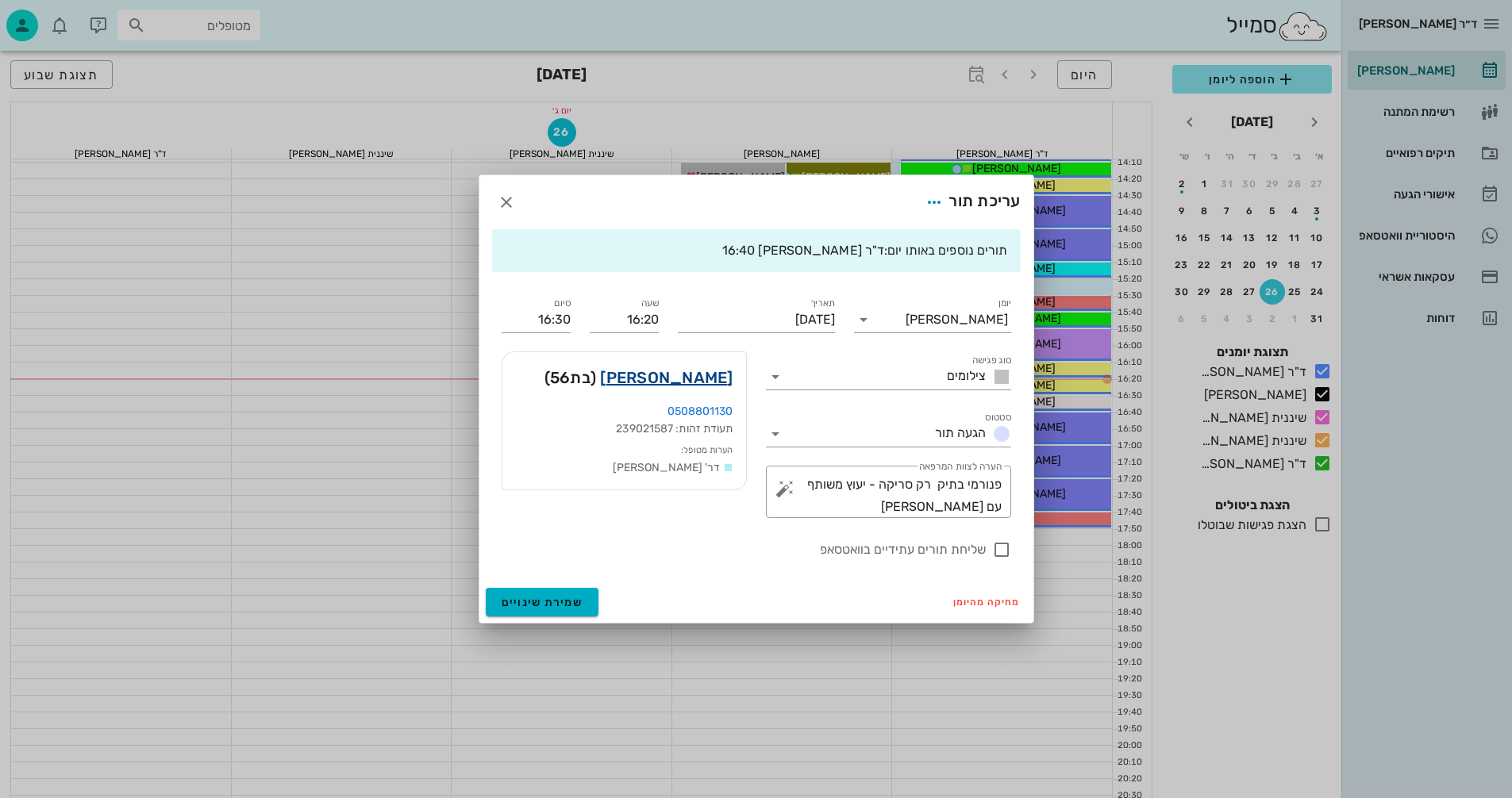
click at [686, 376] on link "[PERSON_NAME]" at bounding box center [666, 377] width 133 height 26
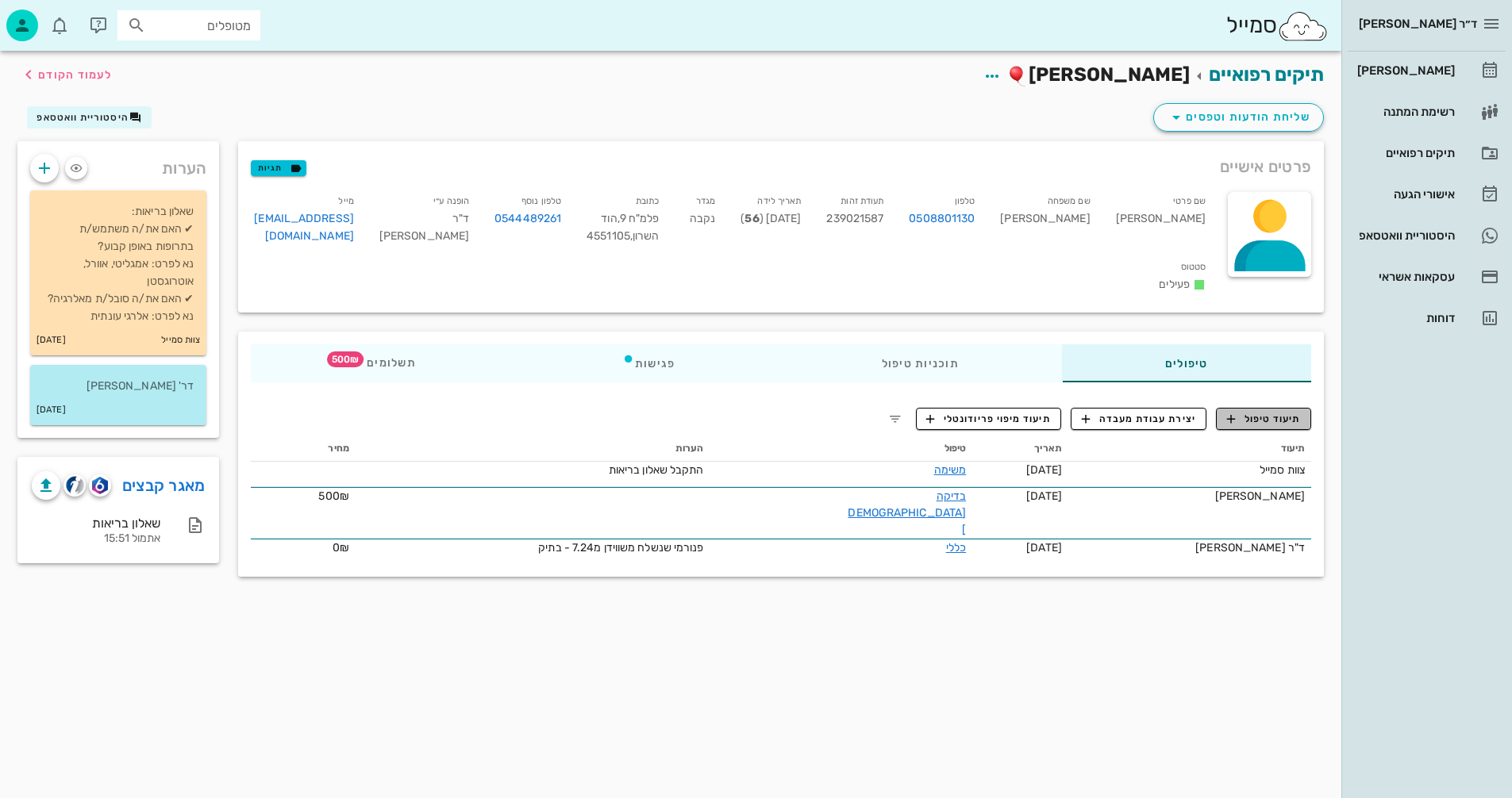
click at [1286, 411] on span "תיעוד טיפול" at bounding box center [1264, 418] width 74 height 14
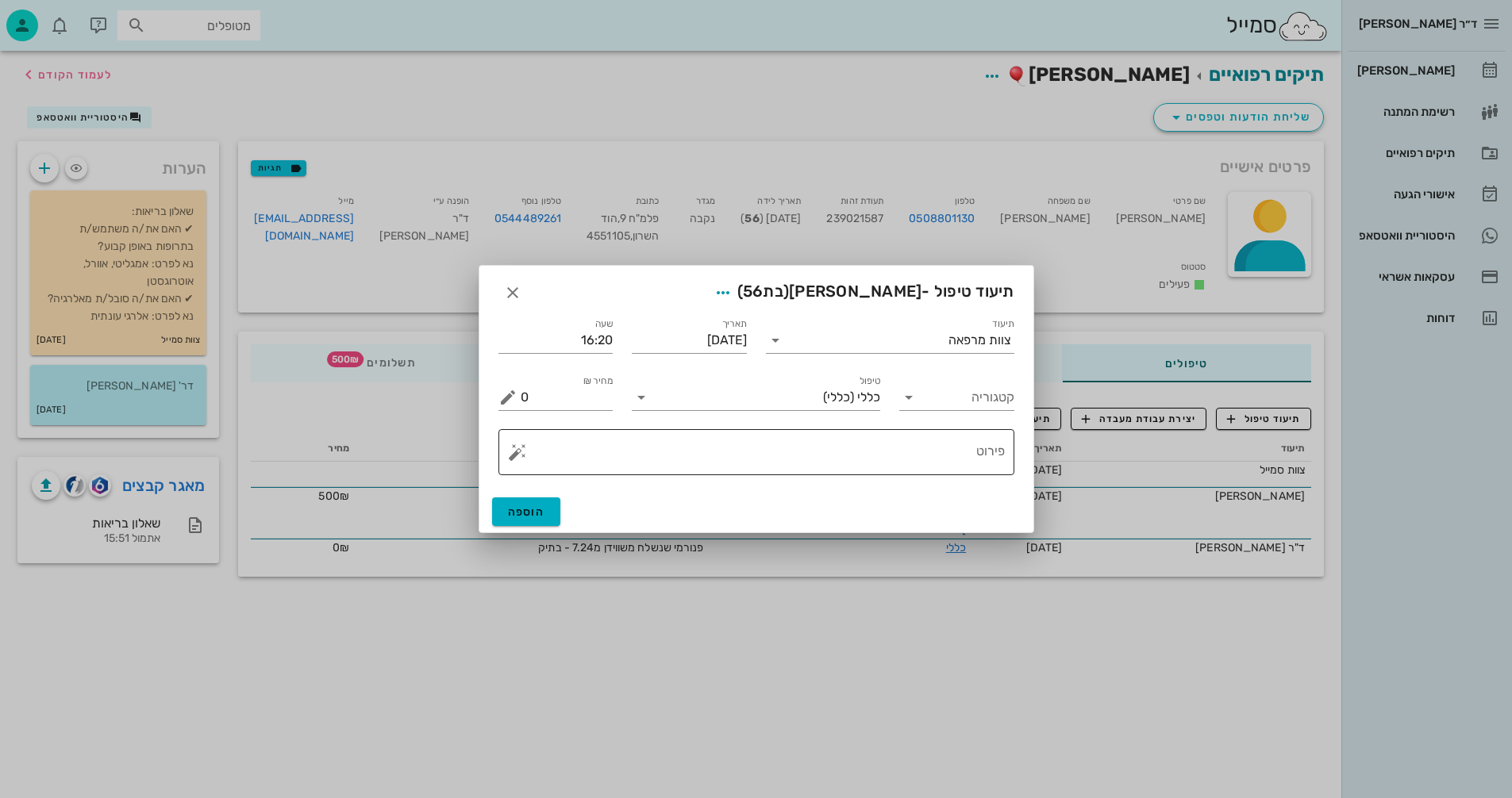
click at [869, 459] on textarea "פירוט" at bounding box center [762, 456] width 484 height 38
type textarea "x"
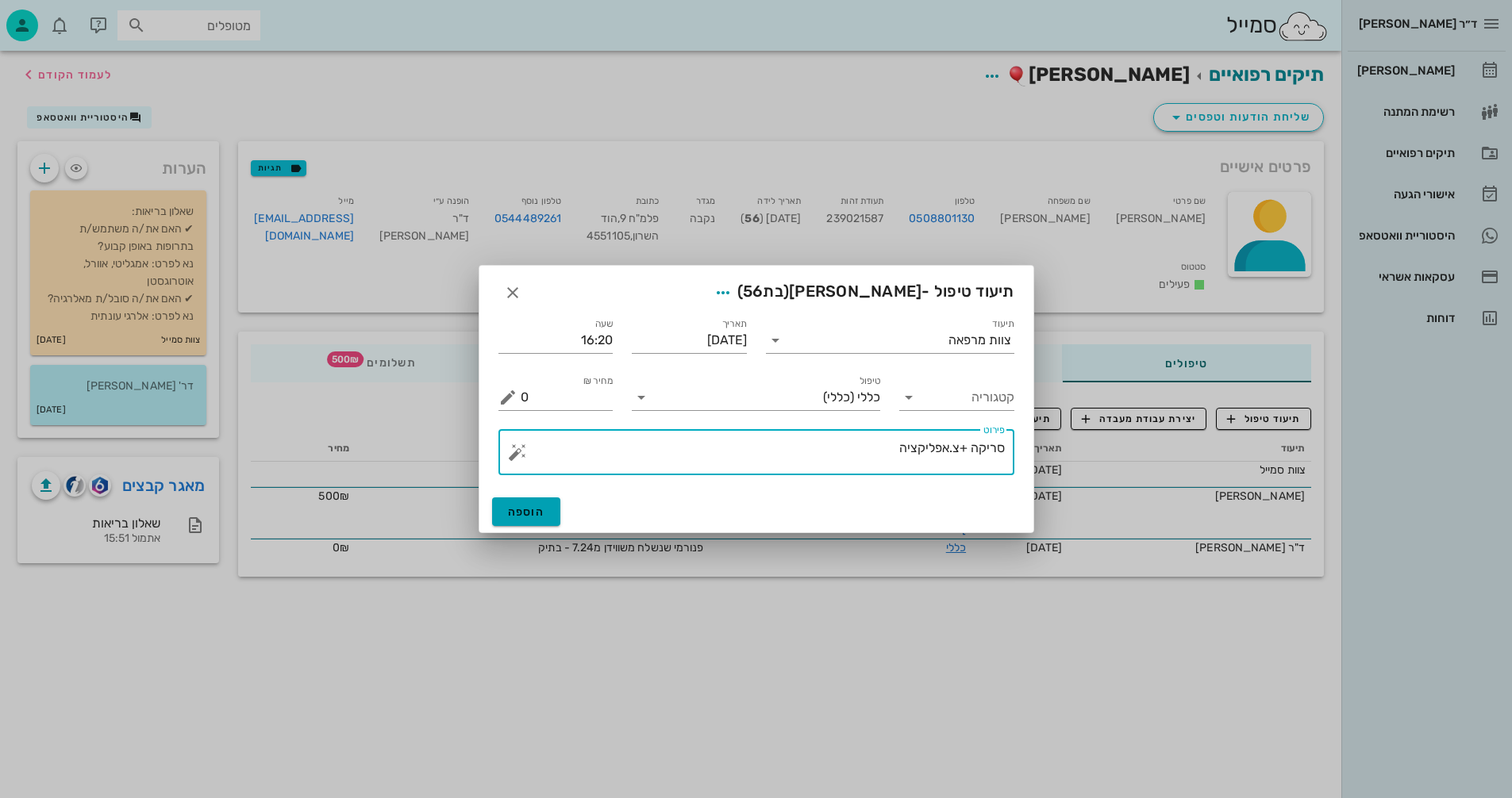
type textarea "סריקה +צ.אפליקציה"
click at [540, 507] on span "הוספה" at bounding box center [526, 512] width 37 height 13
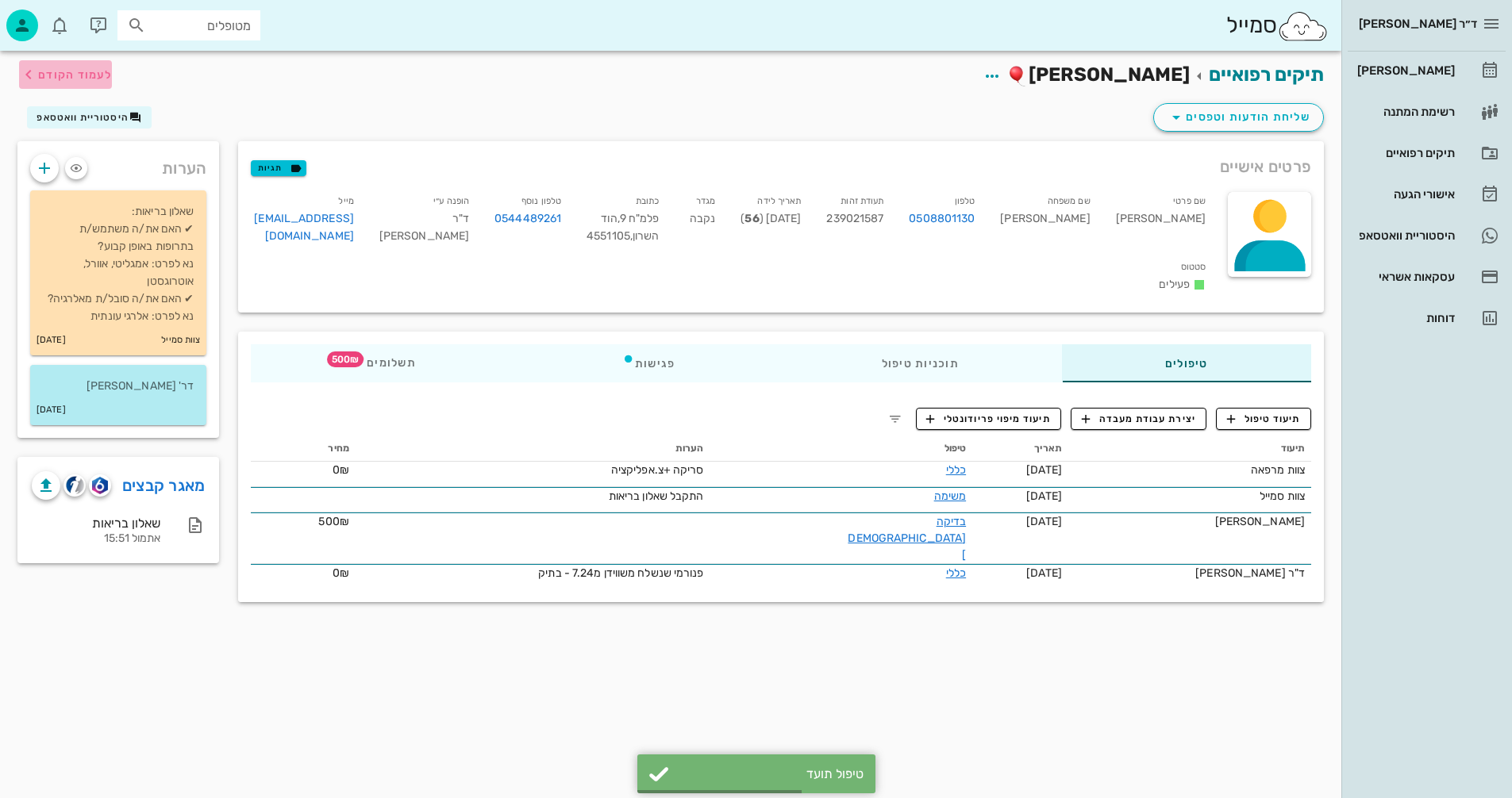
click at [34, 71] on icon "button" at bounding box center [28, 75] width 19 height 19
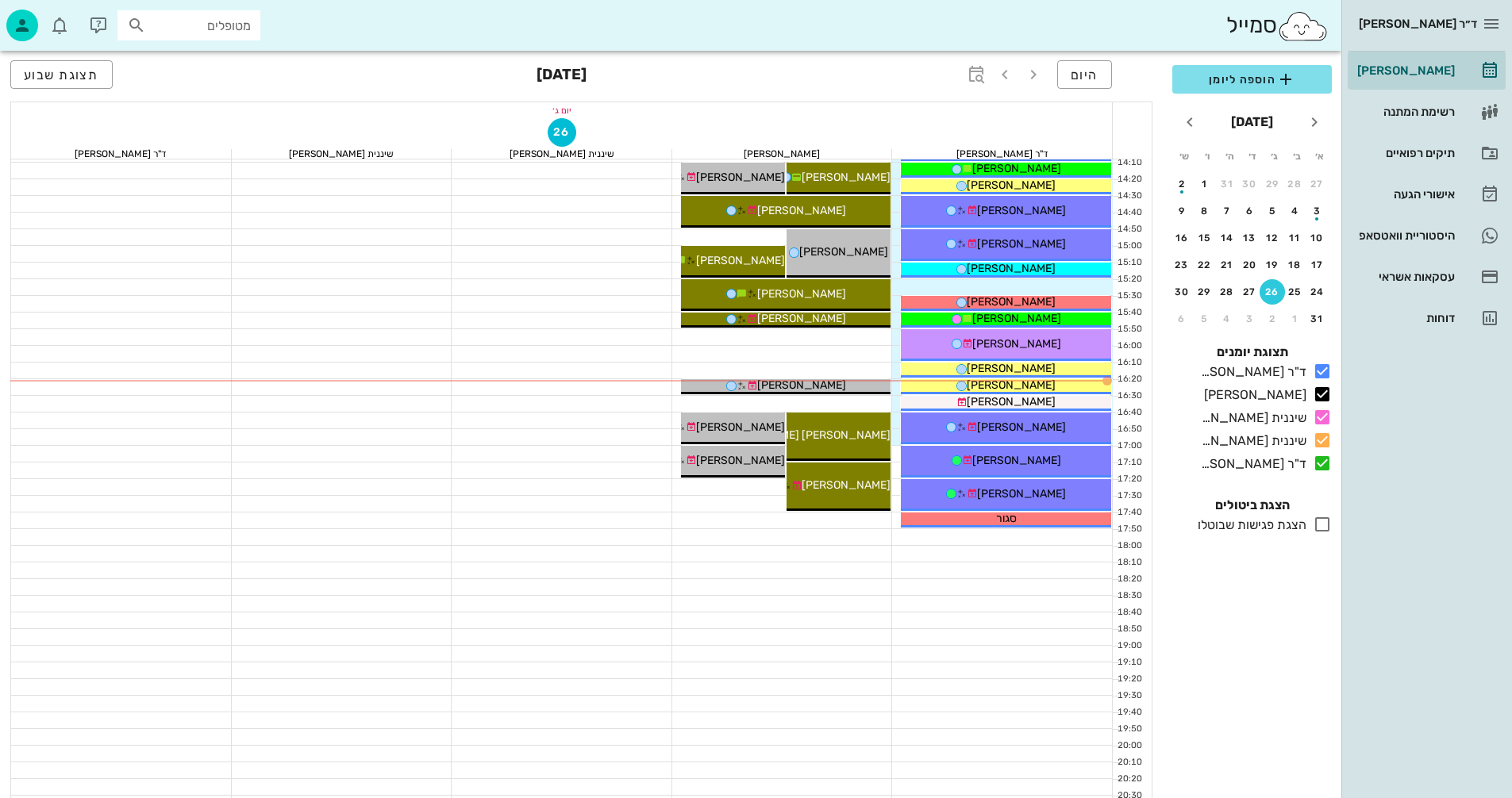
click at [807, 570] on div at bounding box center [782, 571] width 221 height 16
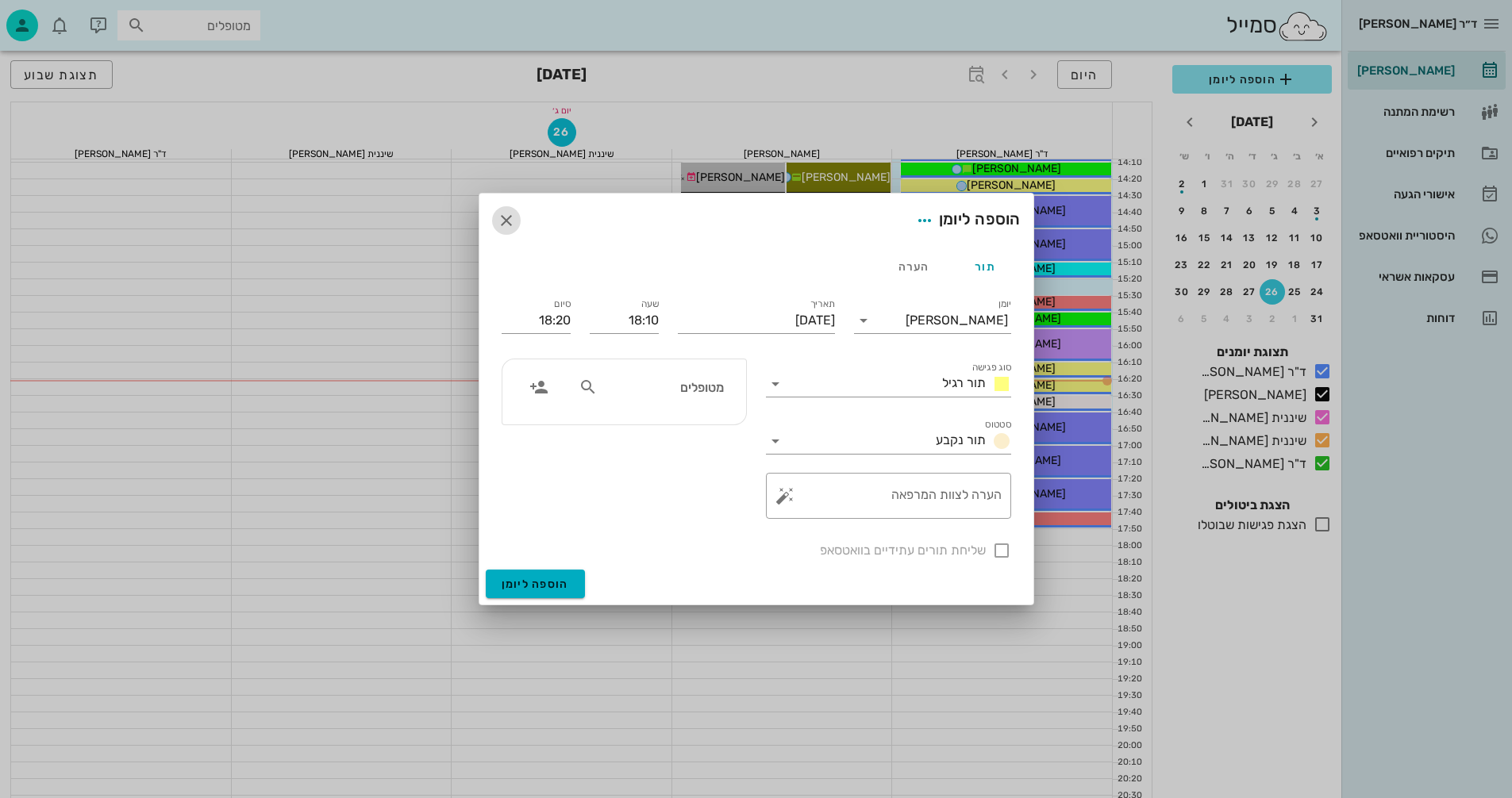
click at [497, 224] on icon "button" at bounding box center [506, 221] width 19 height 19
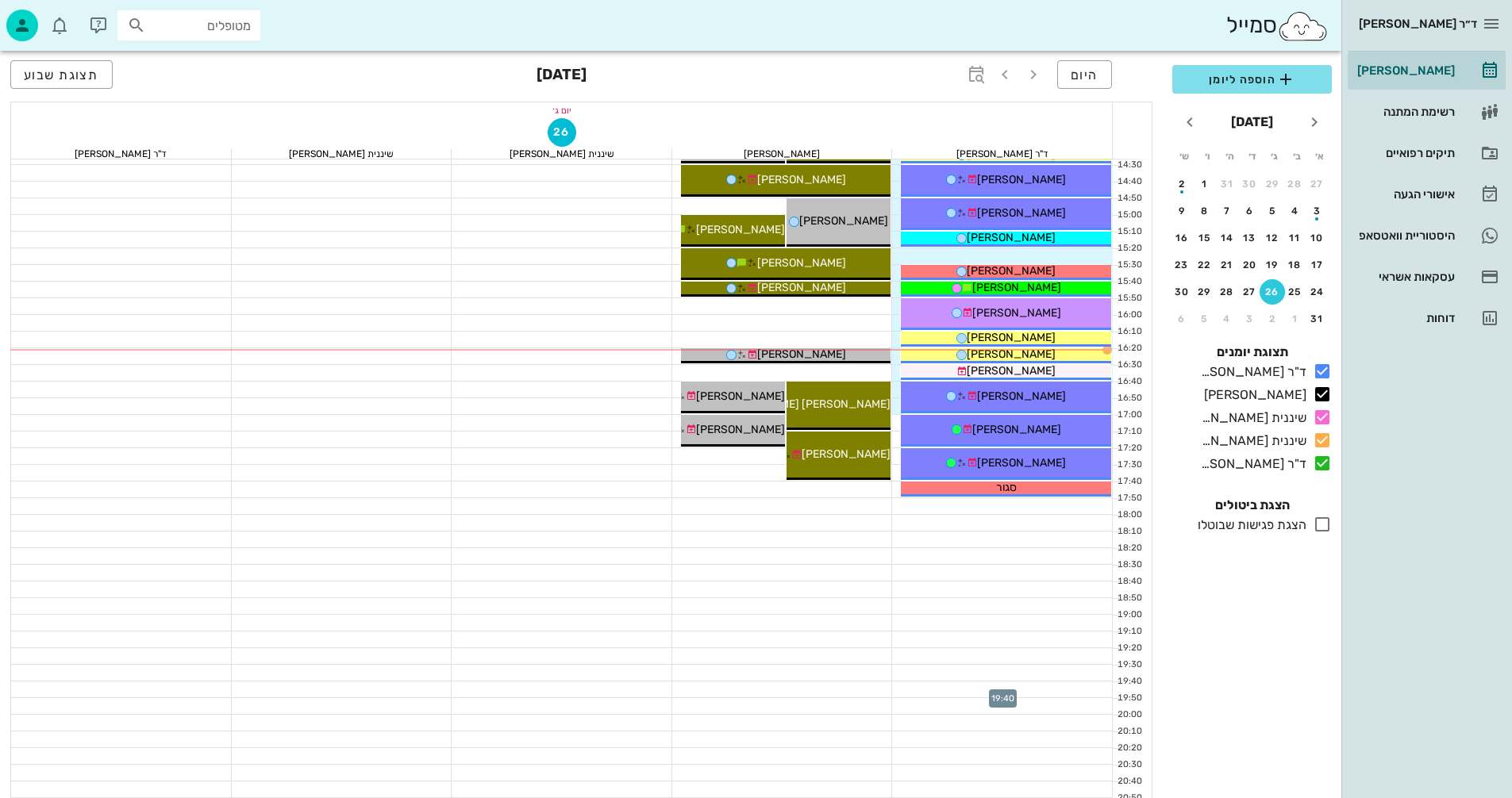
scroll to position [762, 0]
